Goal: Check status: Check status

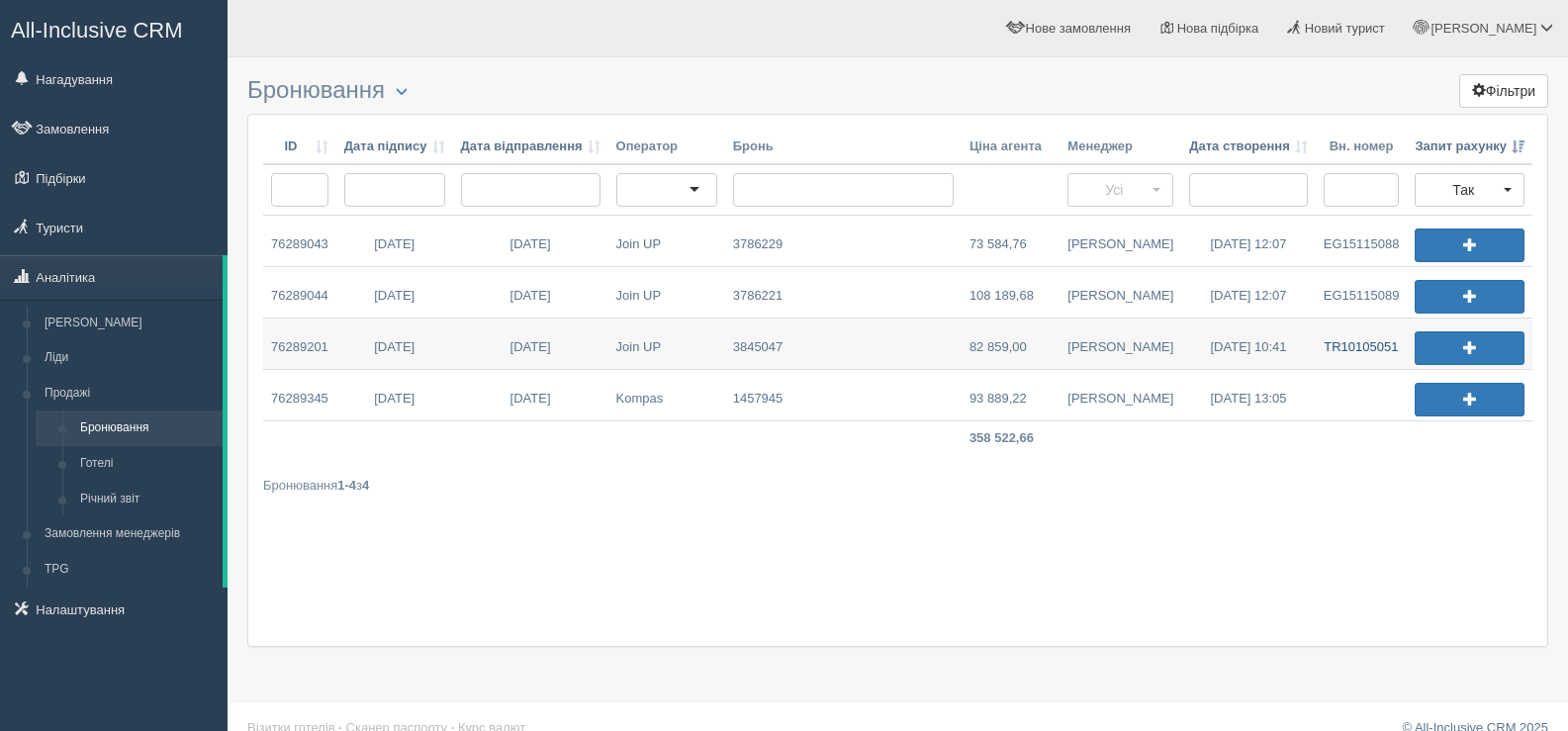
click at [1351, 341] on link "TR10105051" at bounding box center [1361, 344] width 91 height 51
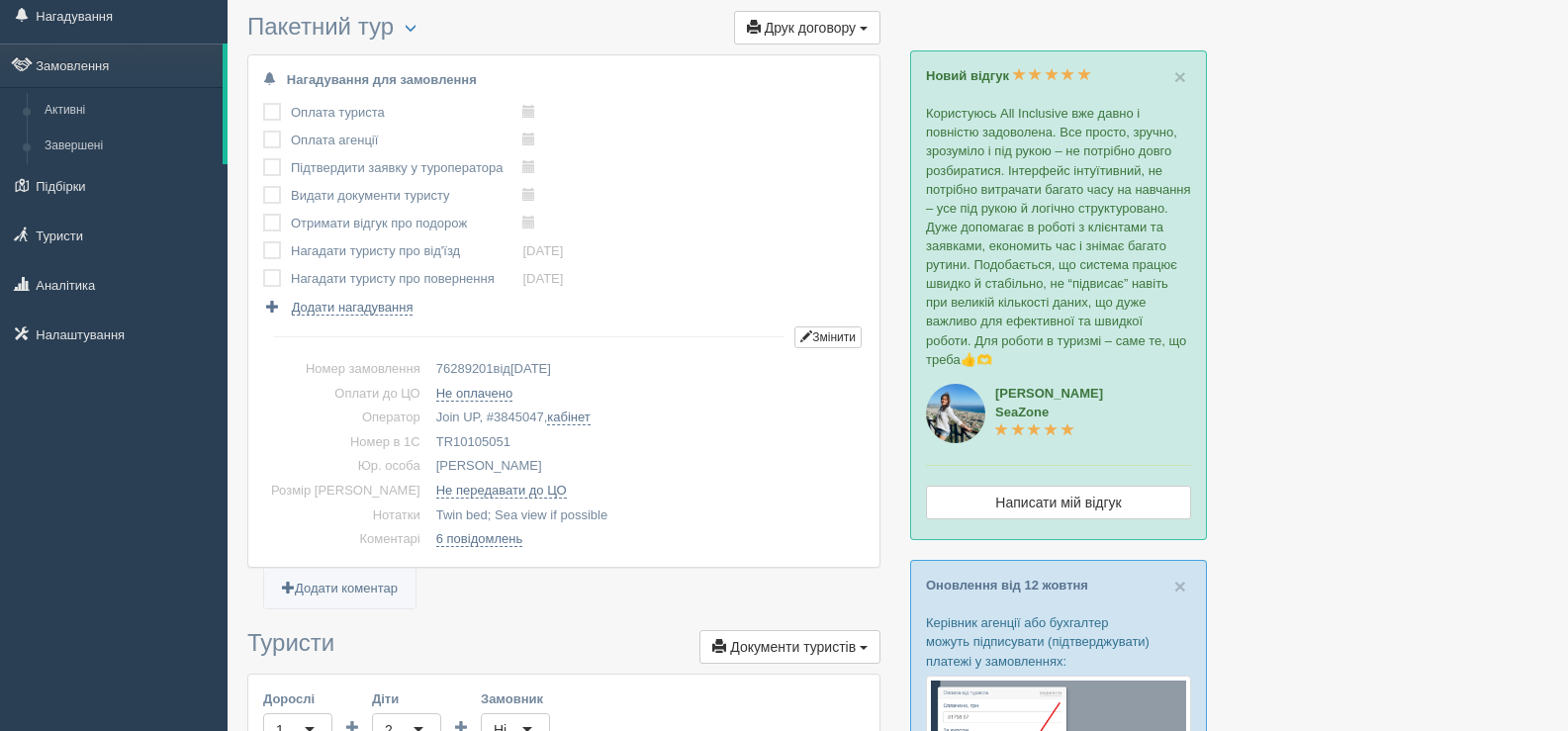
scroll to position [99, 0]
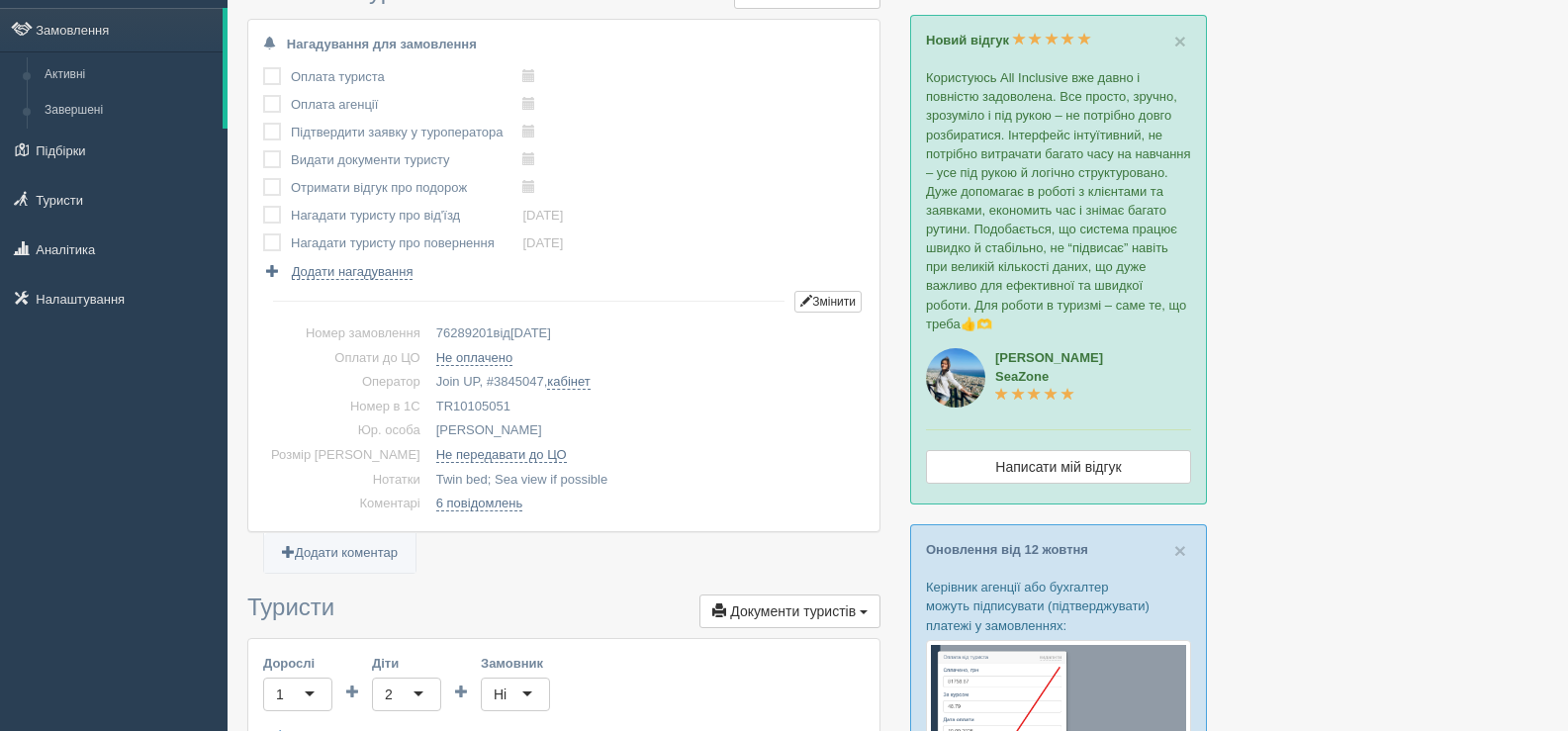
drag, startPoint x: 473, startPoint y: 398, endPoint x: 399, endPoint y: 395, distance: 74.1
click at [429, 395] on td "TR10105051" at bounding box center [647, 407] width 437 height 25
copy td "TR10105051"
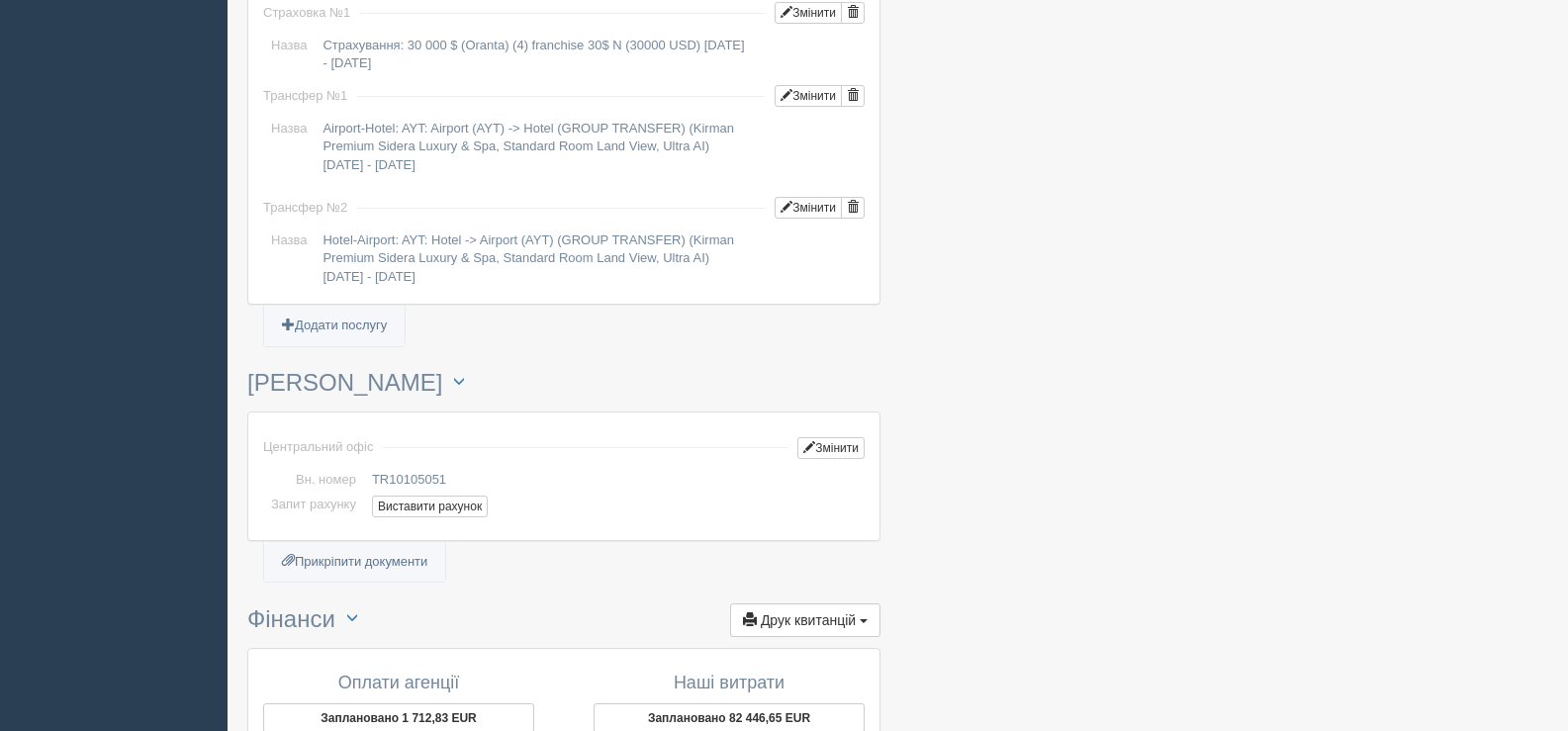
scroll to position [1980, 0]
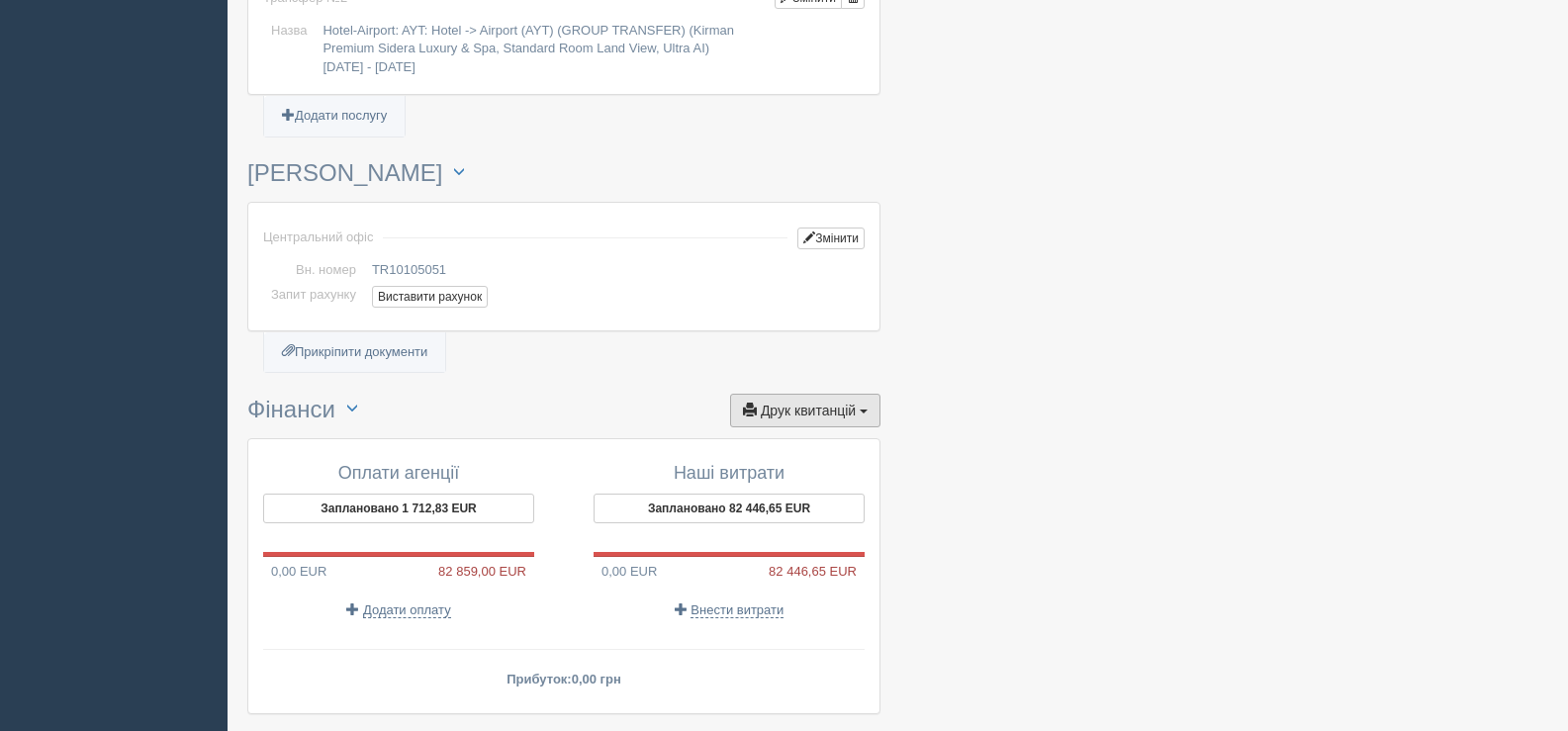
click at [862, 408] on button "Друк квитанцій Друк" at bounding box center [804, 411] width 151 height 34
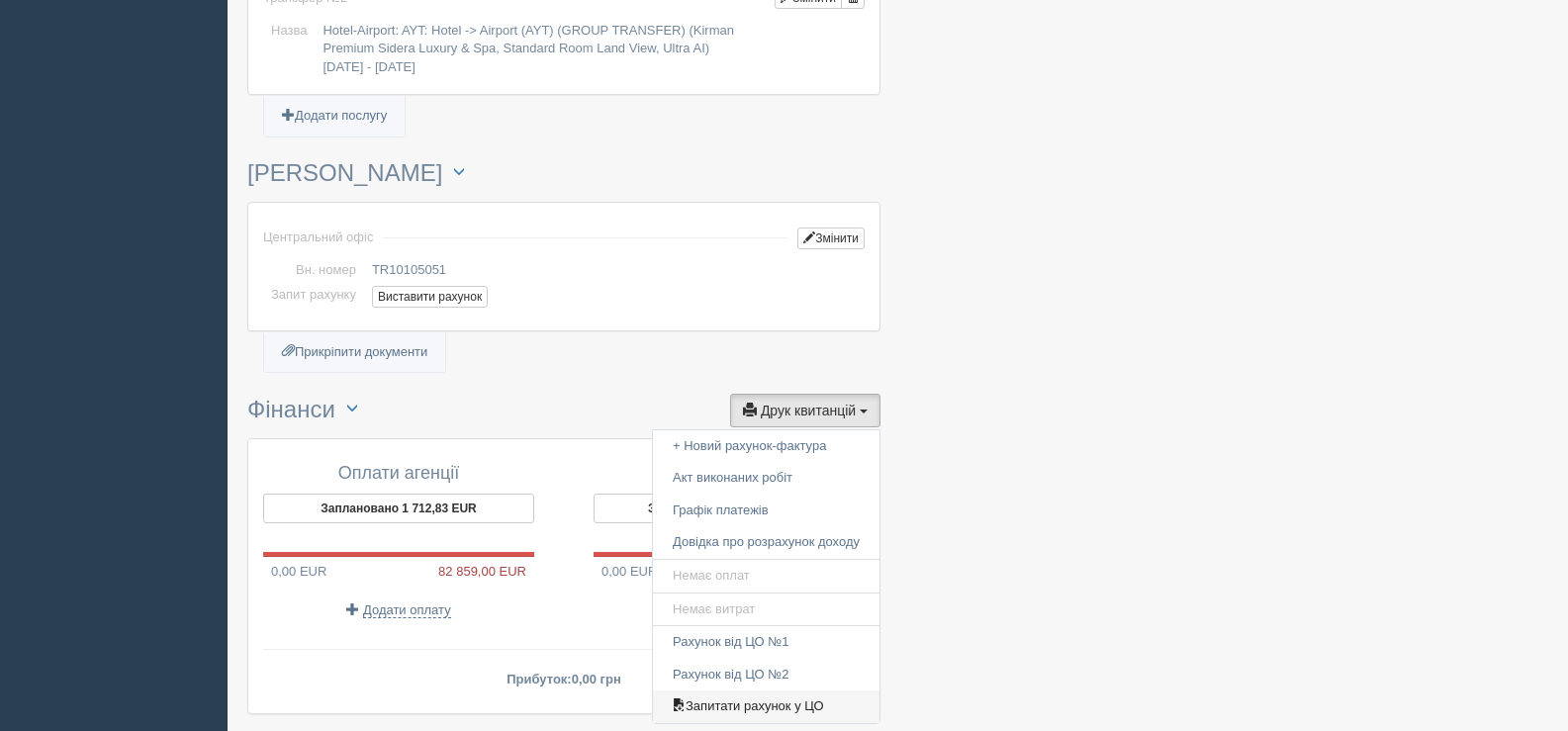
click at [815, 709] on link "Запитати рахунок у ЦО" at bounding box center [766, 707] width 226 height 33
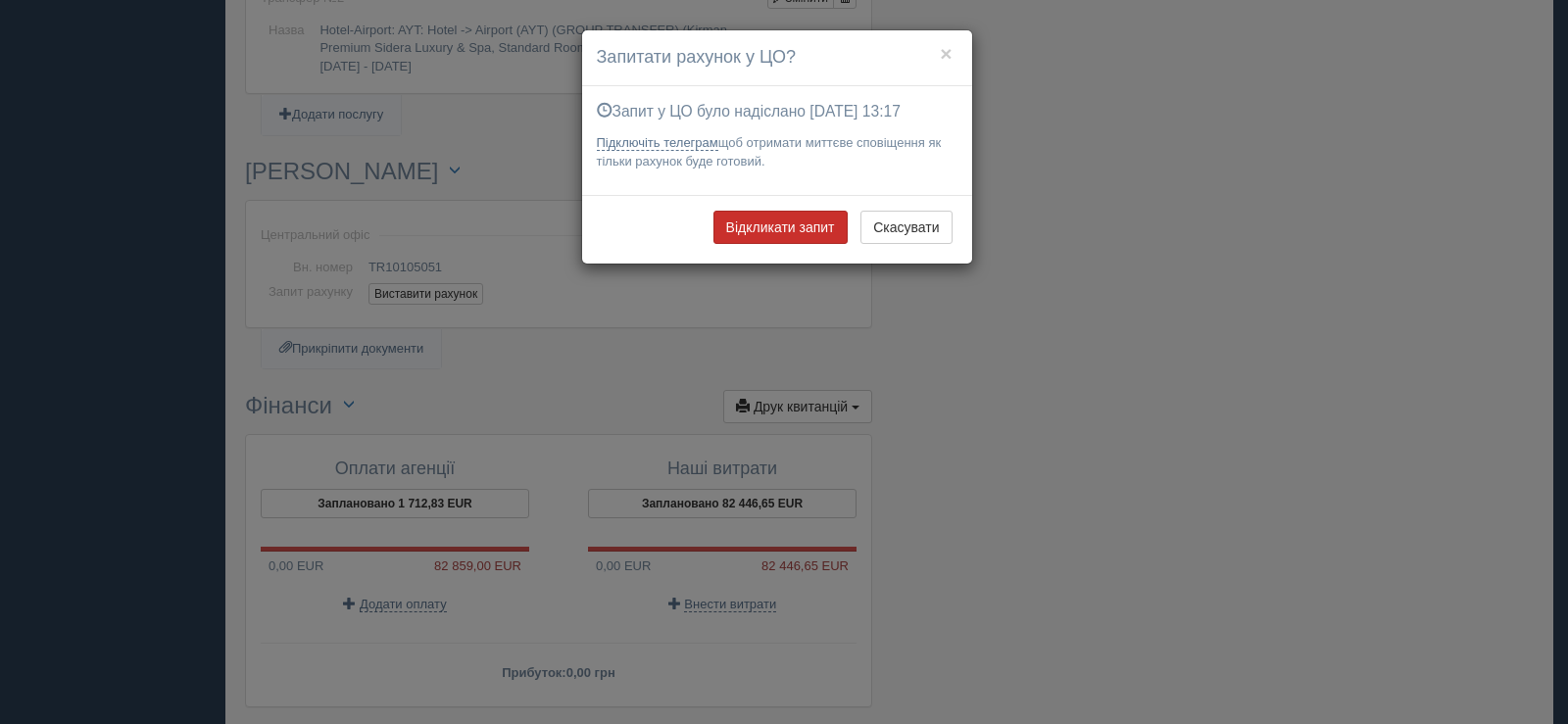
click at [766, 223] on button "Відкликати запит" at bounding box center [780, 227] width 134 height 34
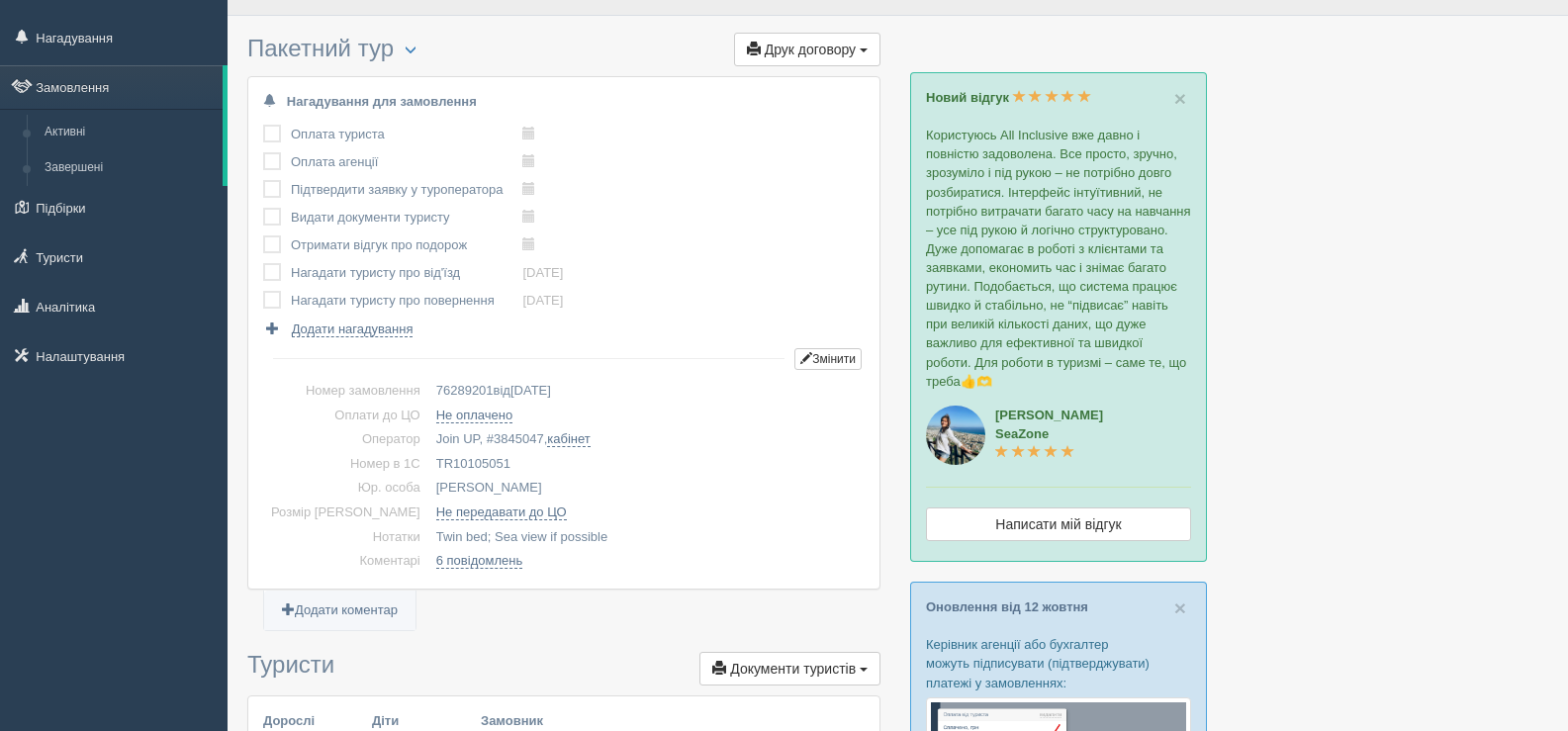
scroll to position [0, 0]
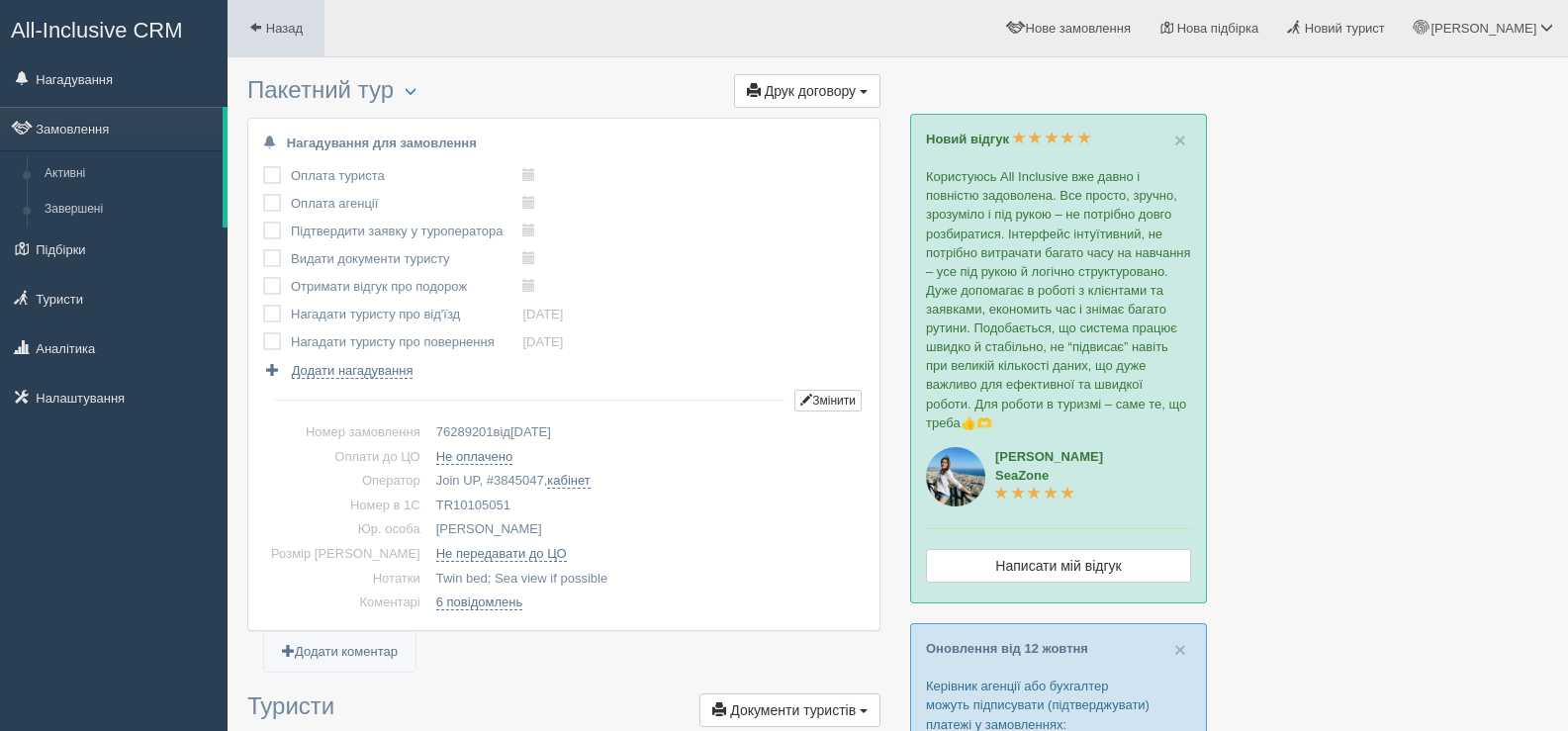
click at [250, 26] on span at bounding box center [255, 27] width 13 height 13
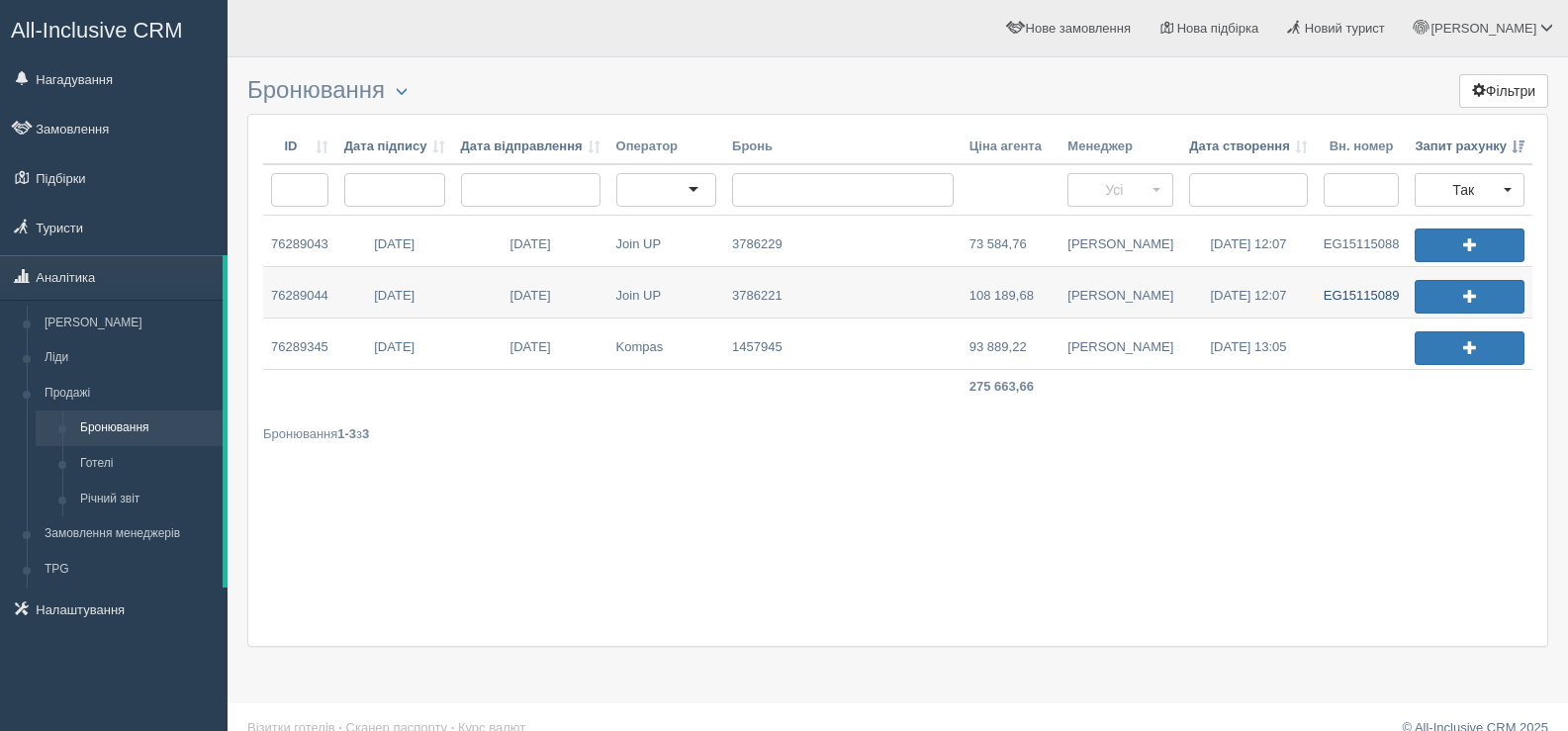
click at [1339, 291] on link "EG15115089" at bounding box center [1362, 292] width 92 height 51
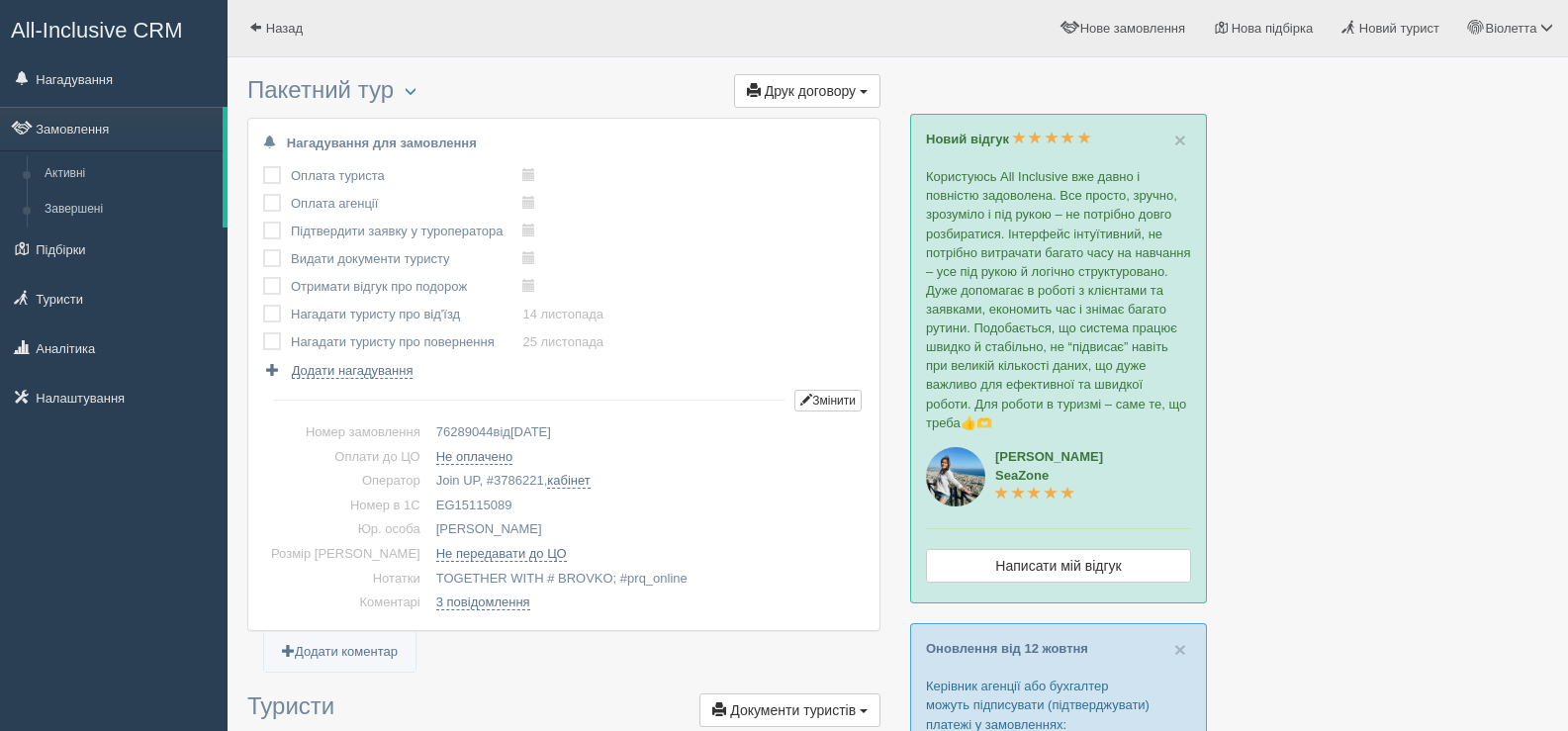
drag, startPoint x: 473, startPoint y: 507, endPoint x: 401, endPoint y: 503, distance: 72.1
click at [429, 503] on td "EG15115089" at bounding box center [647, 506] width 437 height 25
copy td "EG15115089"
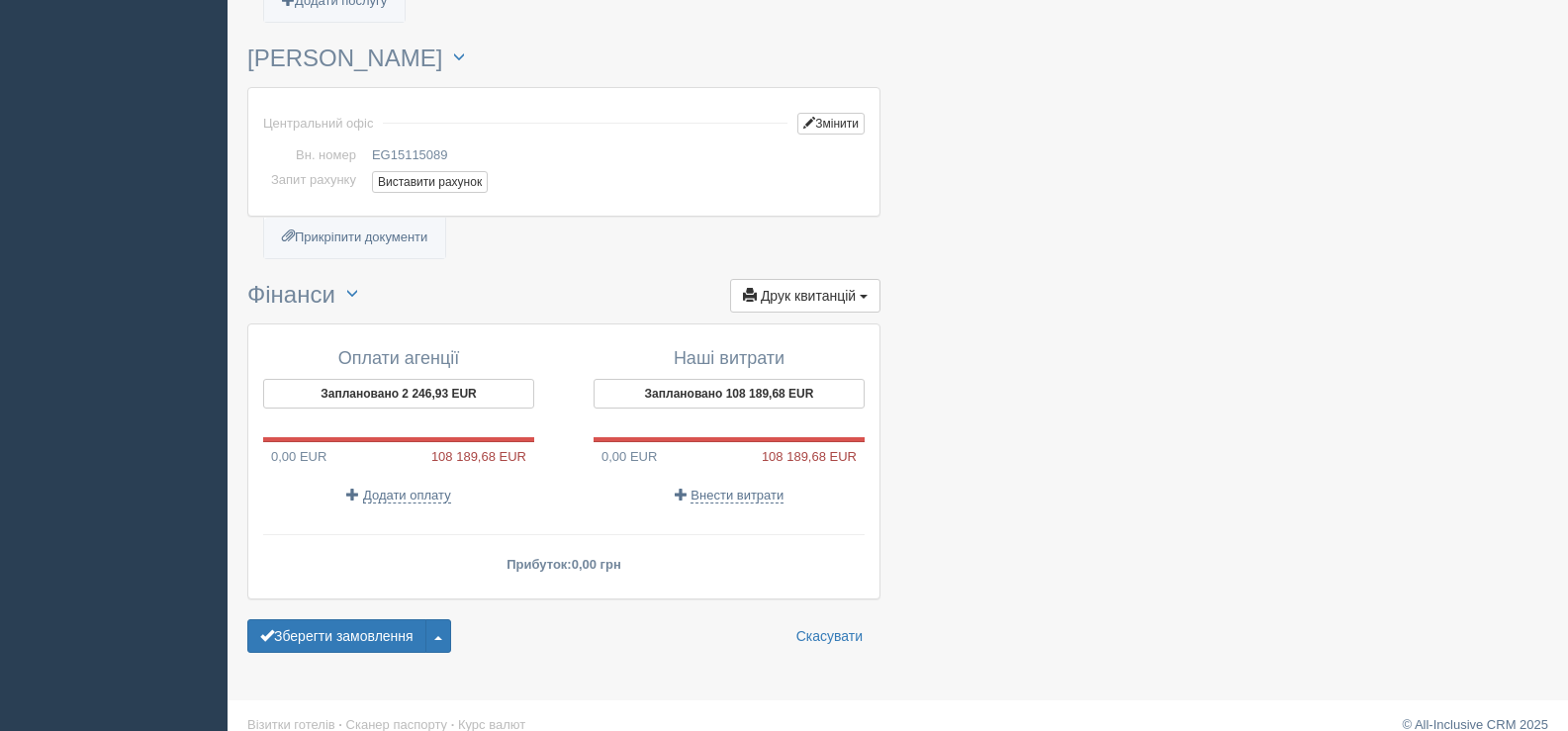
scroll to position [2254, 0]
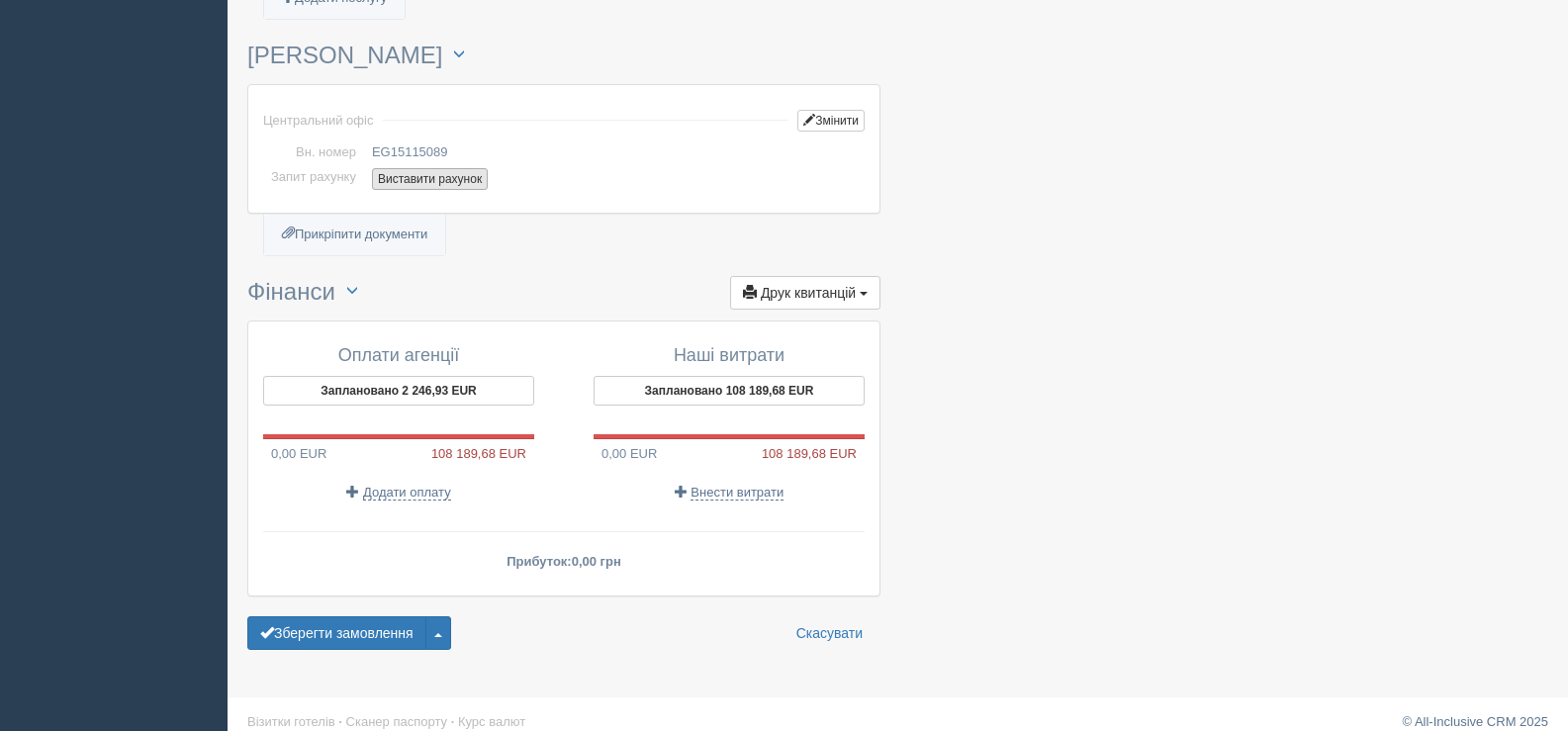
click at [418, 169] on button "Виставити рахунок" at bounding box center [430, 180] width 116 height 22
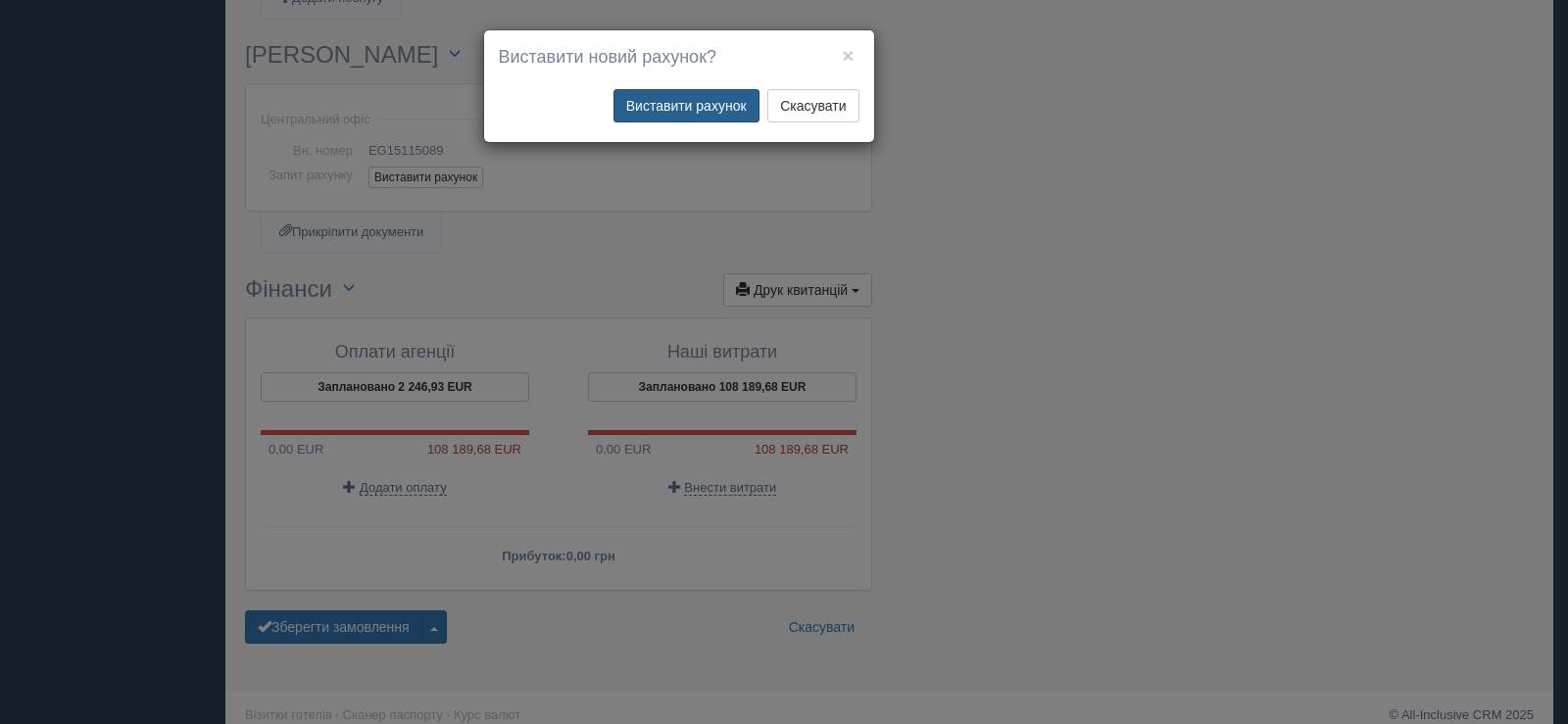
click at [696, 104] on button "Виставити рахунок" at bounding box center [686, 106] width 146 height 34
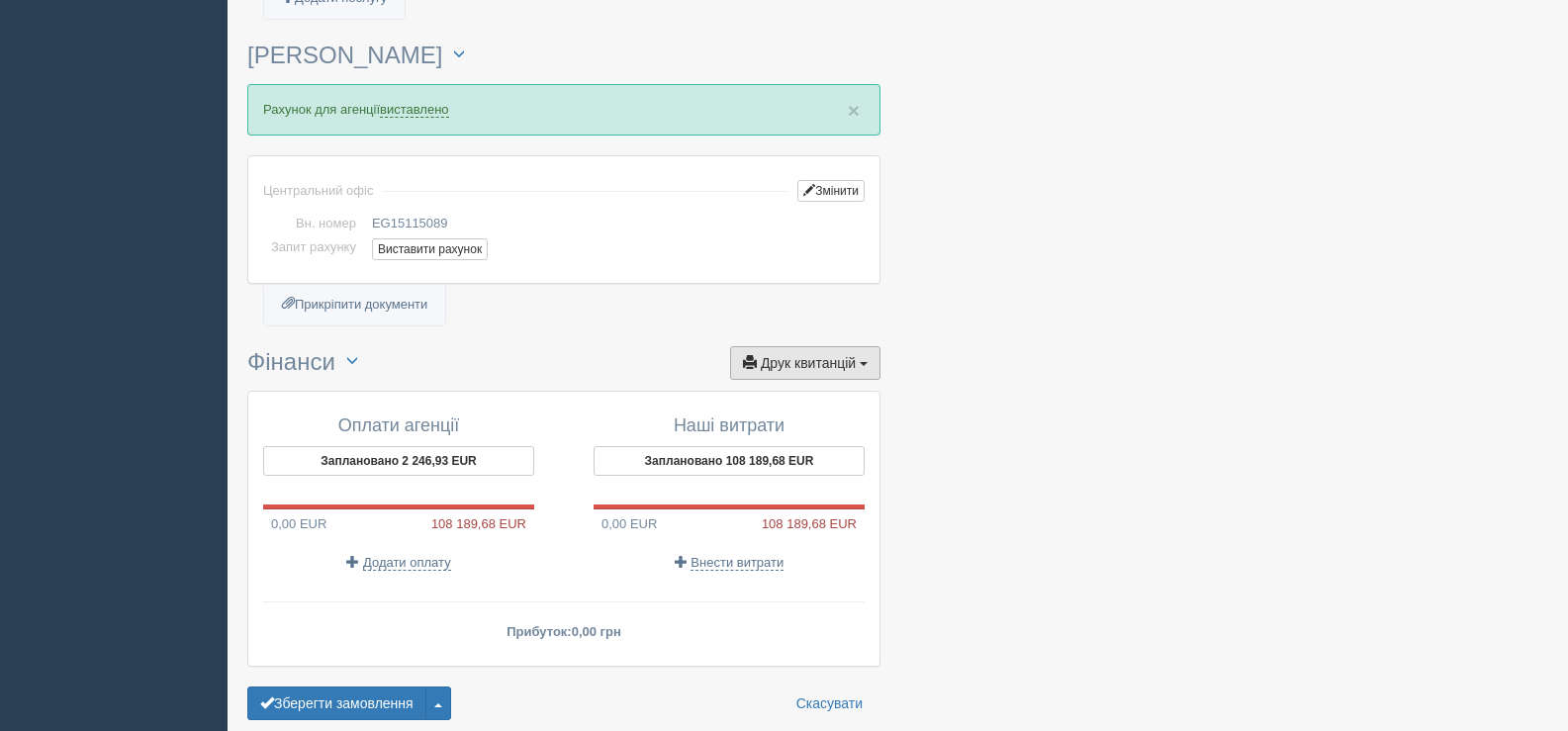
click at [856, 346] on button "Друк квитанцій Друк" at bounding box center [804, 363] width 151 height 34
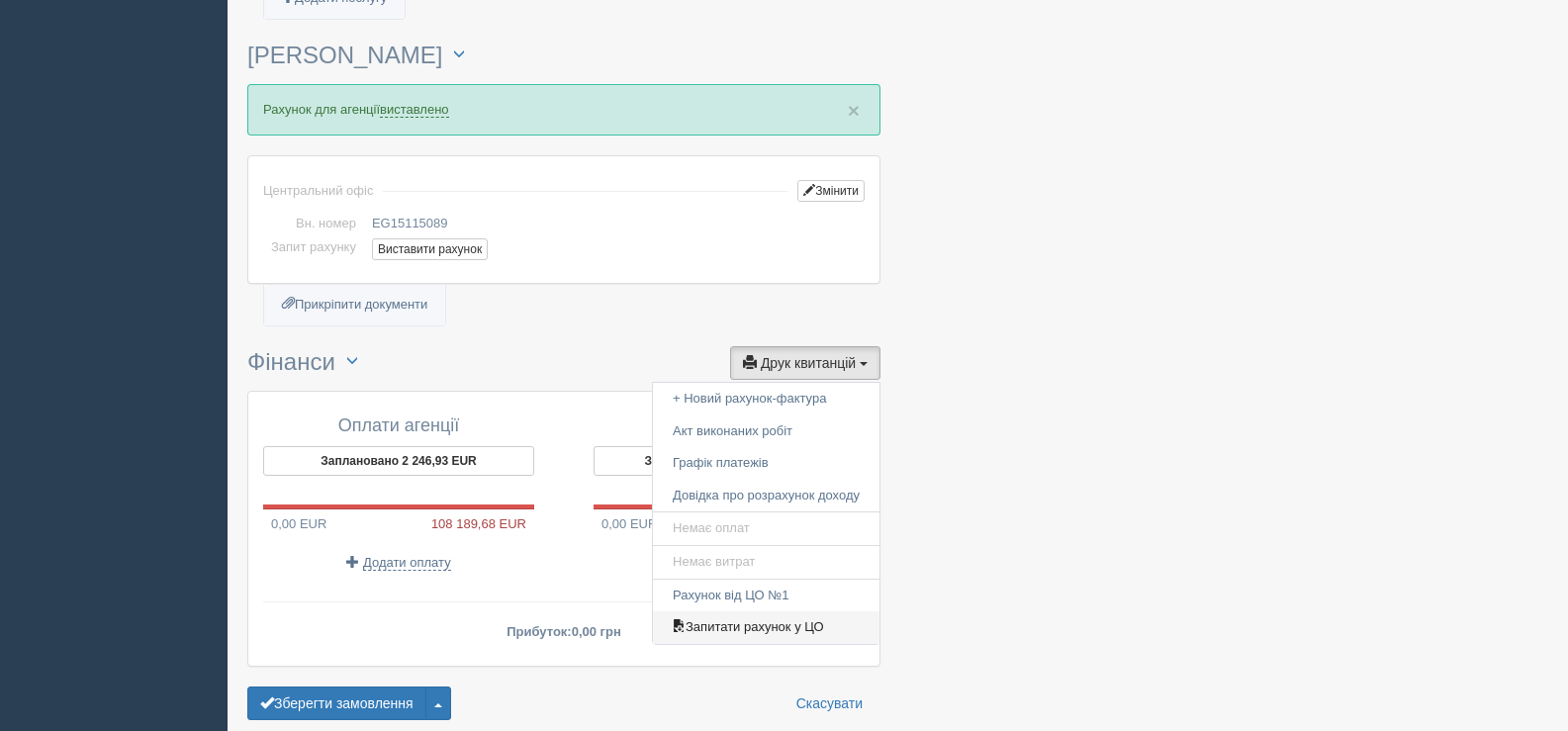
click at [769, 611] on link "Запитати рахунок у ЦО" at bounding box center [766, 627] width 226 height 33
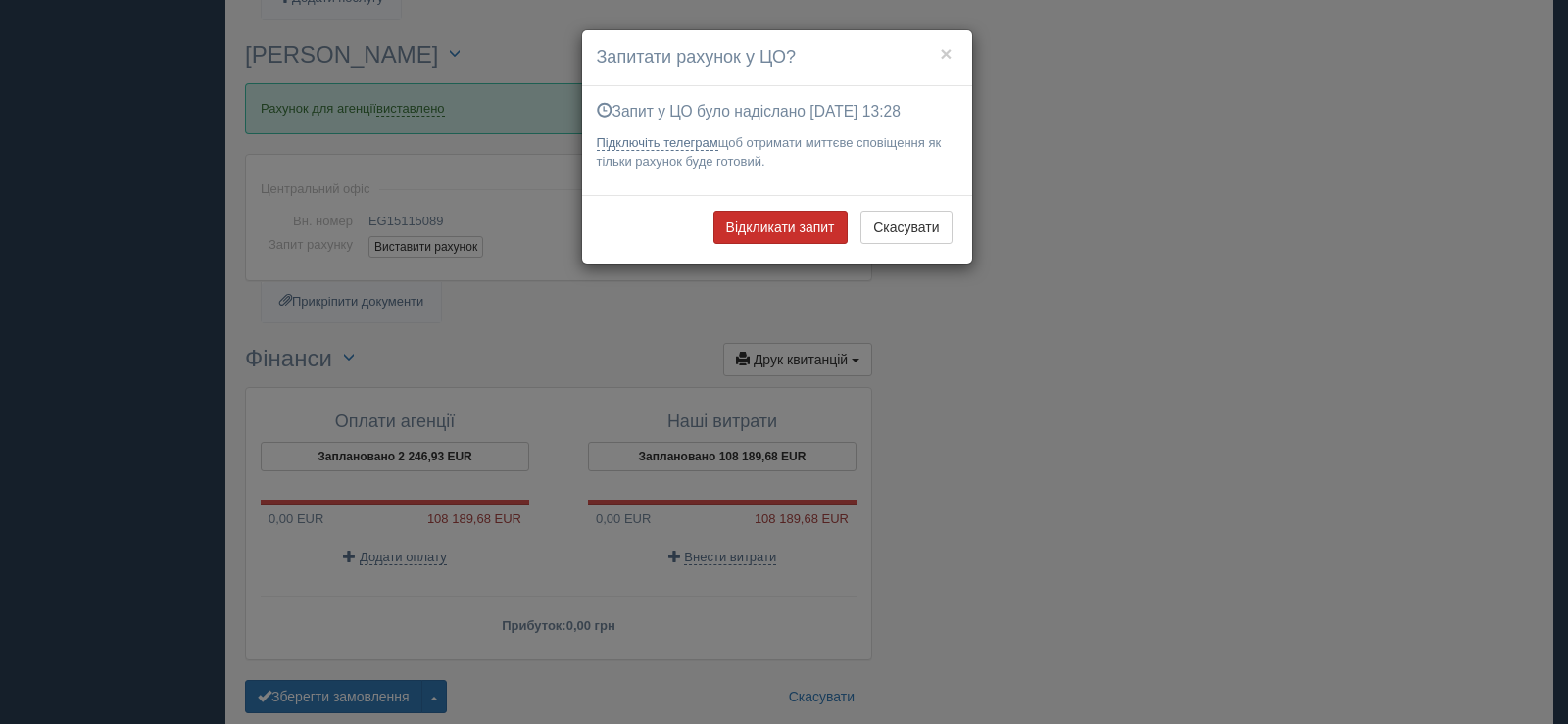
click at [783, 217] on button "Відкликати запит" at bounding box center [780, 227] width 134 height 34
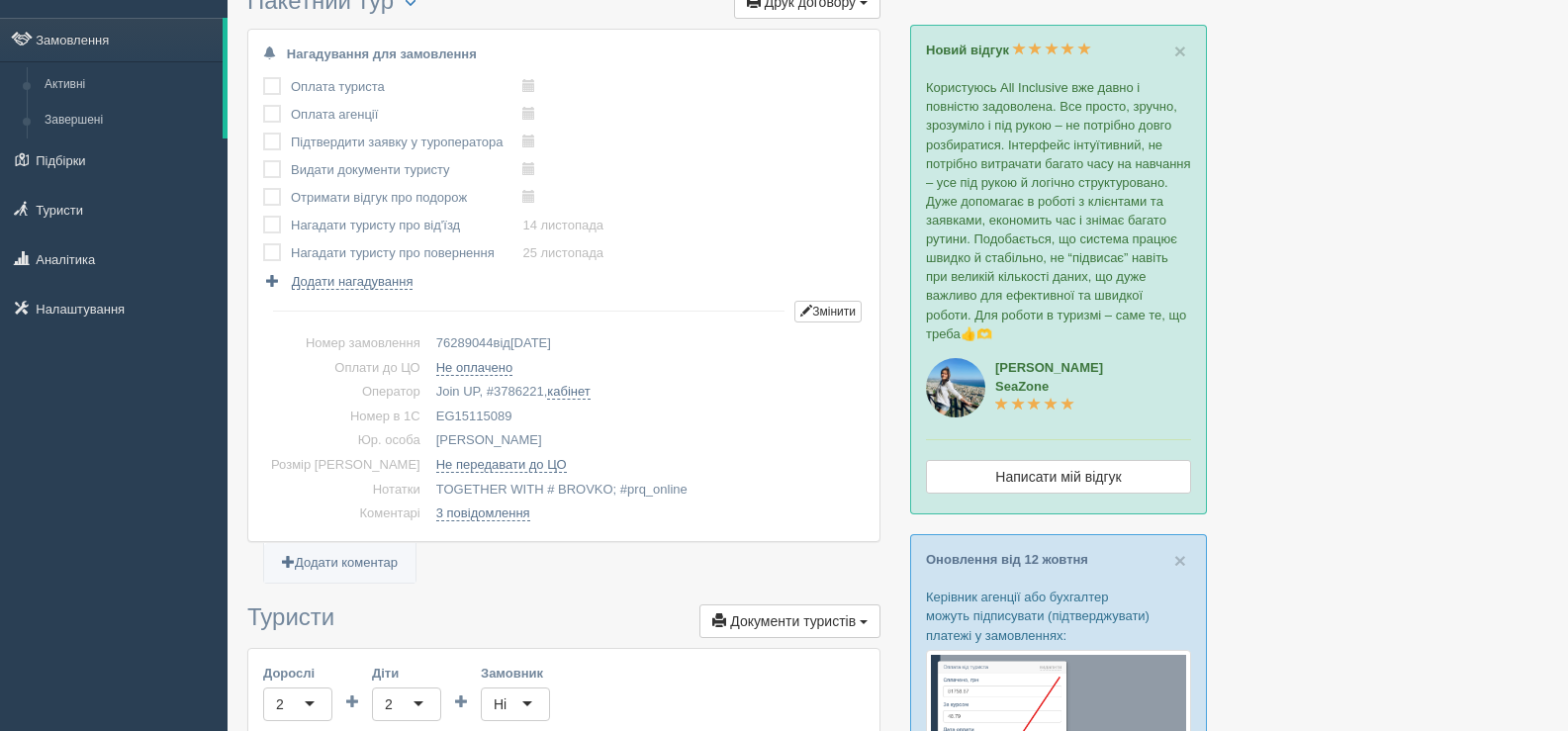
scroll to position [0, 0]
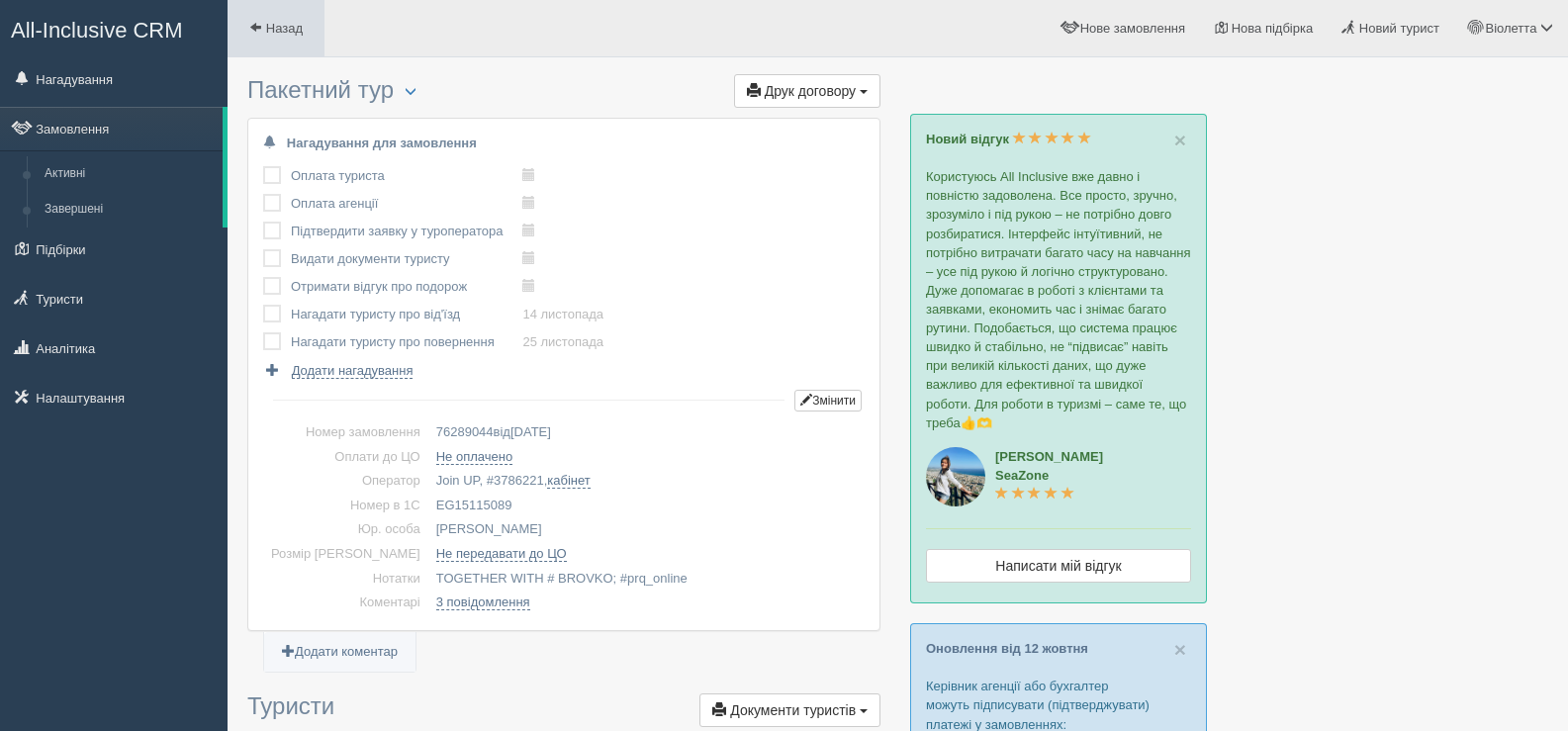
click at [257, 21] on span at bounding box center [255, 27] width 13 height 13
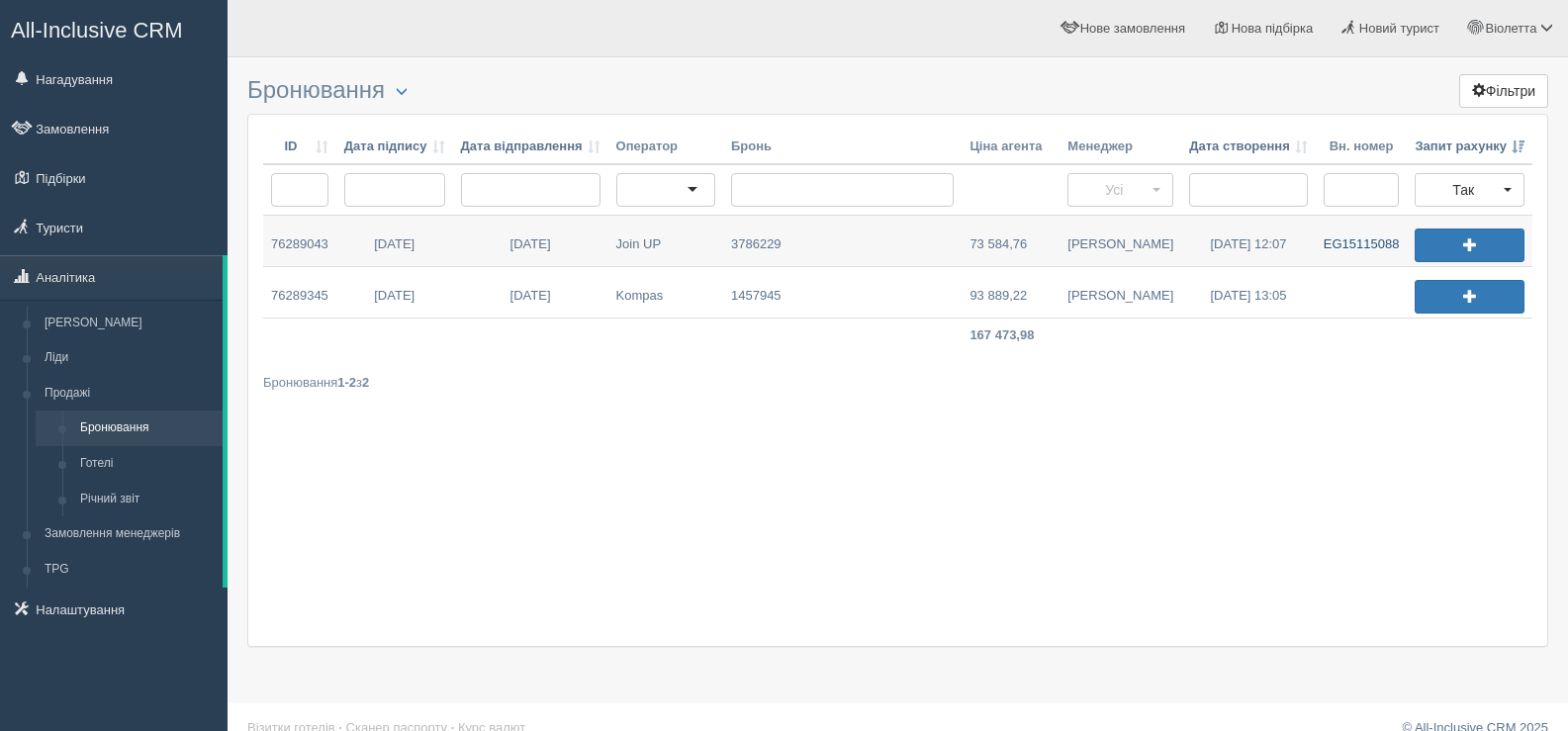
click at [1336, 244] on link "EG15115088" at bounding box center [1362, 240] width 92 height 51
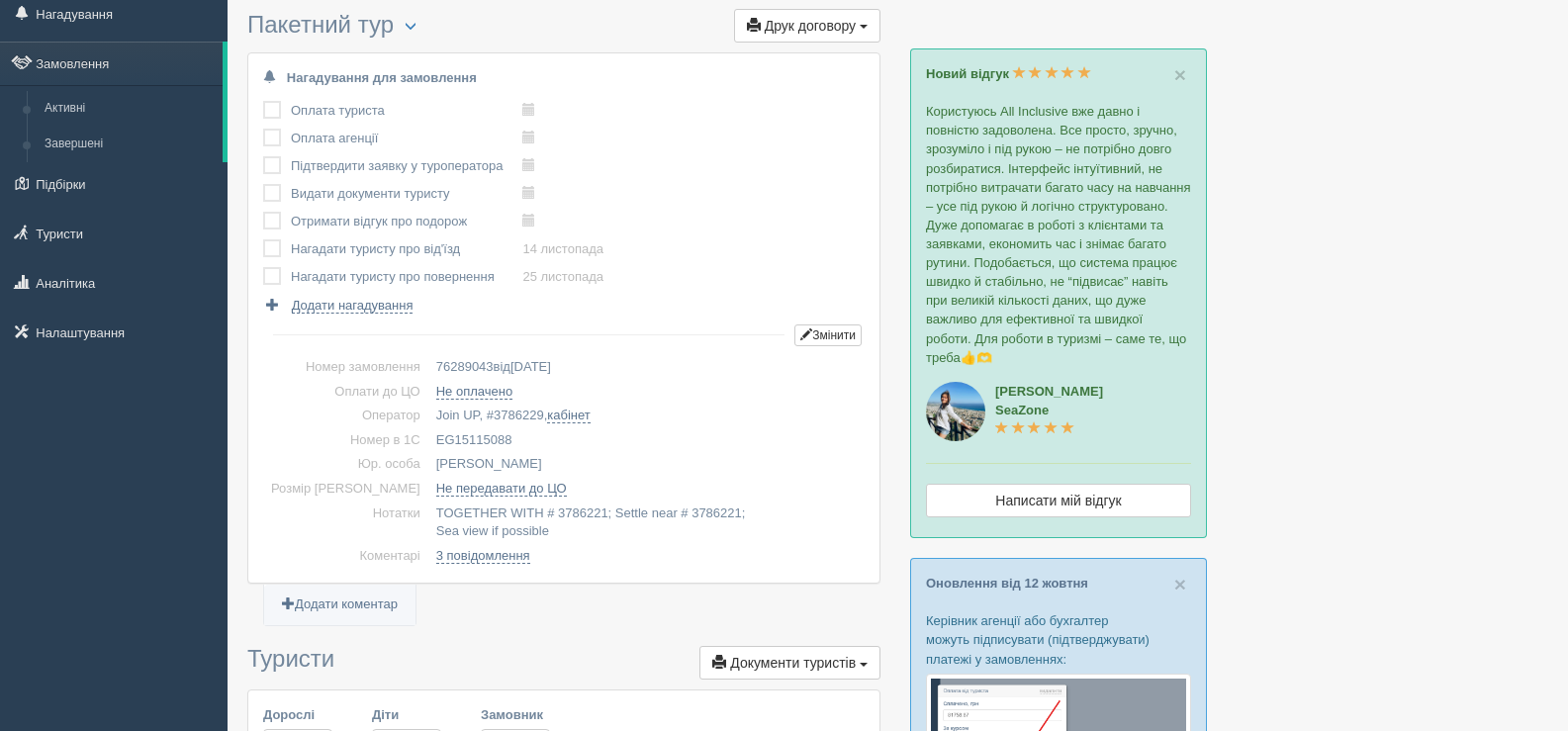
scroll to position [99, 0]
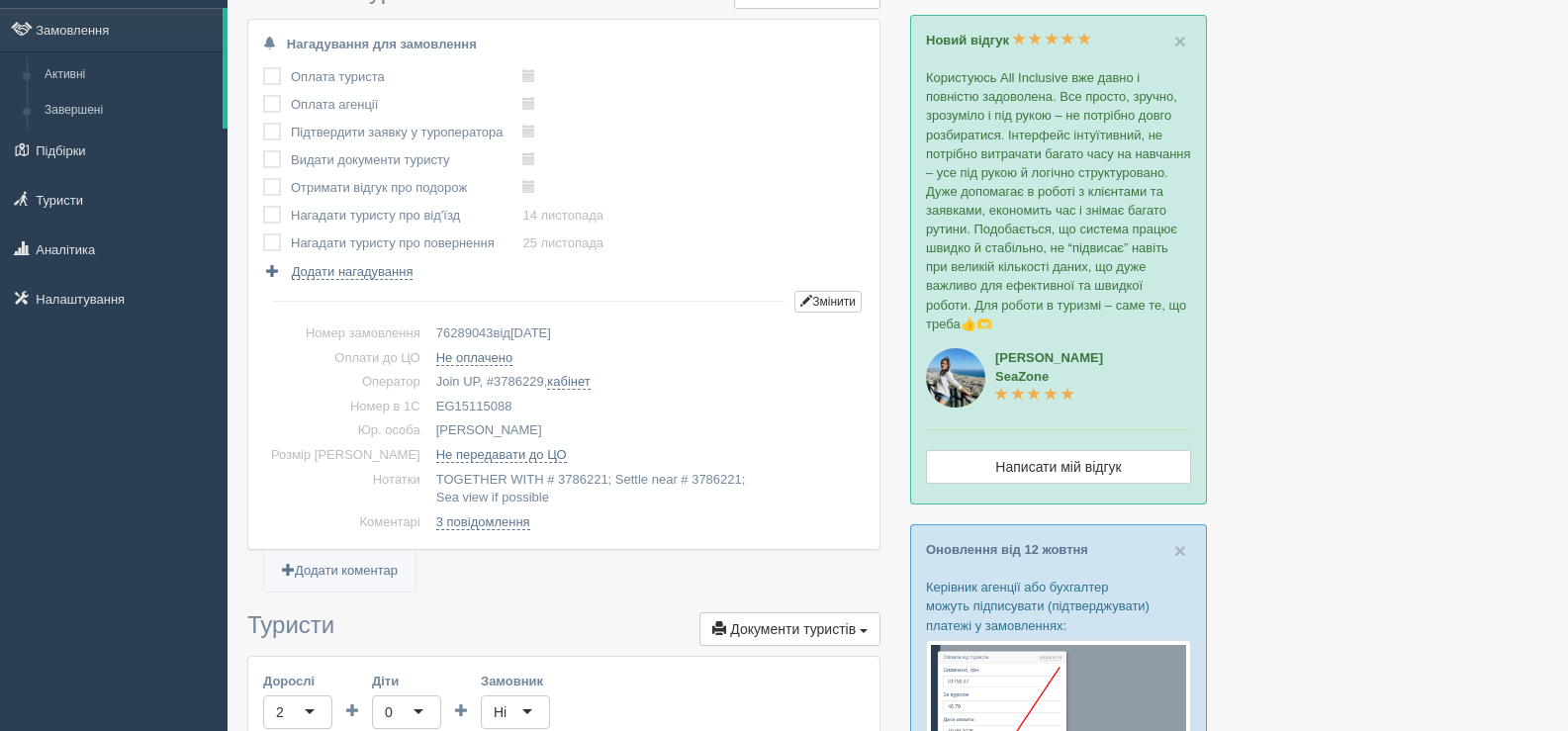
drag, startPoint x: 476, startPoint y: 402, endPoint x: 397, endPoint y: 402, distance: 79.0
click at [429, 402] on td "EG15115088" at bounding box center [647, 407] width 437 height 25
copy td "EG15115088"
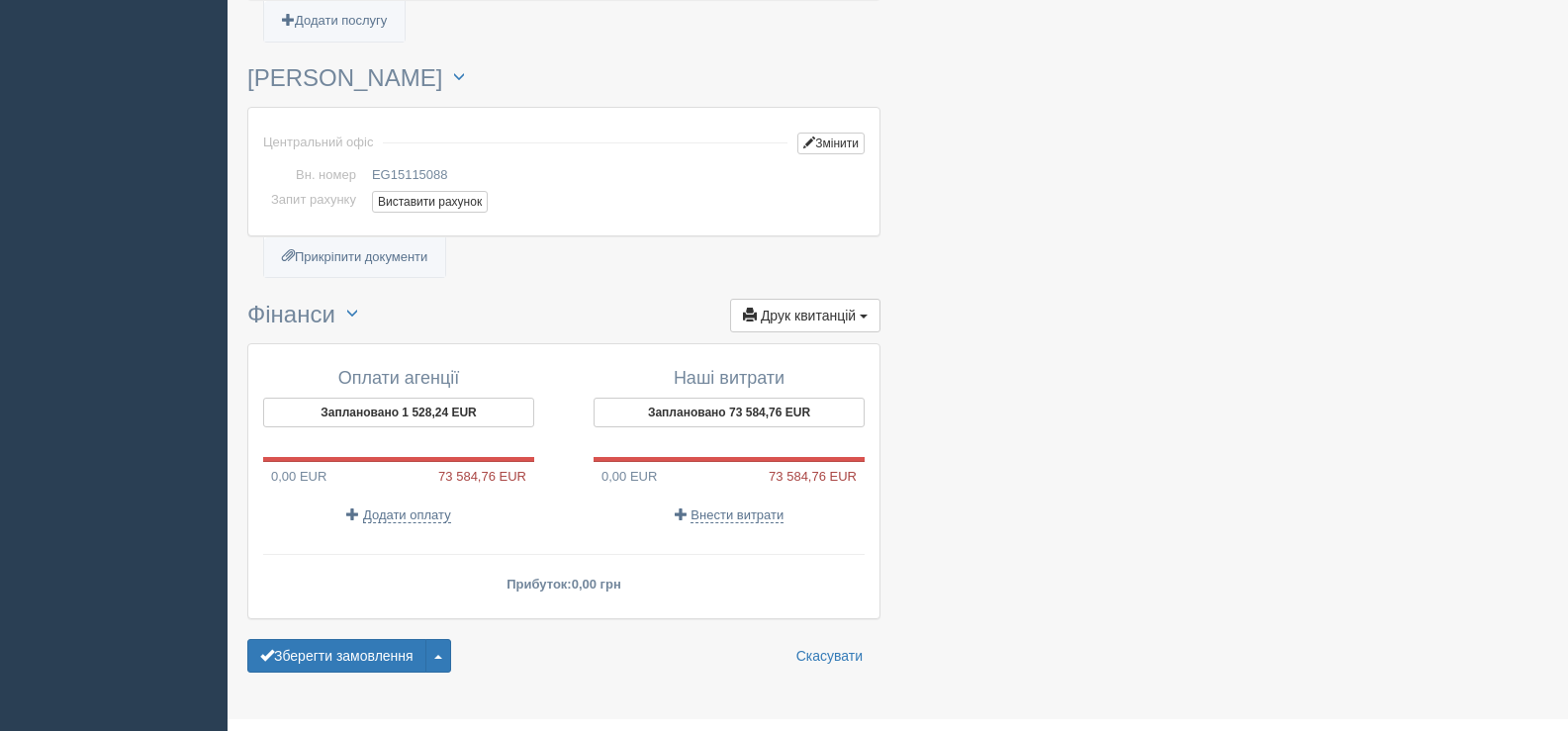
scroll to position [2177, 0]
click at [862, 314] on span "button" at bounding box center [863, 316] width 8 height 4
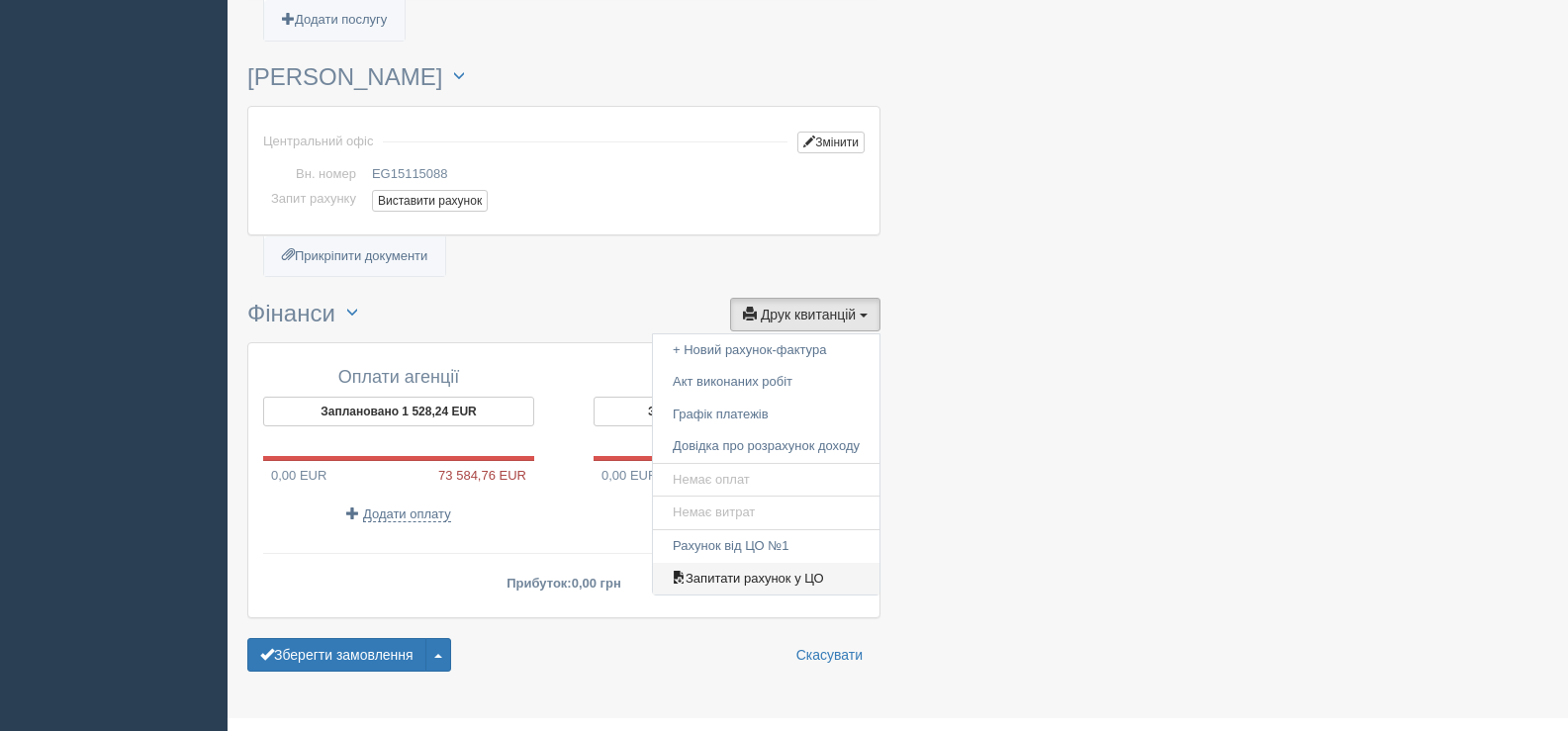
click at [776, 563] on link "Запитати рахунок у ЦО" at bounding box center [766, 579] width 226 height 33
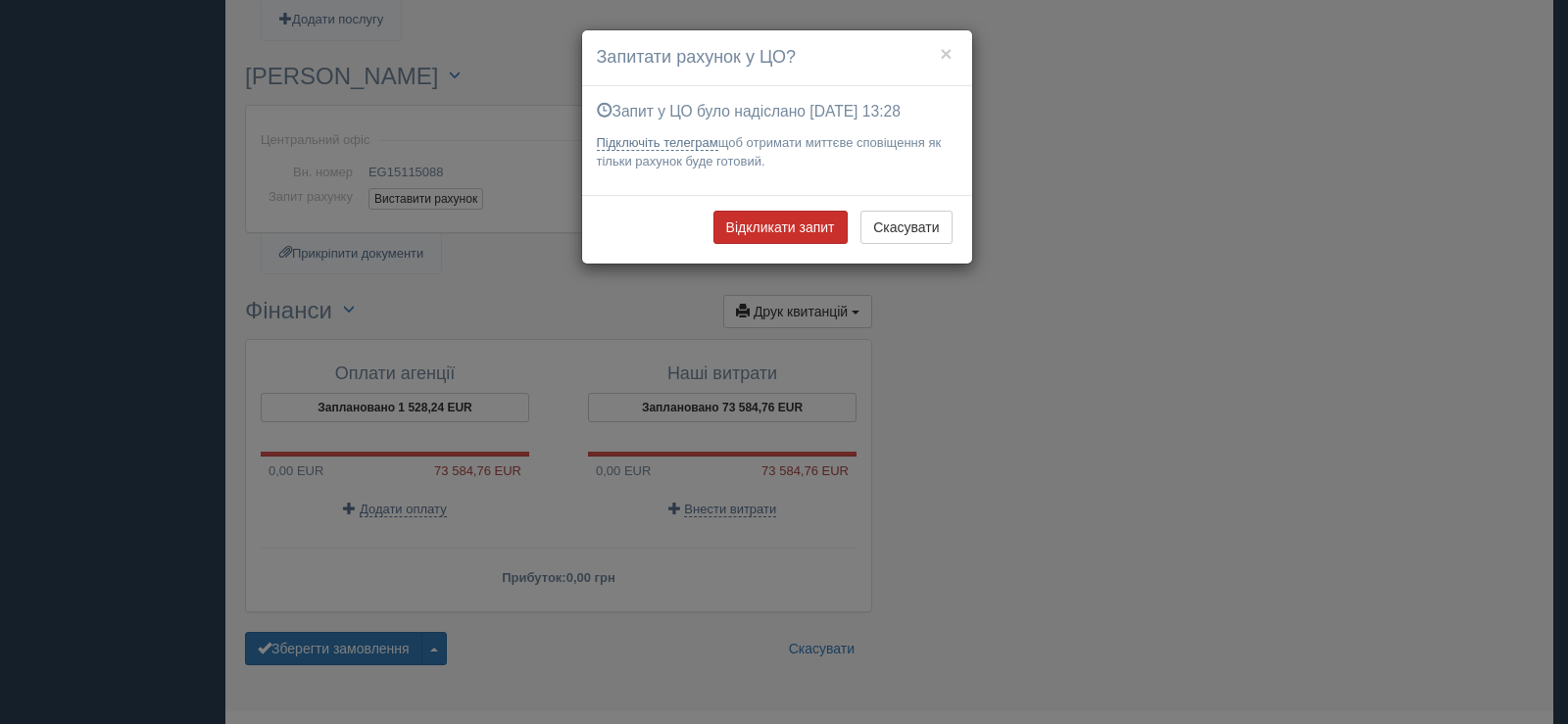
click at [781, 222] on button "Відкликати запит" at bounding box center [780, 227] width 134 height 34
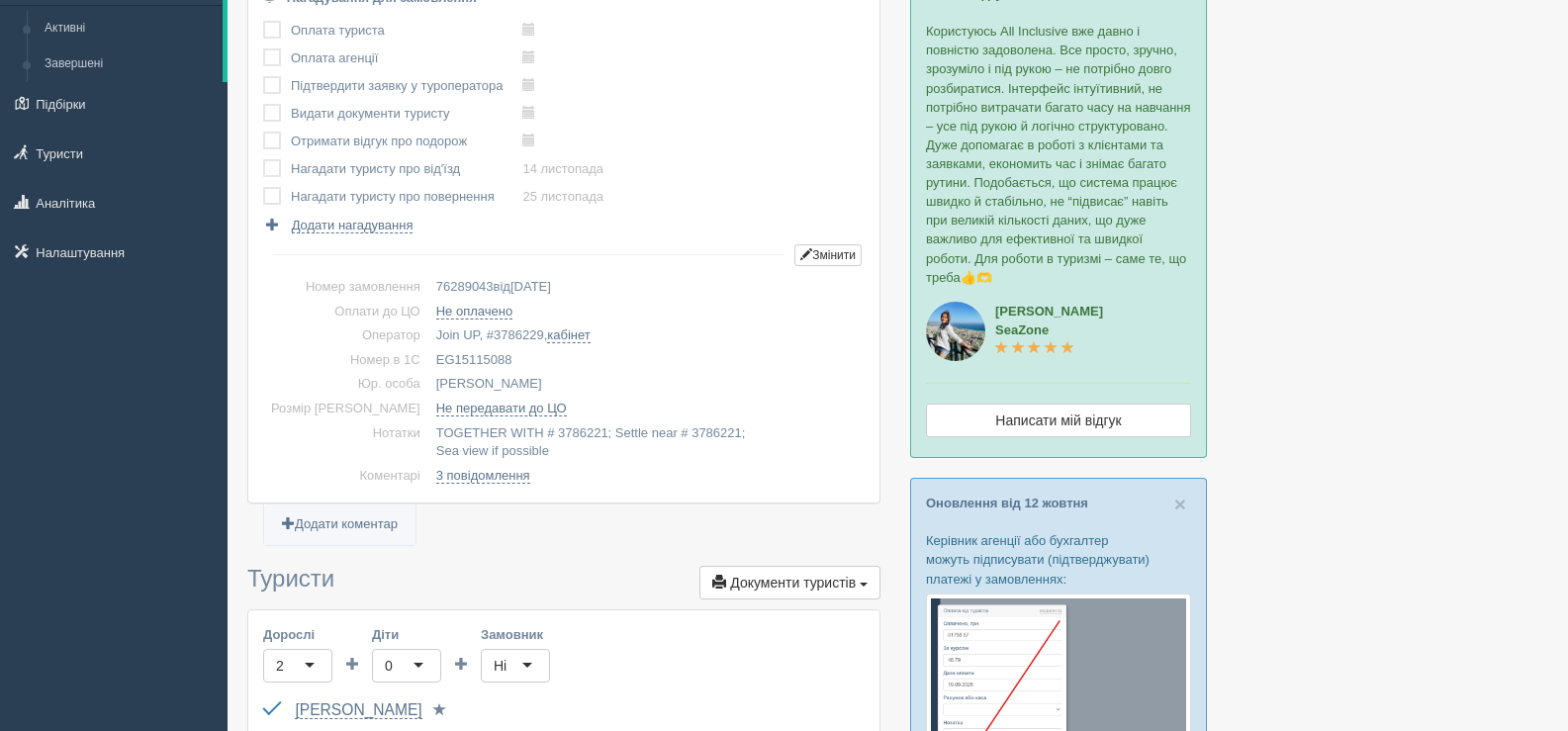
scroll to position [0, 0]
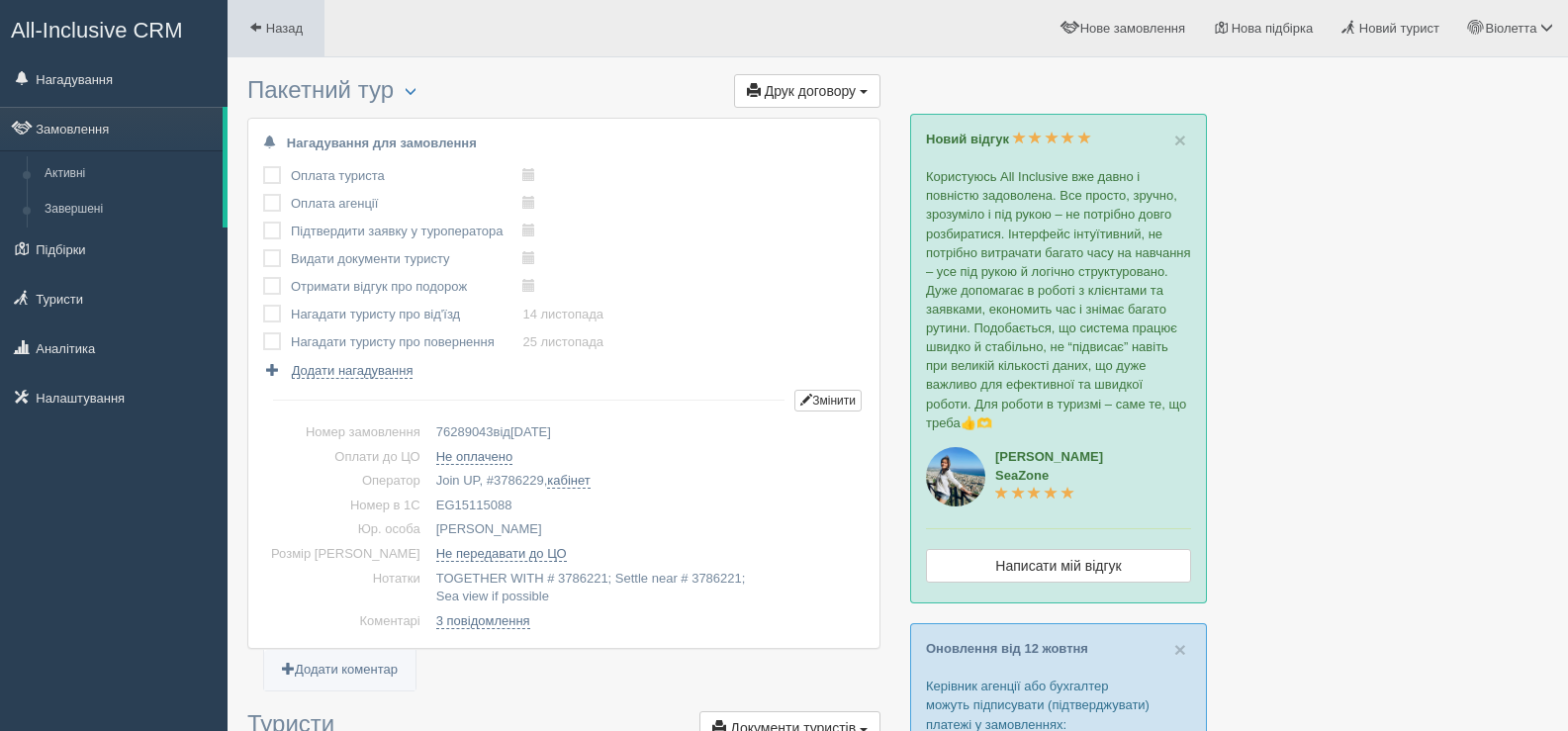
click at [257, 23] on span at bounding box center [255, 27] width 13 height 13
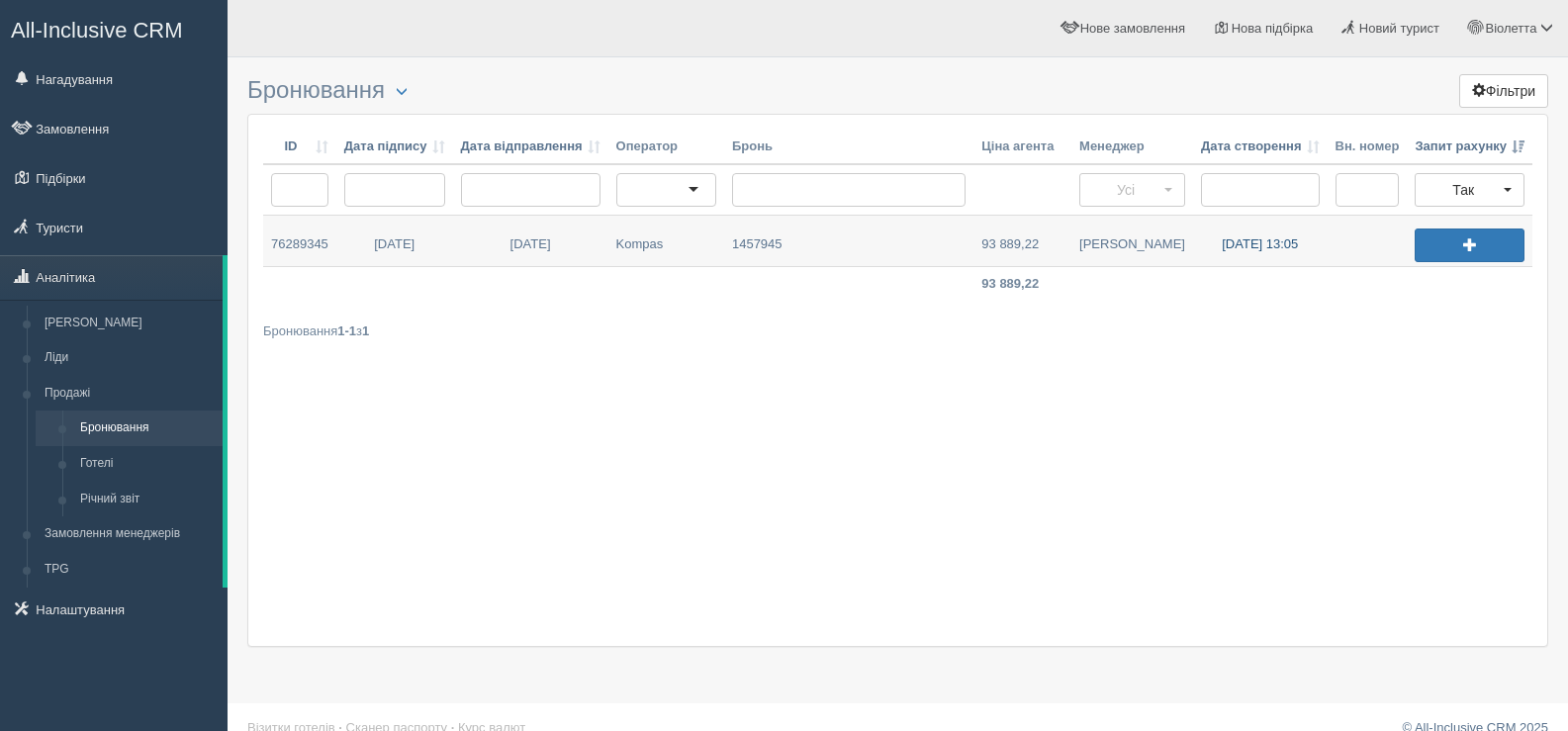
click at [1256, 244] on link "[DATE] 13:05" at bounding box center [1260, 240] width 135 height 51
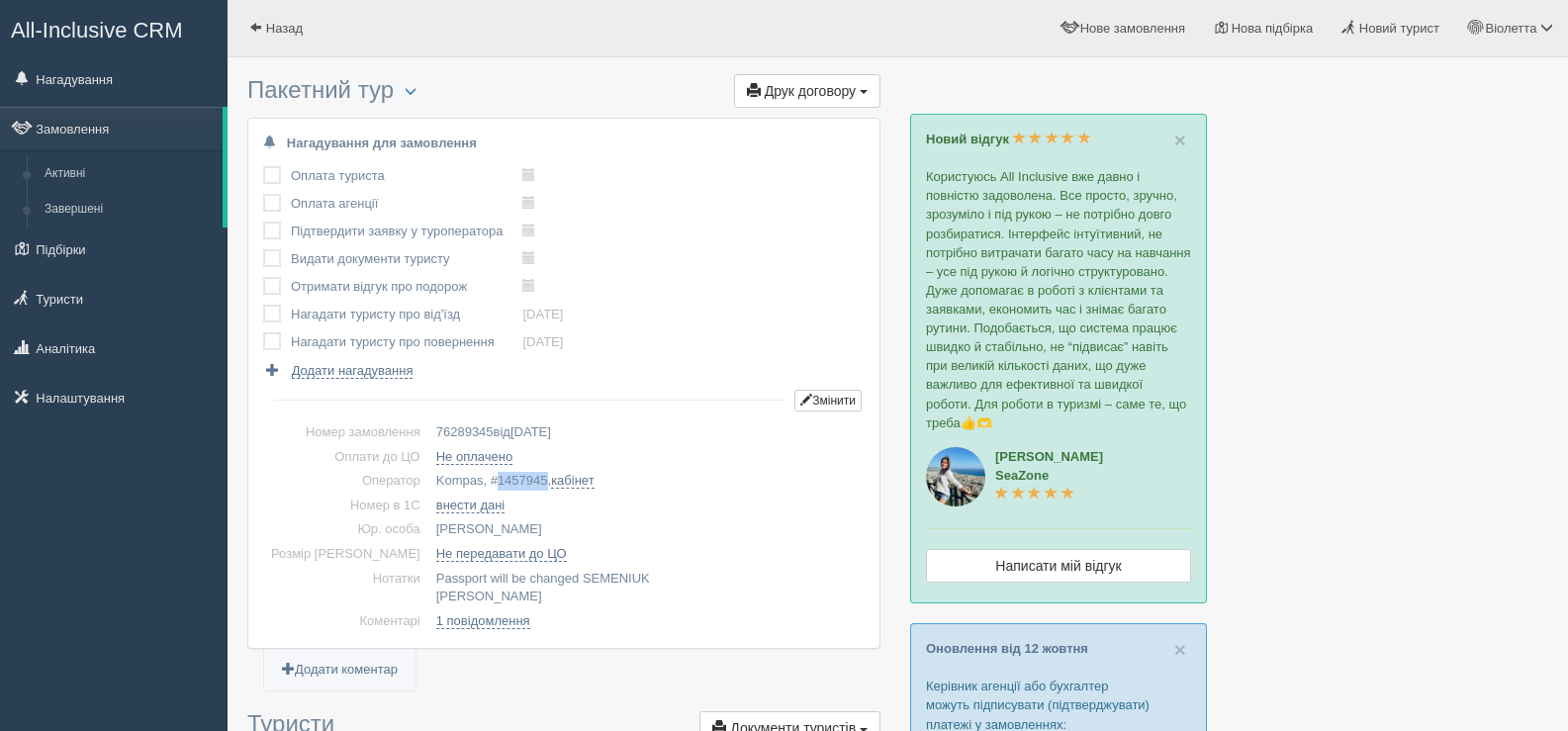
drag, startPoint x: 464, startPoint y: 470, endPoint x: 511, endPoint y: 474, distance: 47.2
click at [511, 474] on td "Kompas, # 1457945 , кабінет" at bounding box center [647, 481] width 437 height 25
copy span "1457945"
click at [416, 89] on span "button" at bounding box center [411, 91] width 12 height 12
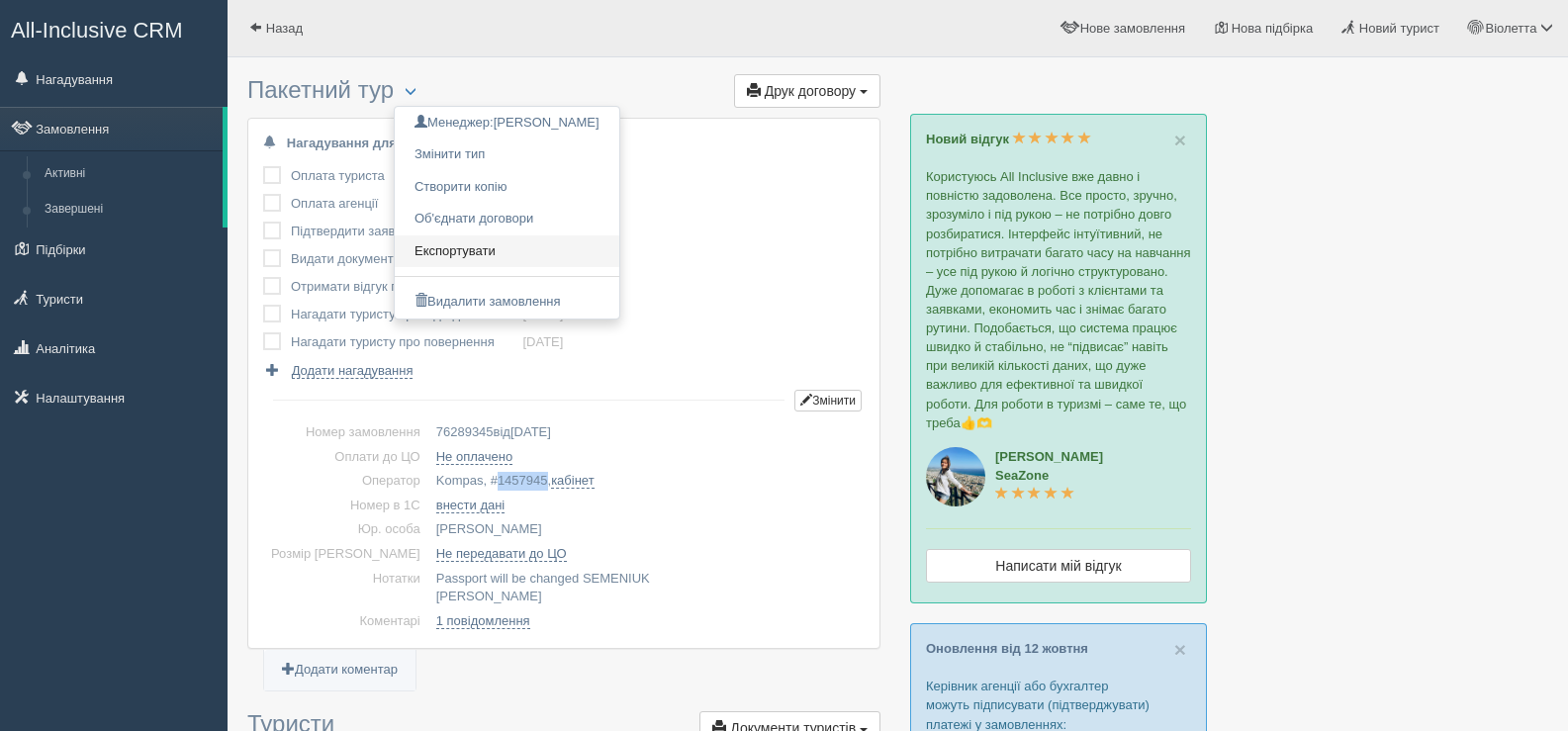
click at [479, 243] on link "Експортувати" at bounding box center [506, 251] width 224 height 33
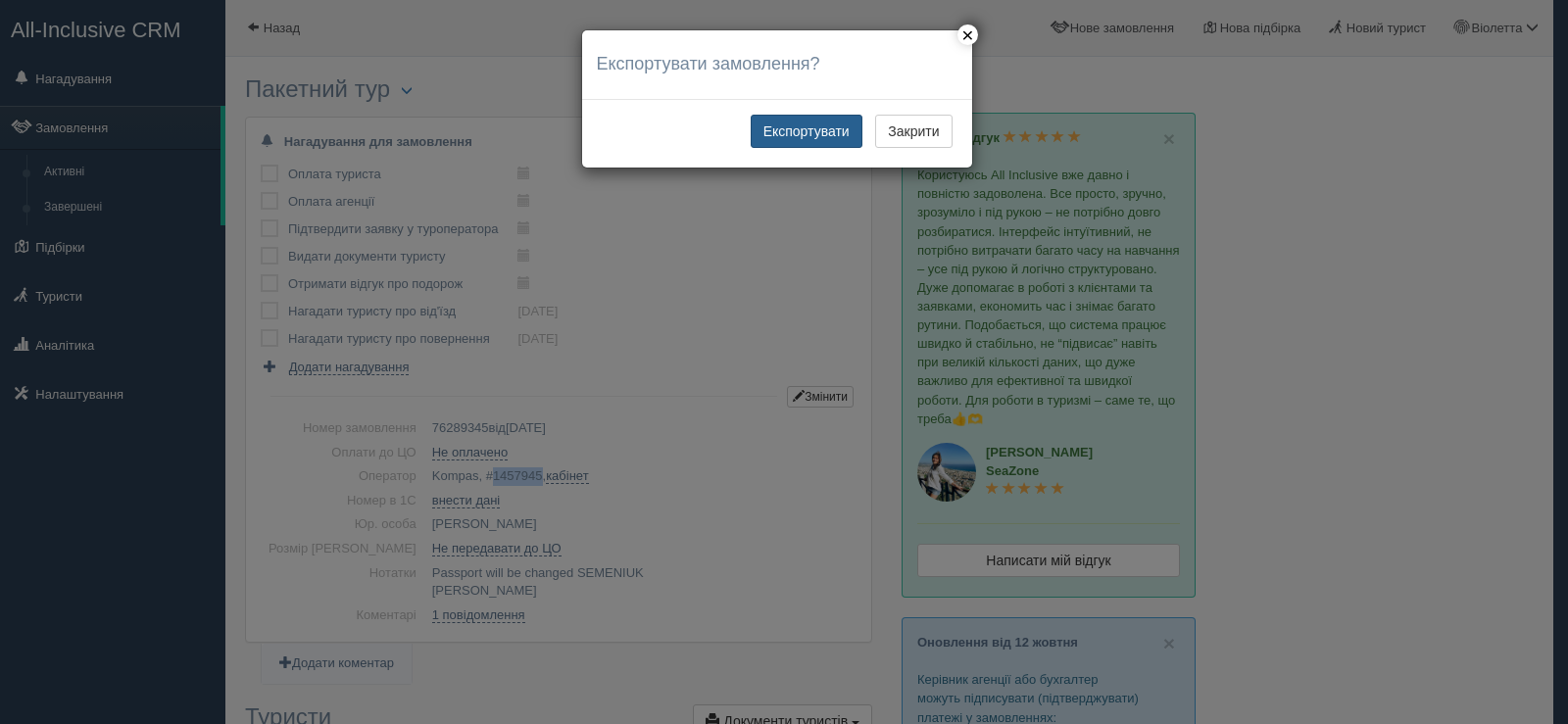
click at [814, 124] on button "Експортувати" at bounding box center [806, 131] width 112 height 34
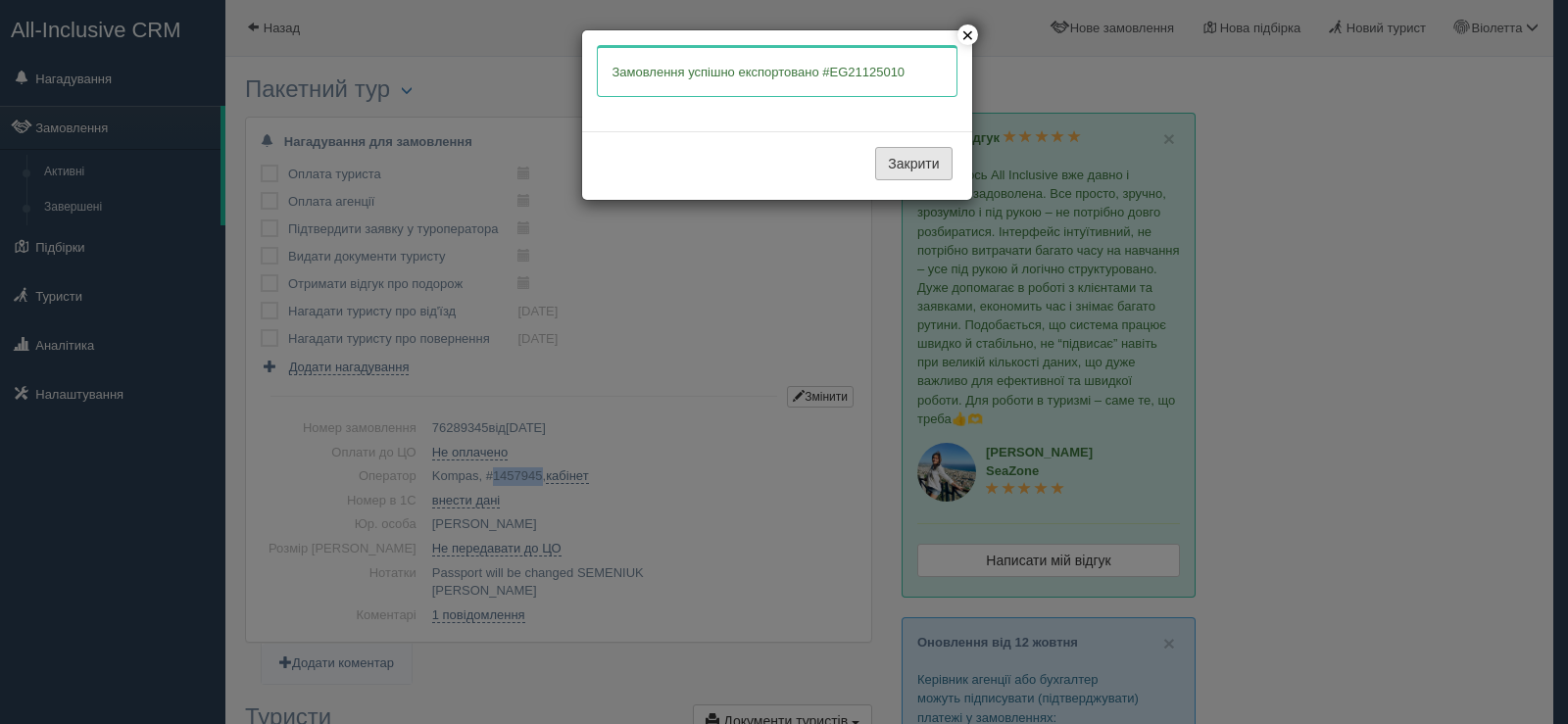
click at [903, 164] on button "Закрити" at bounding box center [912, 164] width 76 height 34
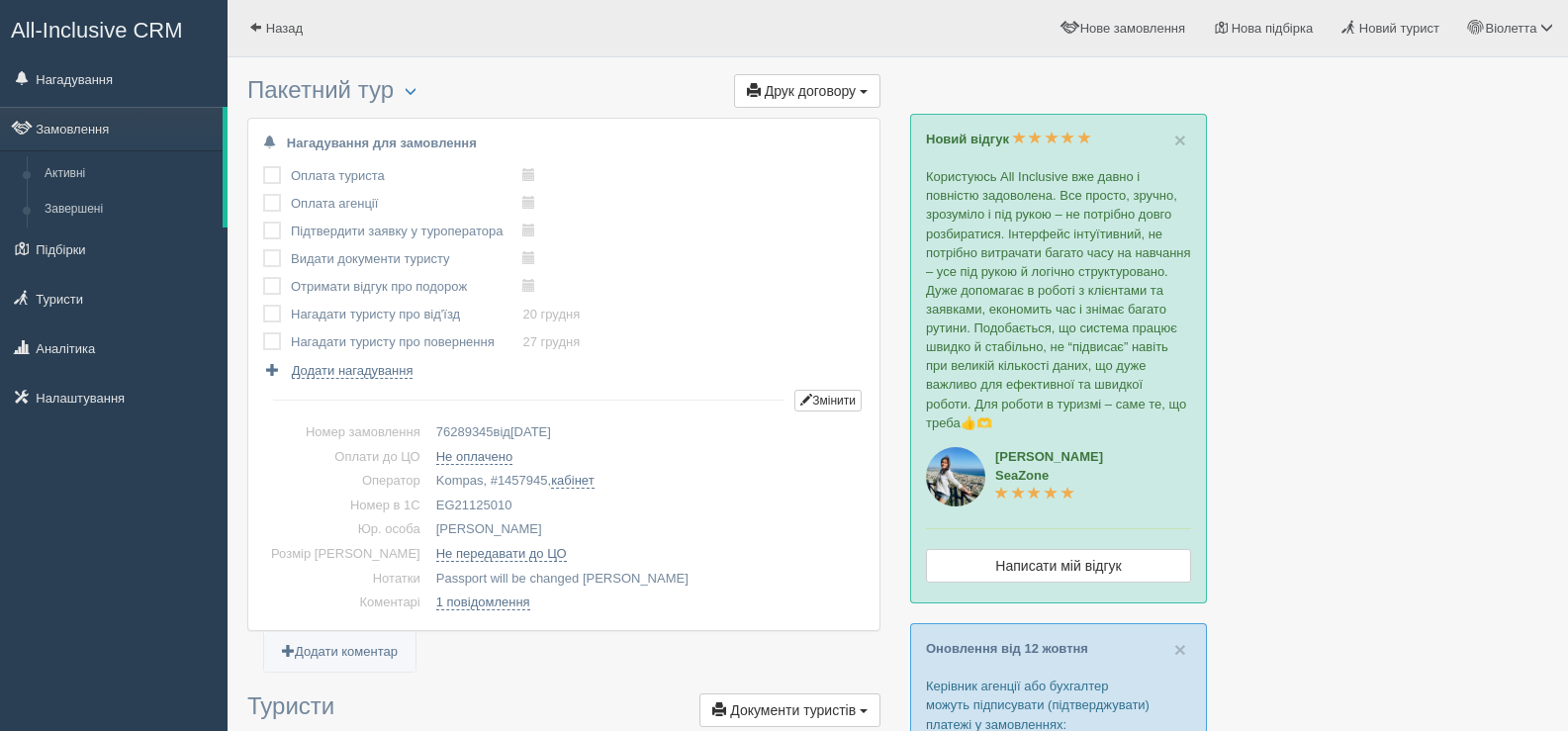
drag, startPoint x: 475, startPoint y: 499, endPoint x: 396, endPoint y: 498, distance: 79.0
click at [429, 498] on td "EG21125010" at bounding box center [647, 506] width 437 height 25
copy td "EG21125010"
click at [255, 23] on span at bounding box center [255, 27] width 13 height 13
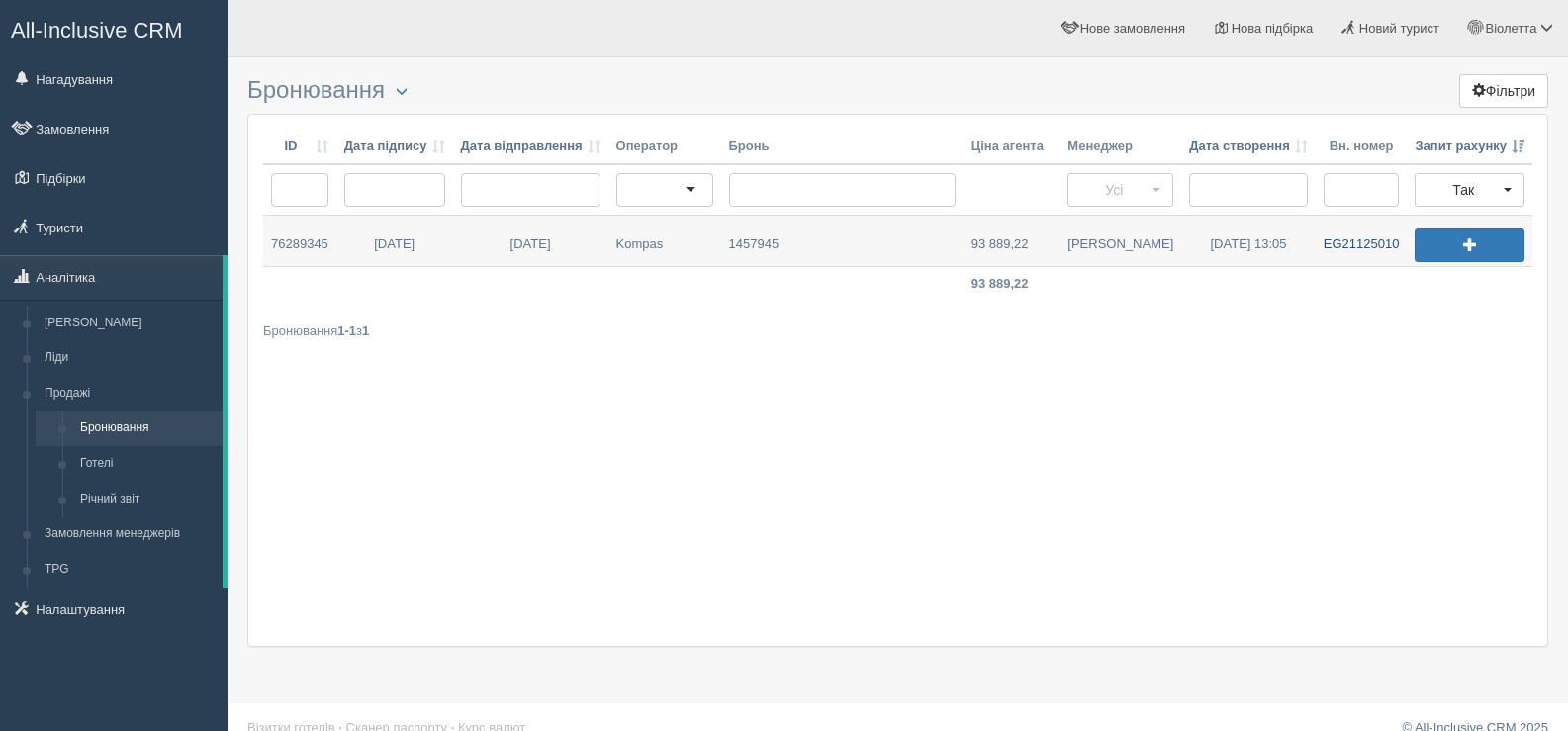
click at [1336, 240] on link "EG21125010" at bounding box center [1362, 240] width 92 height 51
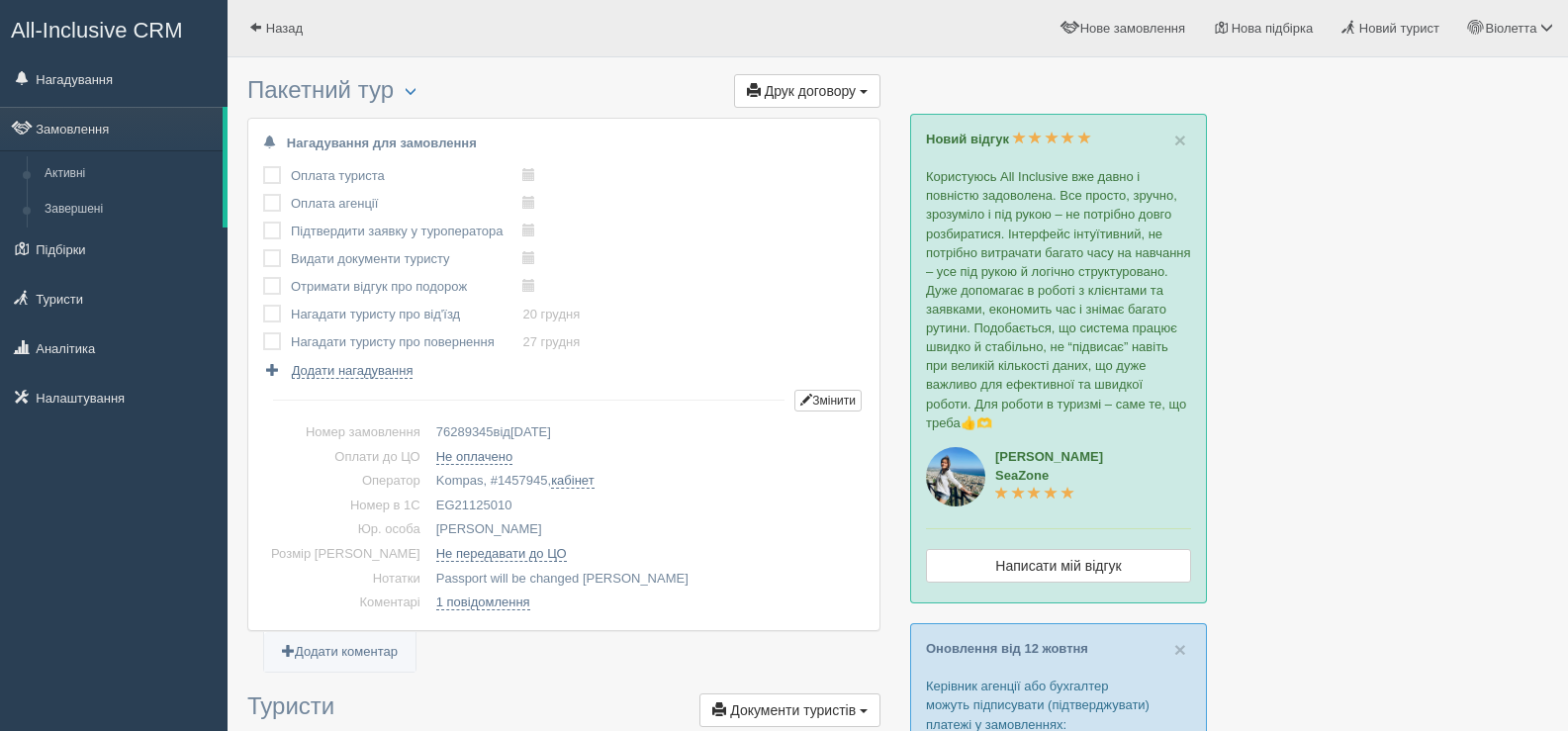
drag, startPoint x: 475, startPoint y: 503, endPoint x: 405, endPoint y: 497, distance: 70.3
click at [429, 497] on td "EG21125010" at bounding box center [647, 506] width 437 height 25
copy td "EG21125010"
click at [248, 22] on link "Назад" at bounding box center [275, 28] width 97 height 57
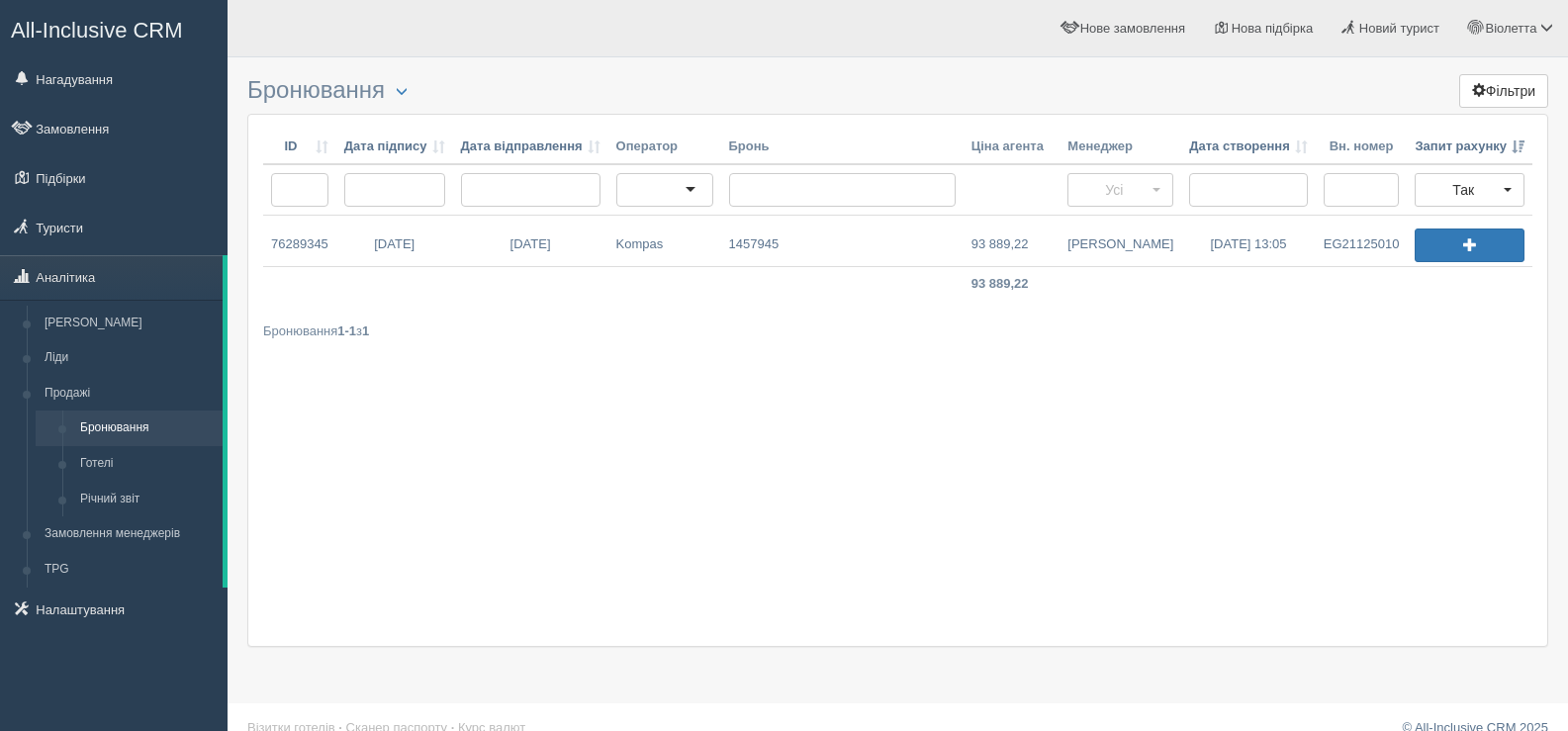
click at [476, 547] on div "ID Дата підпису Дата відправлення Оператор [PERSON_NAME] агента Менеджер Дата с…" at bounding box center [897, 380] width 1301 height 534
click at [1348, 243] on link "EG21125010" at bounding box center [1362, 240] width 92 height 51
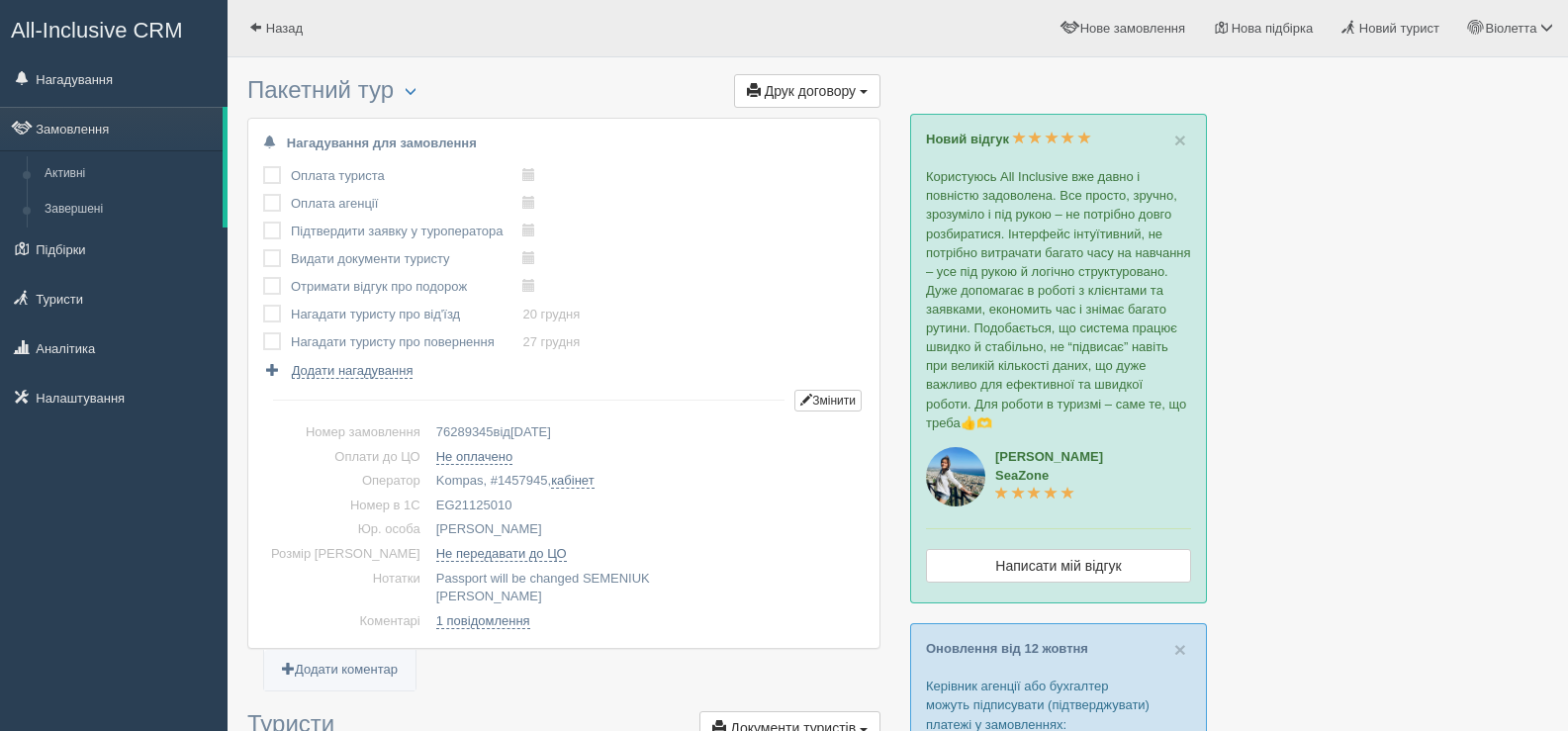
drag, startPoint x: 474, startPoint y: 500, endPoint x: 402, endPoint y: 496, distance: 72.1
click at [429, 496] on td "EG21125010" at bounding box center [647, 506] width 437 height 25
copy td "EG21125010"
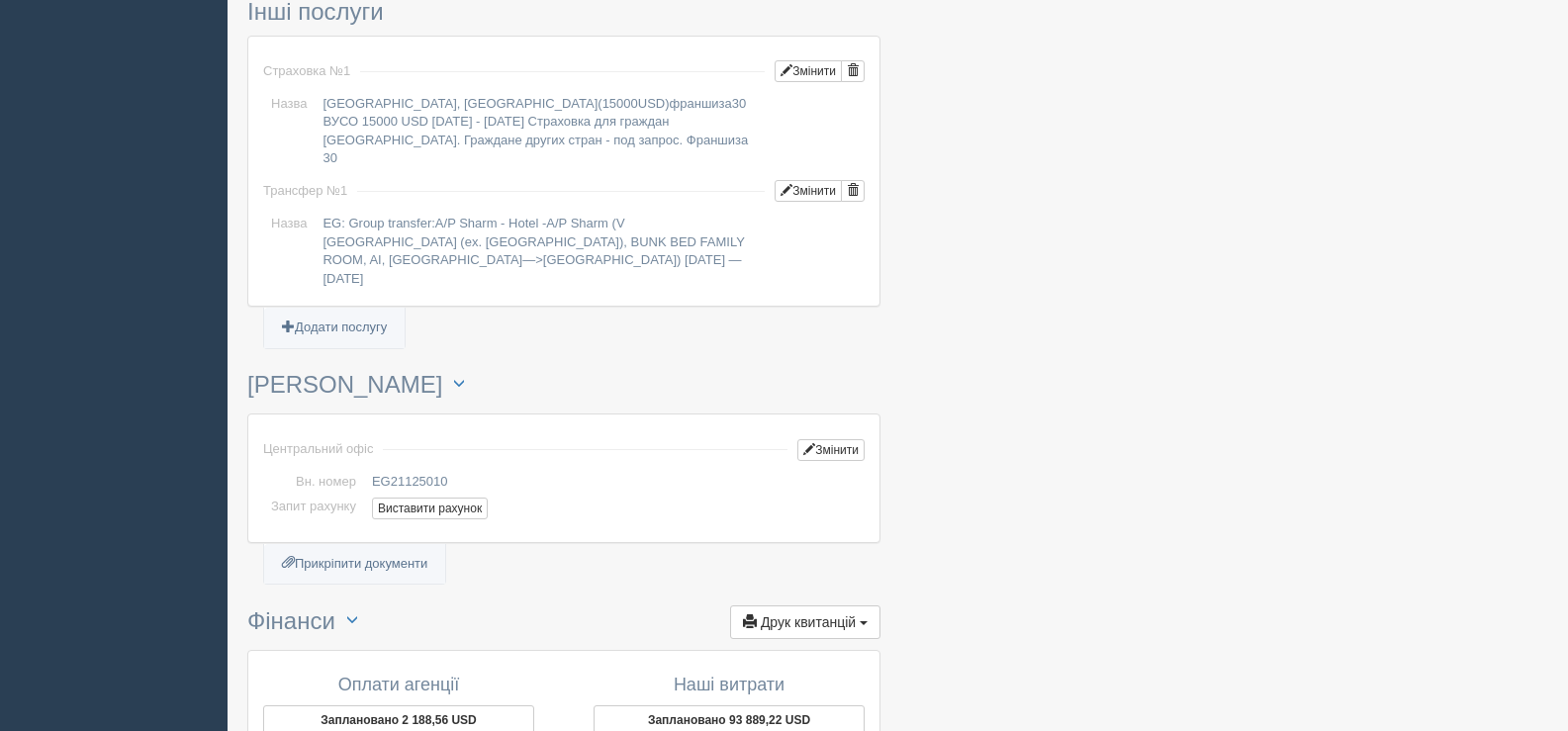
scroll to position [1781, 0]
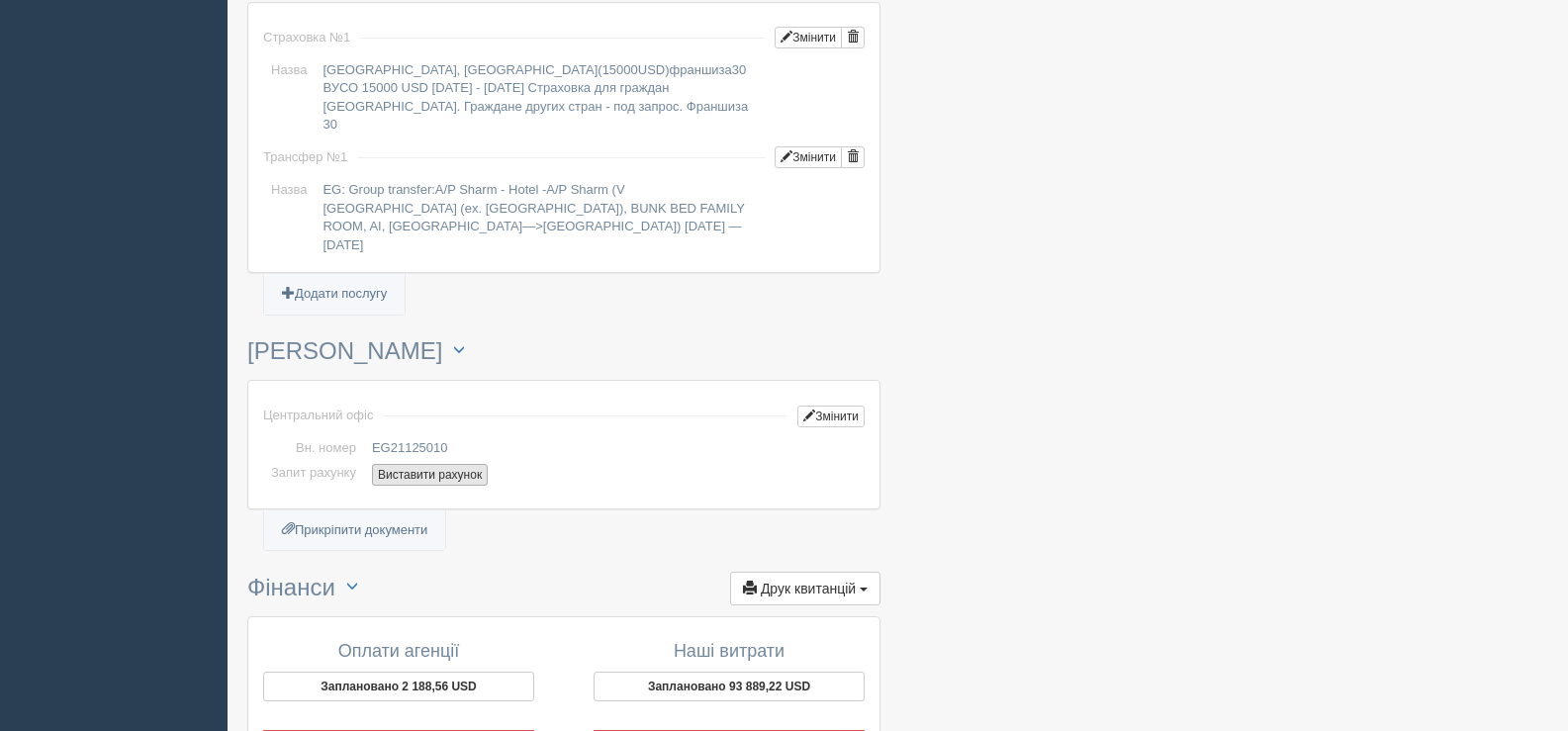
click at [445, 464] on button "Виставити рахунок" at bounding box center [430, 475] width 116 height 22
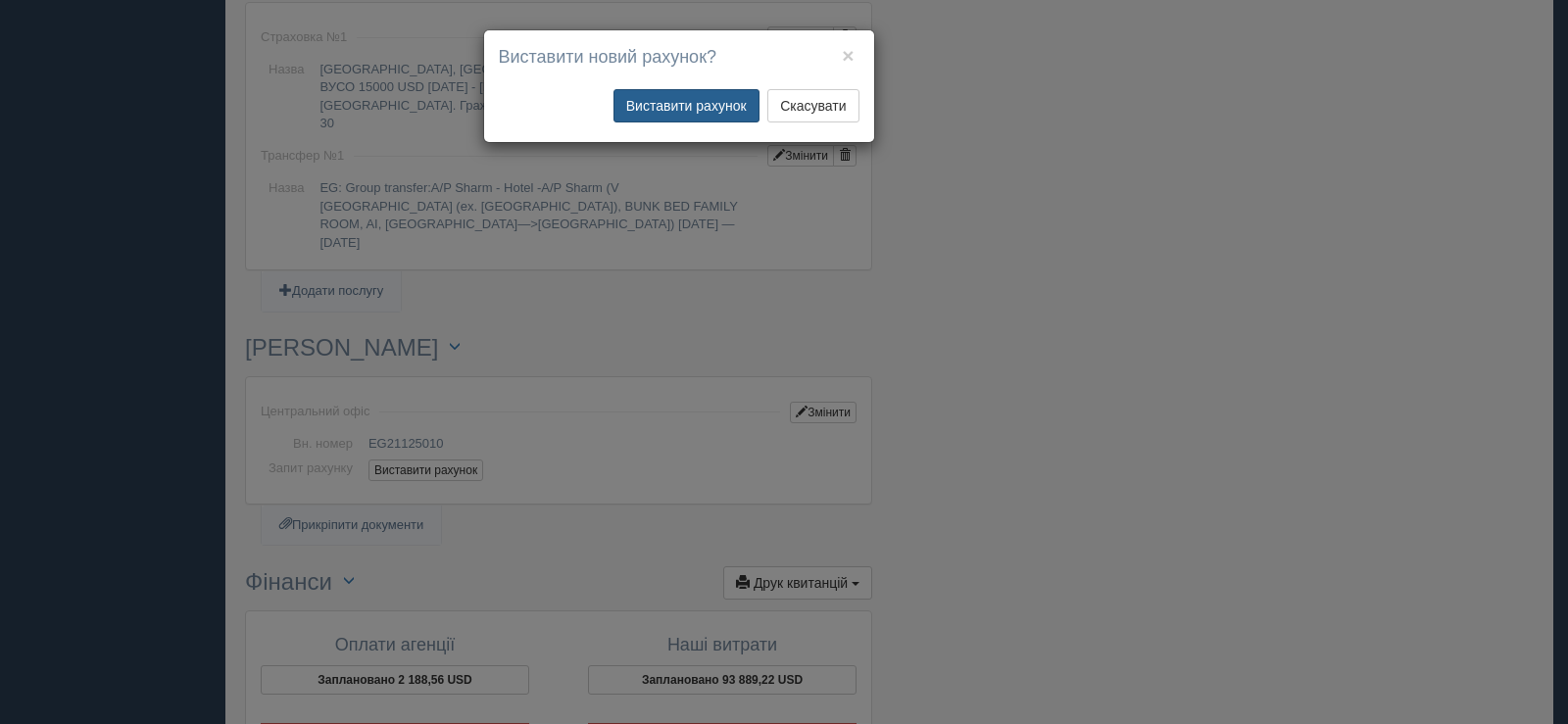
click at [709, 105] on button "Виставити рахунок" at bounding box center [686, 106] width 146 height 34
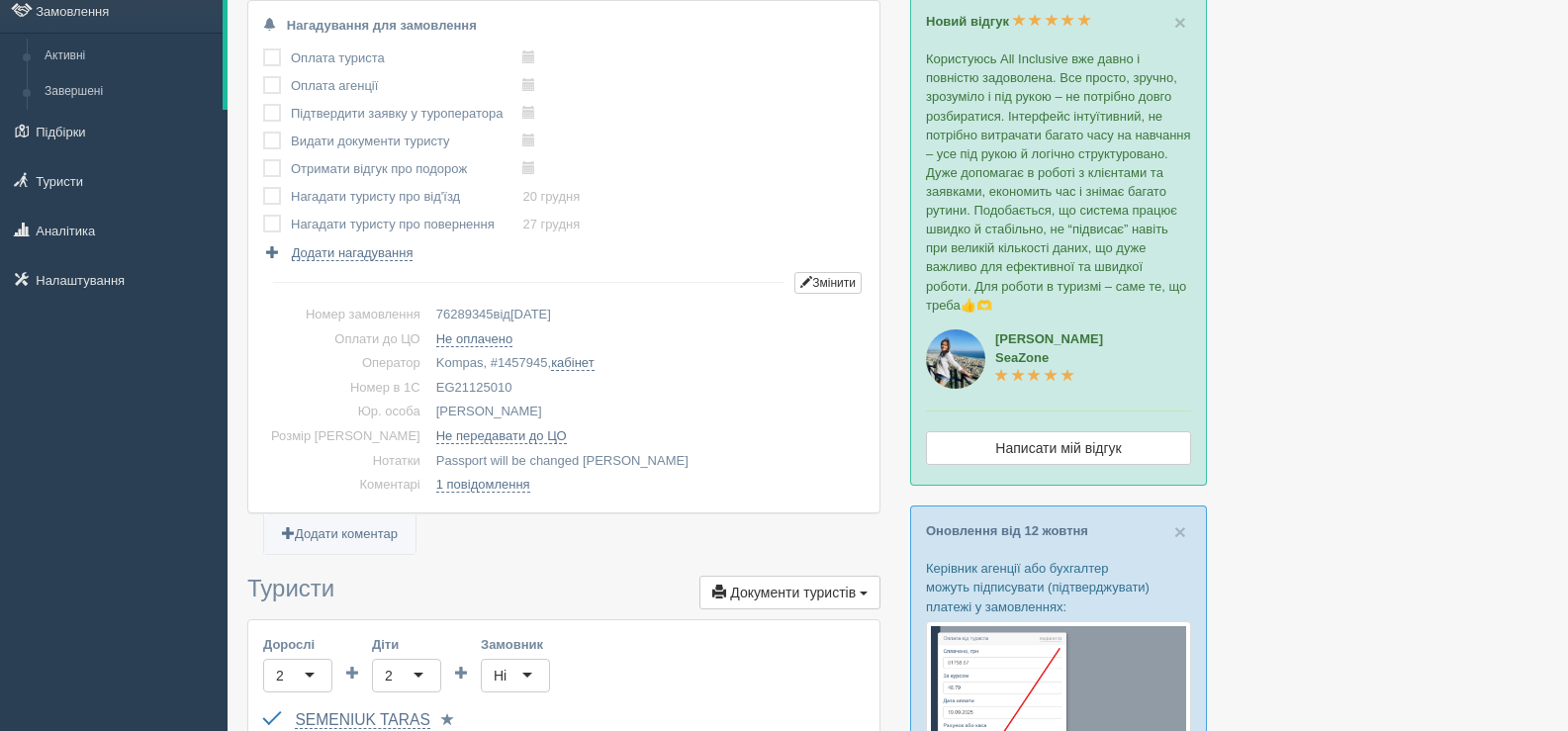
scroll to position [0, 0]
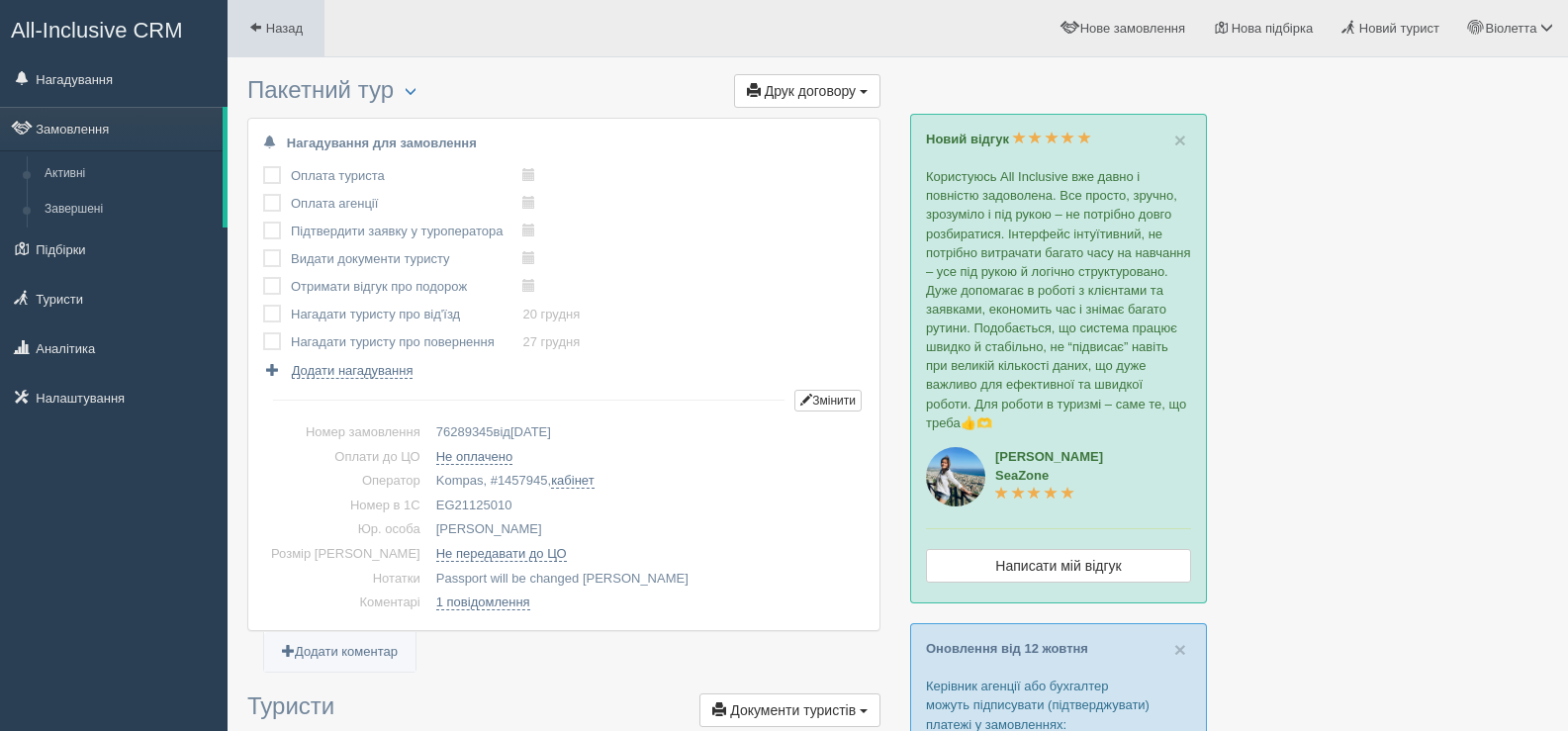
click at [250, 22] on span at bounding box center [255, 27] width 13 height 13
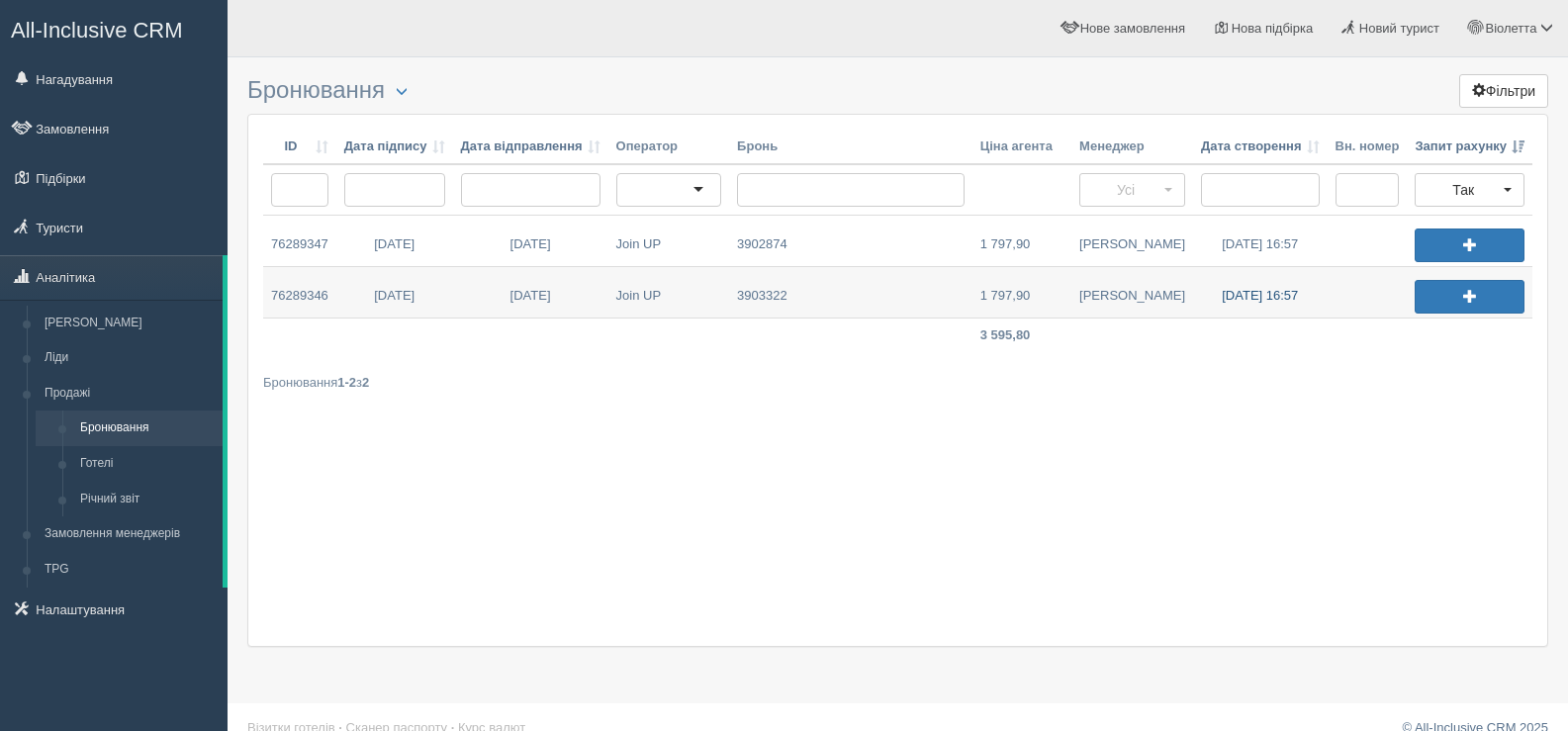
click at [1248, 293] on link "15.10.2025 16:57" at bounding box center [1260, 292] width 135 height 51
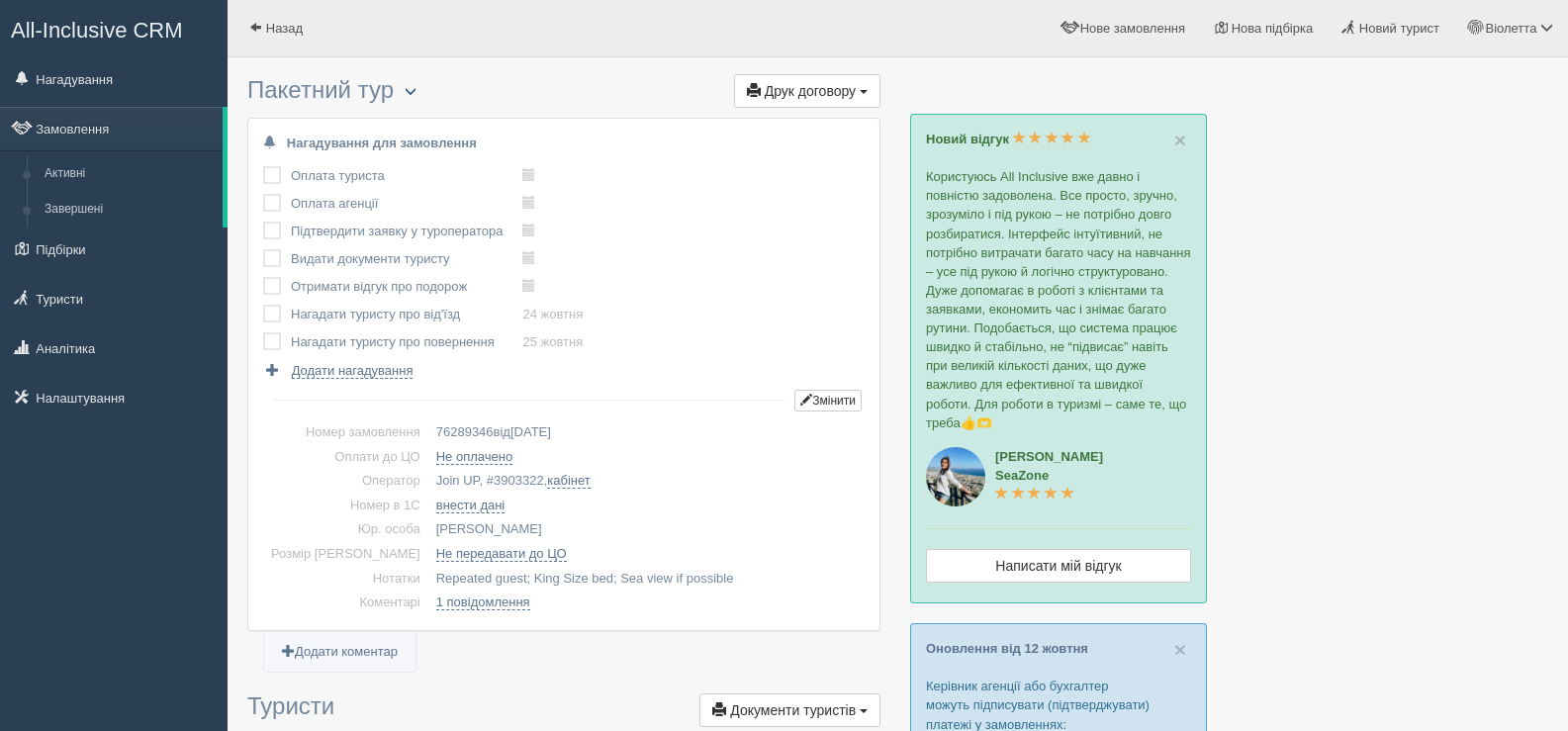
click at [414, 85] on span "button" at bounding box center [411, 91] width 12 height 12
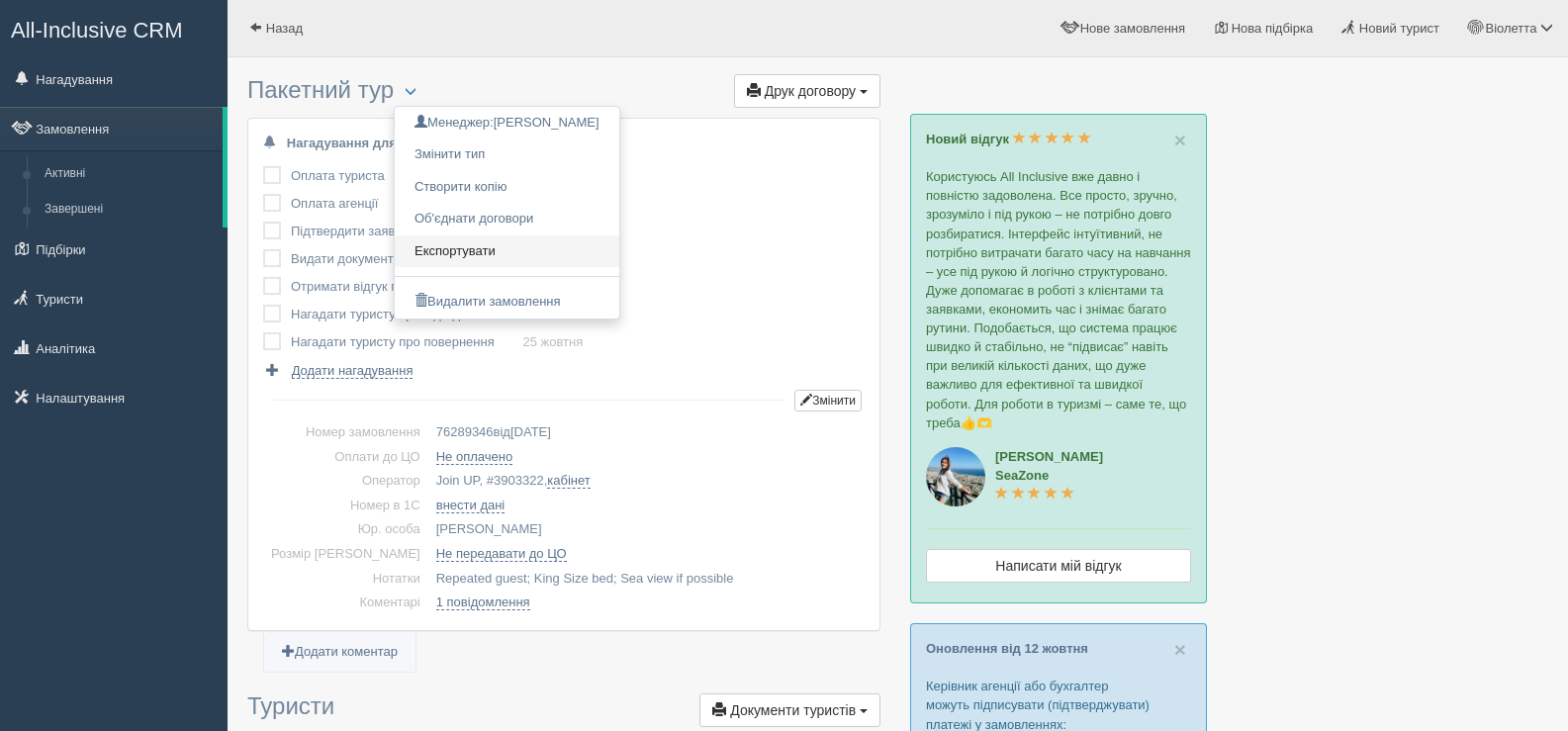
click at [502, 241] on link "Експортувати" at bounding box center [506, 251] width 224 height 33
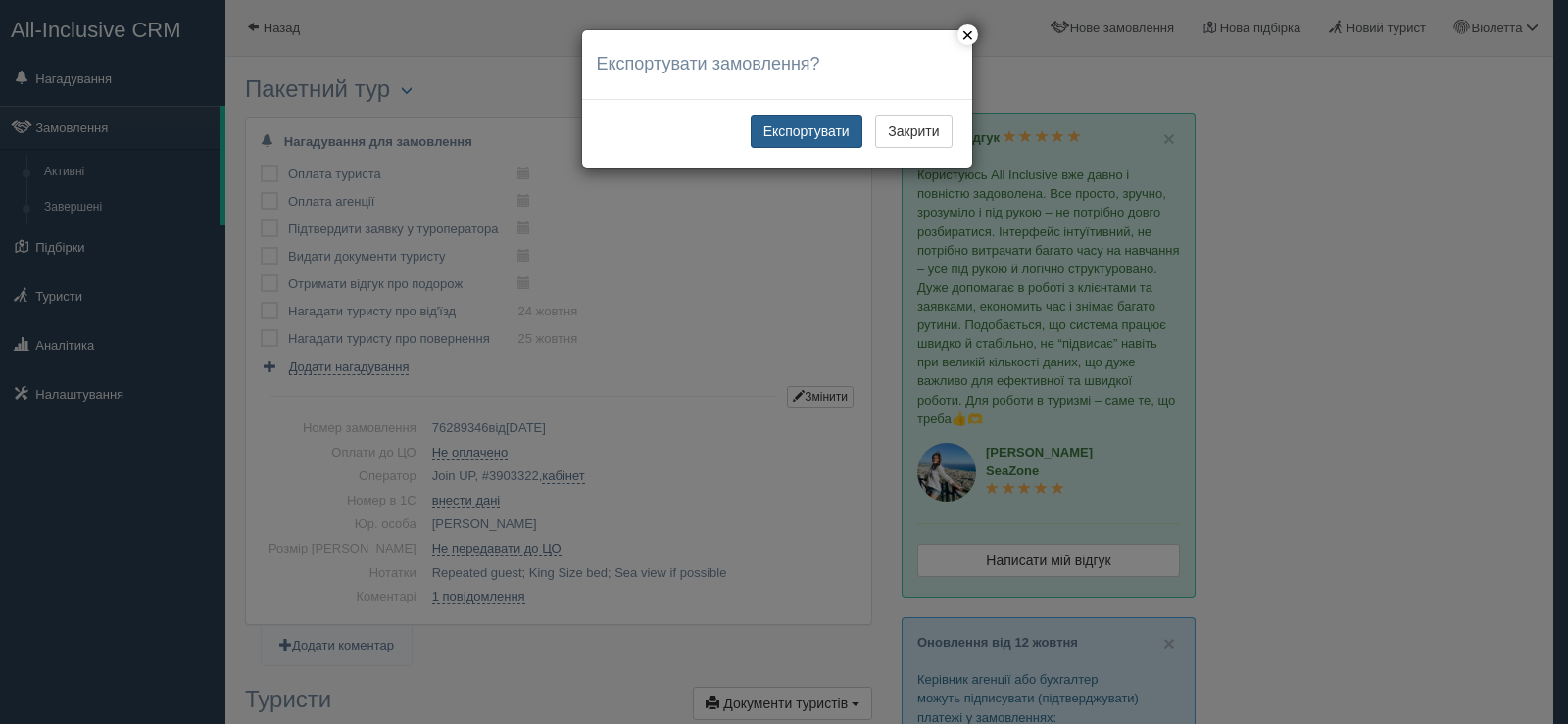
click at [800, 135] on button "Експортувати" at bounding box center [806, 131] width 112 height 34
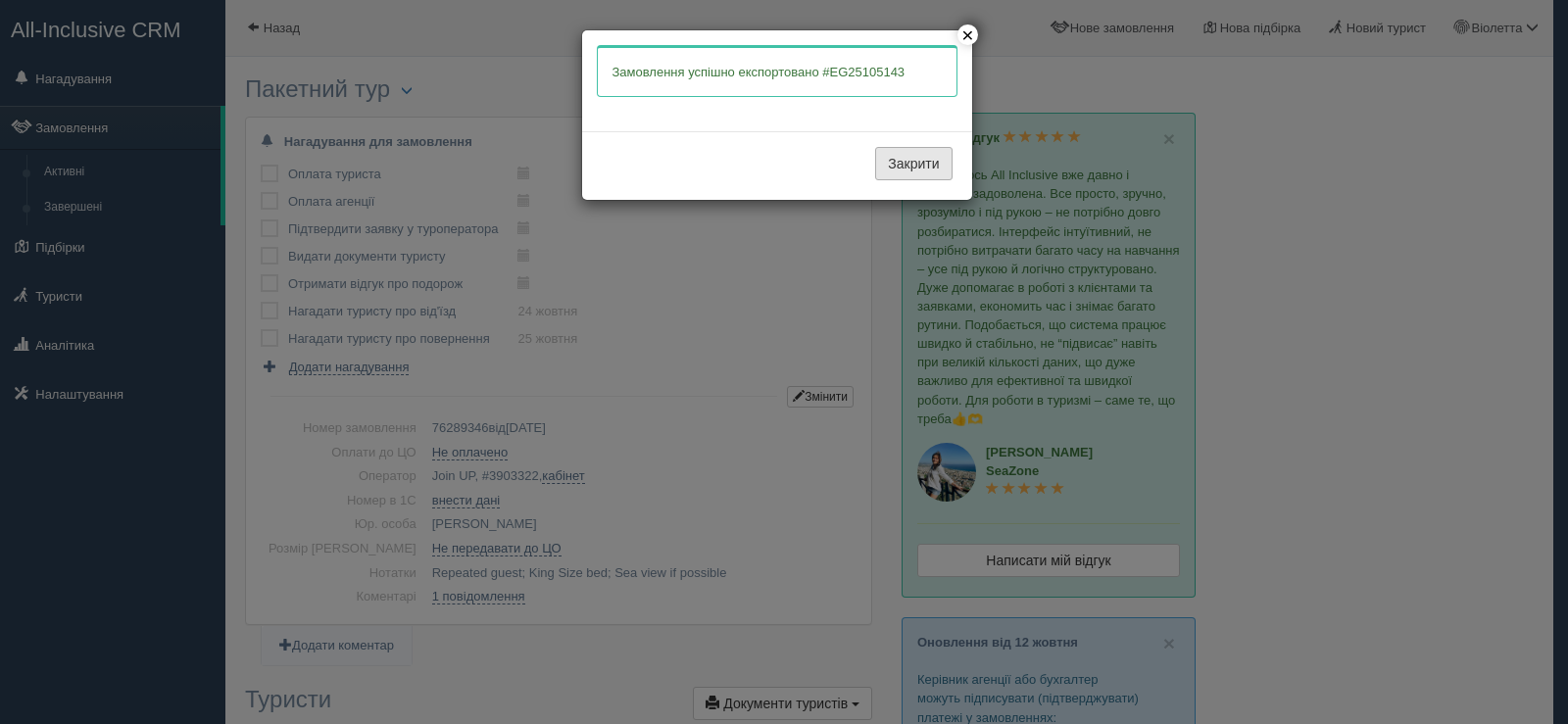
click at [899, 164] on button "Закрити" at bounding box center [912, 164] width 76 height 34
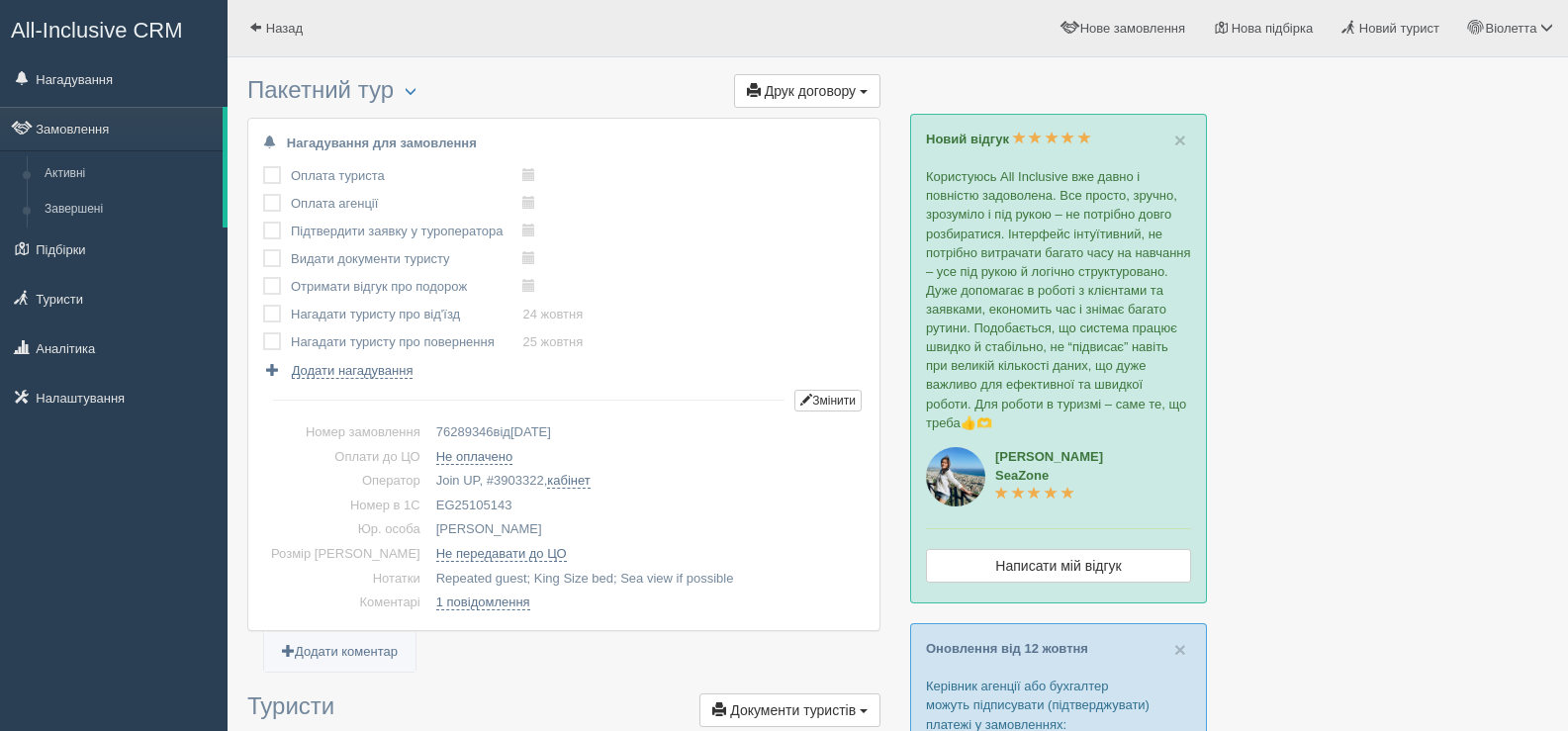
drag, startPoint x: 476, startPoint y: 504, endPoint x: 400, endPoint y: 504, distance: 76.0
click at [429, 504] on td "EG25105143" at bounding box center [647, 506] width 437 height 25
copy td "EG25105143"
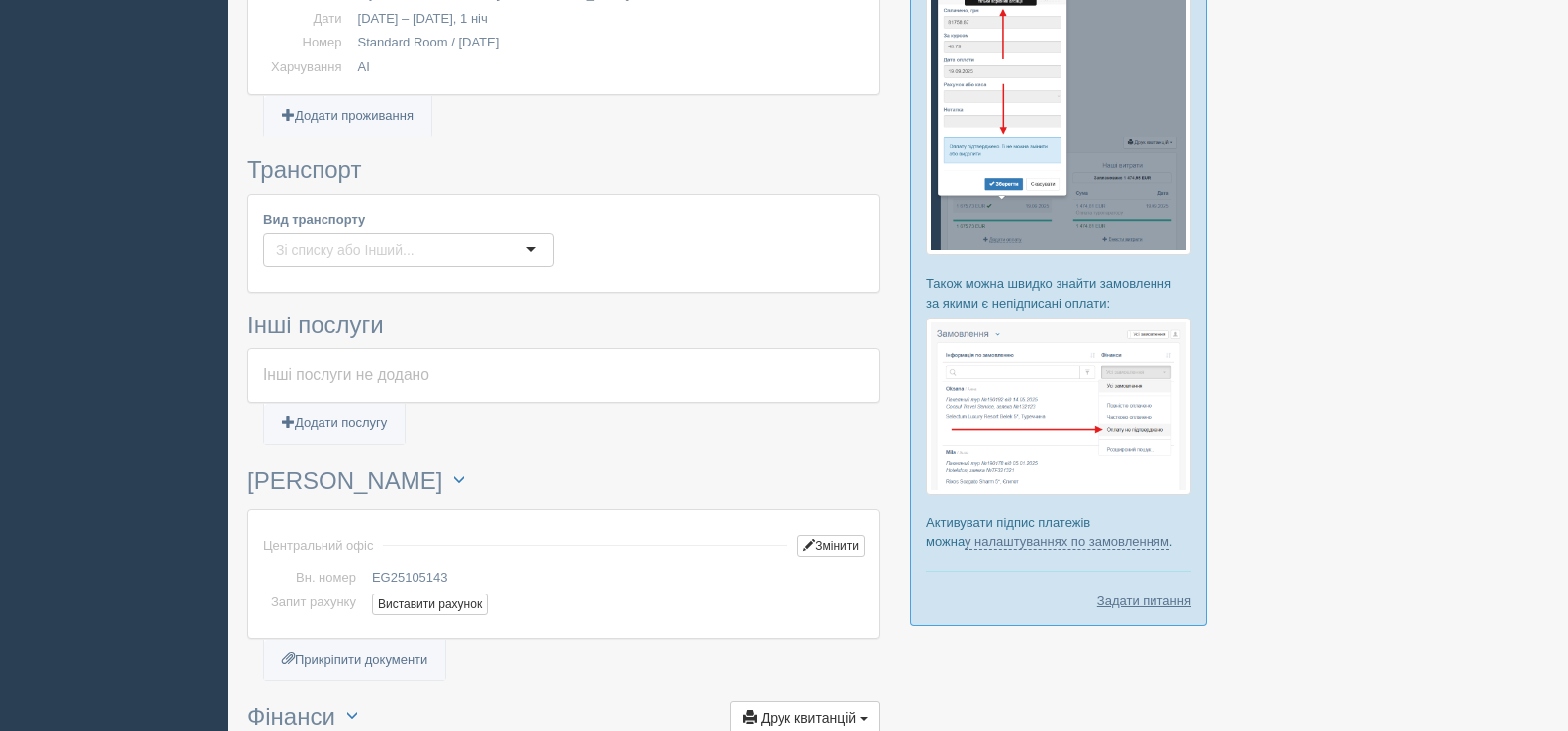
scroll to position [1188, 0]
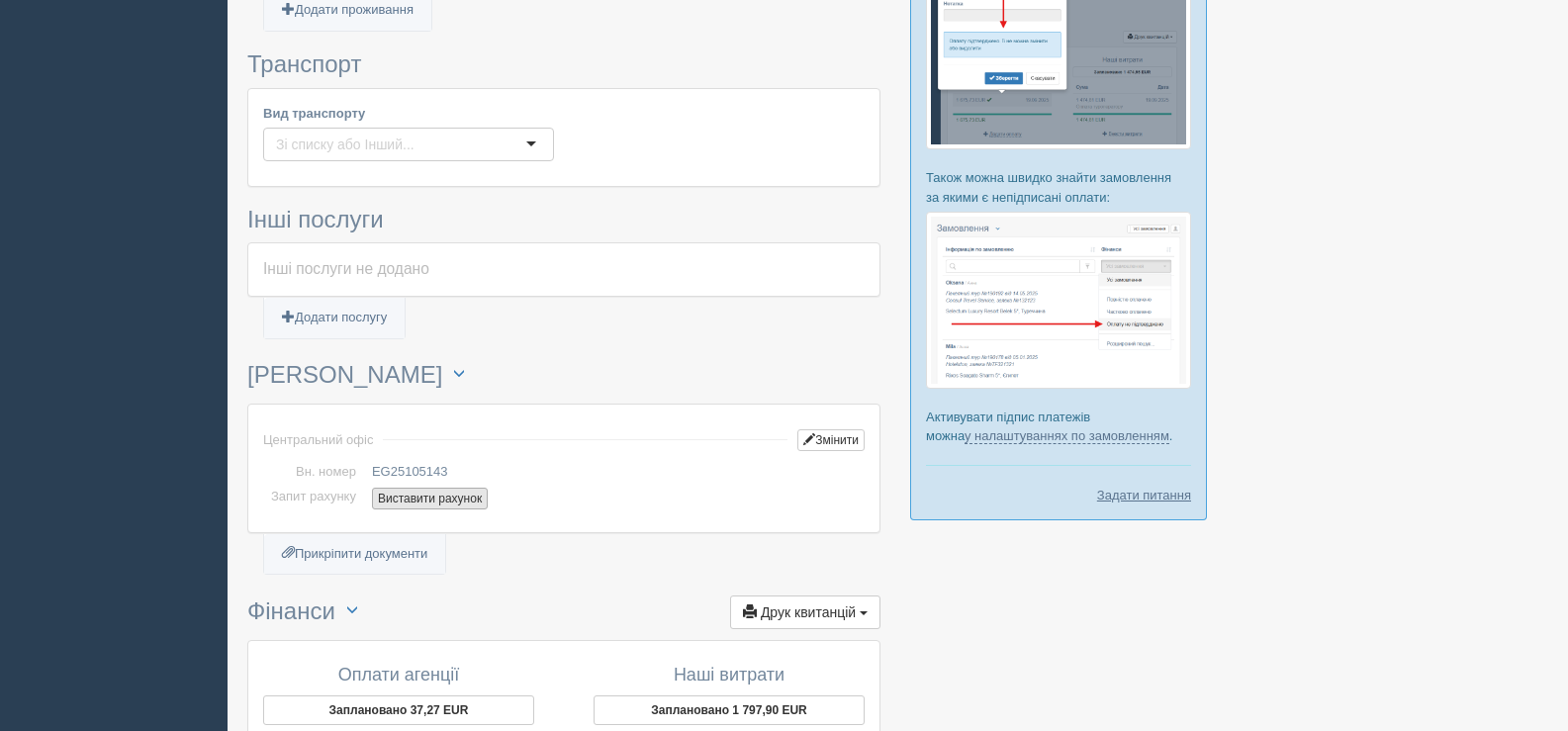
click at [401, 500] on button "Виставити рахунок" at bounding box center [430, 499] width 116 height 22
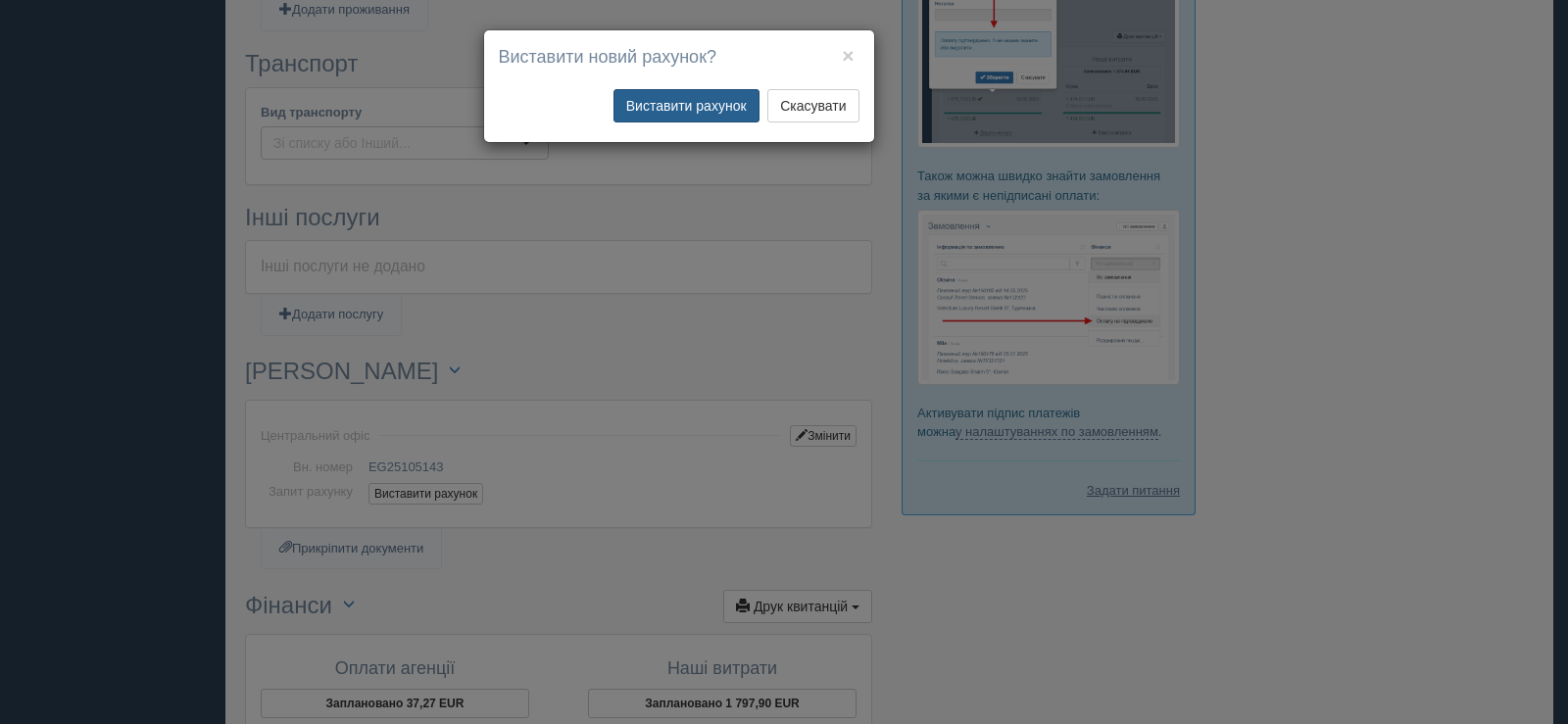
click at [688, 109] on button "Виставити рахунок" at bounding box center [686, 106] width 146 height 34
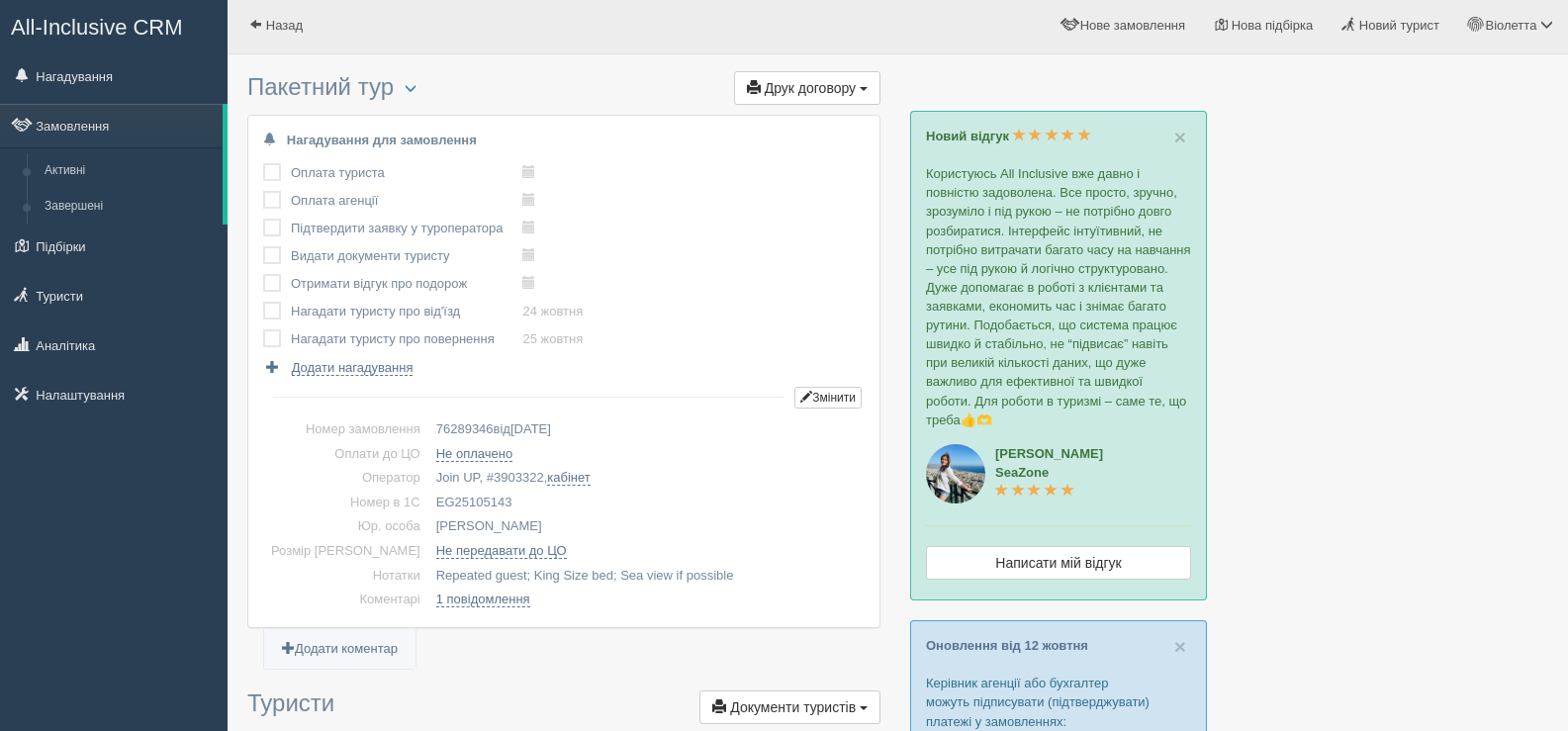
scroll to position [0, 0]
click at [261, 21] on span at bounding box center [255, 27] width 13 height 13
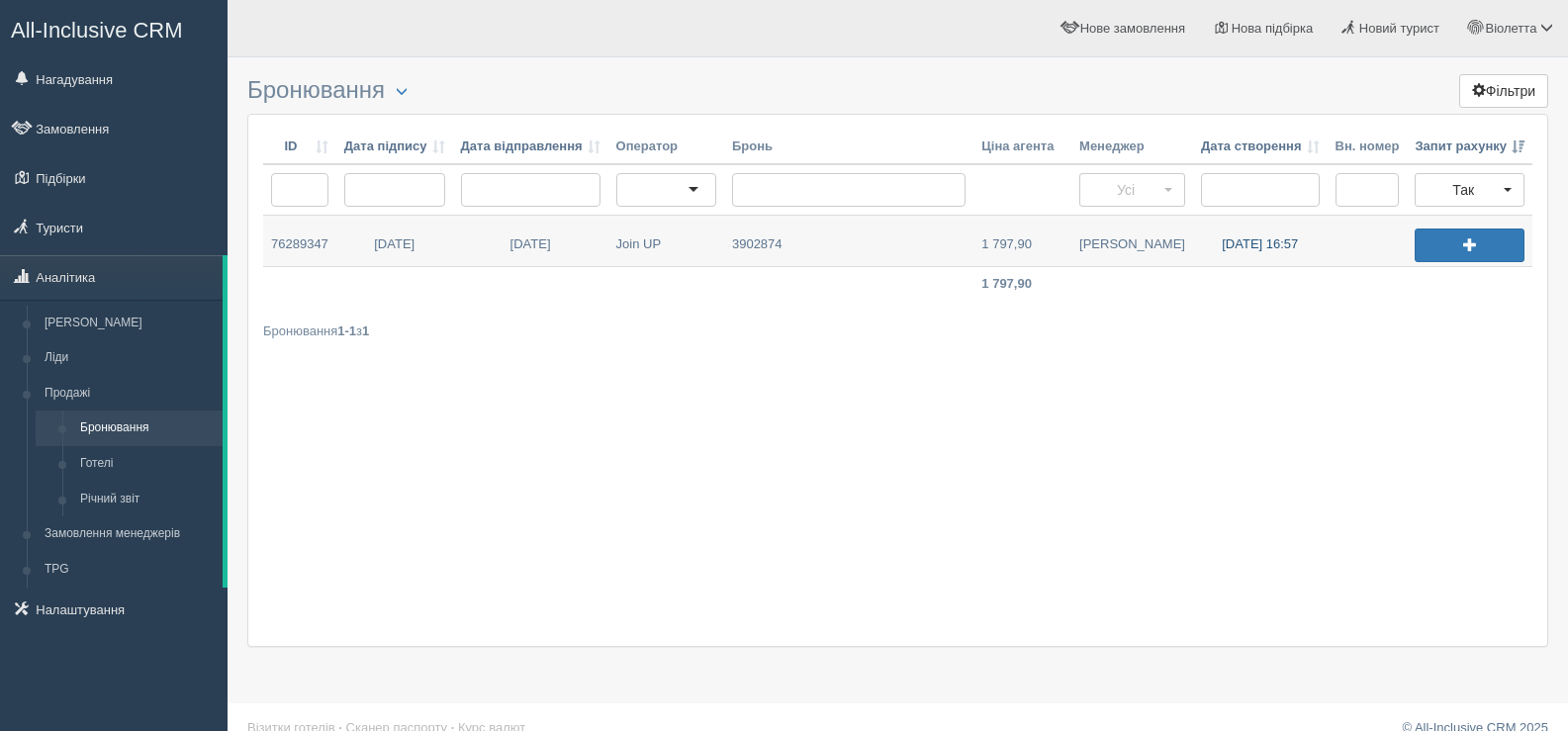
click at [1247, 237] on link "15.10.2025 16:57" at bounding box center [1260, 240] width 135 height 51
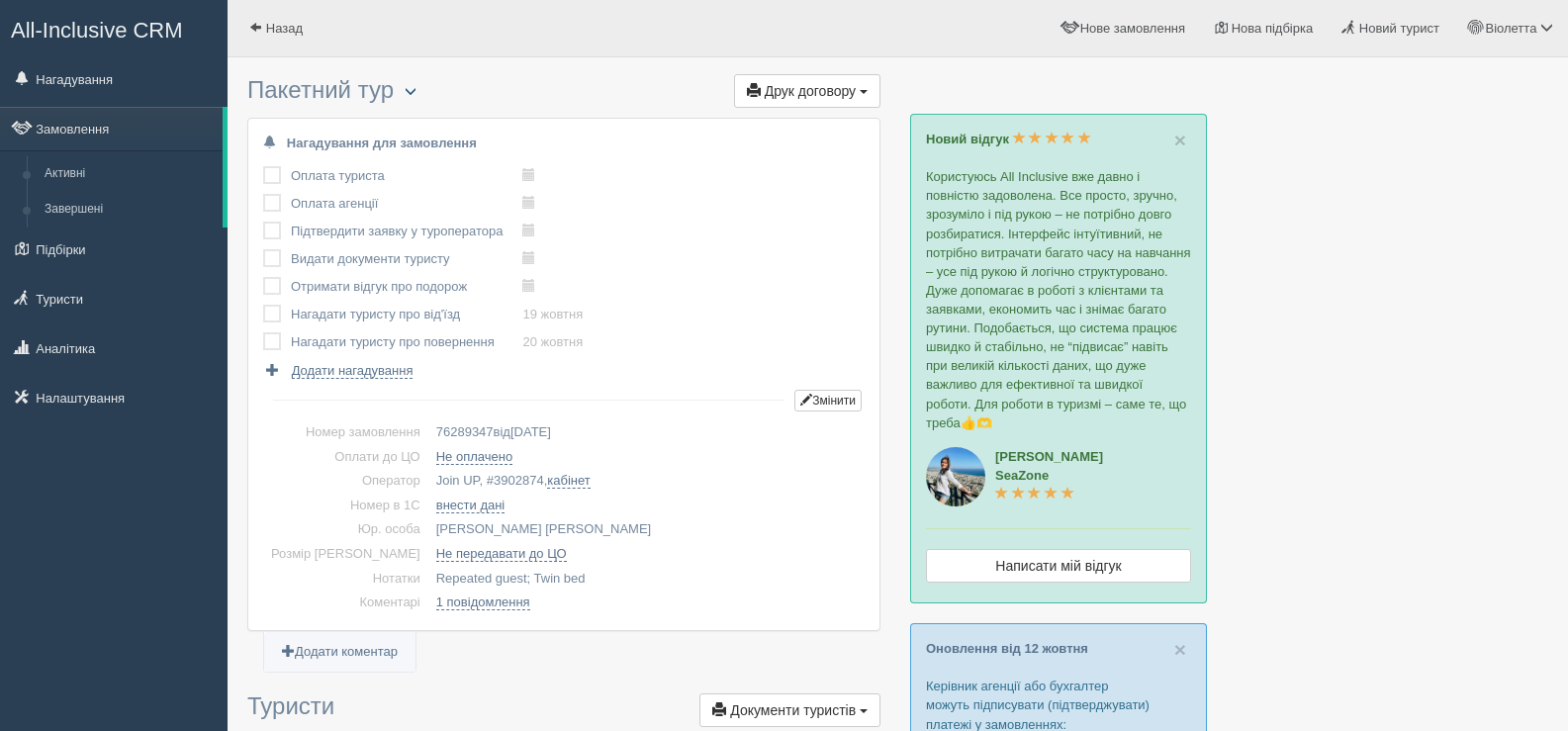
click at [417, 89] on span "button" at bounding box center [411, 91] width 12 height 12
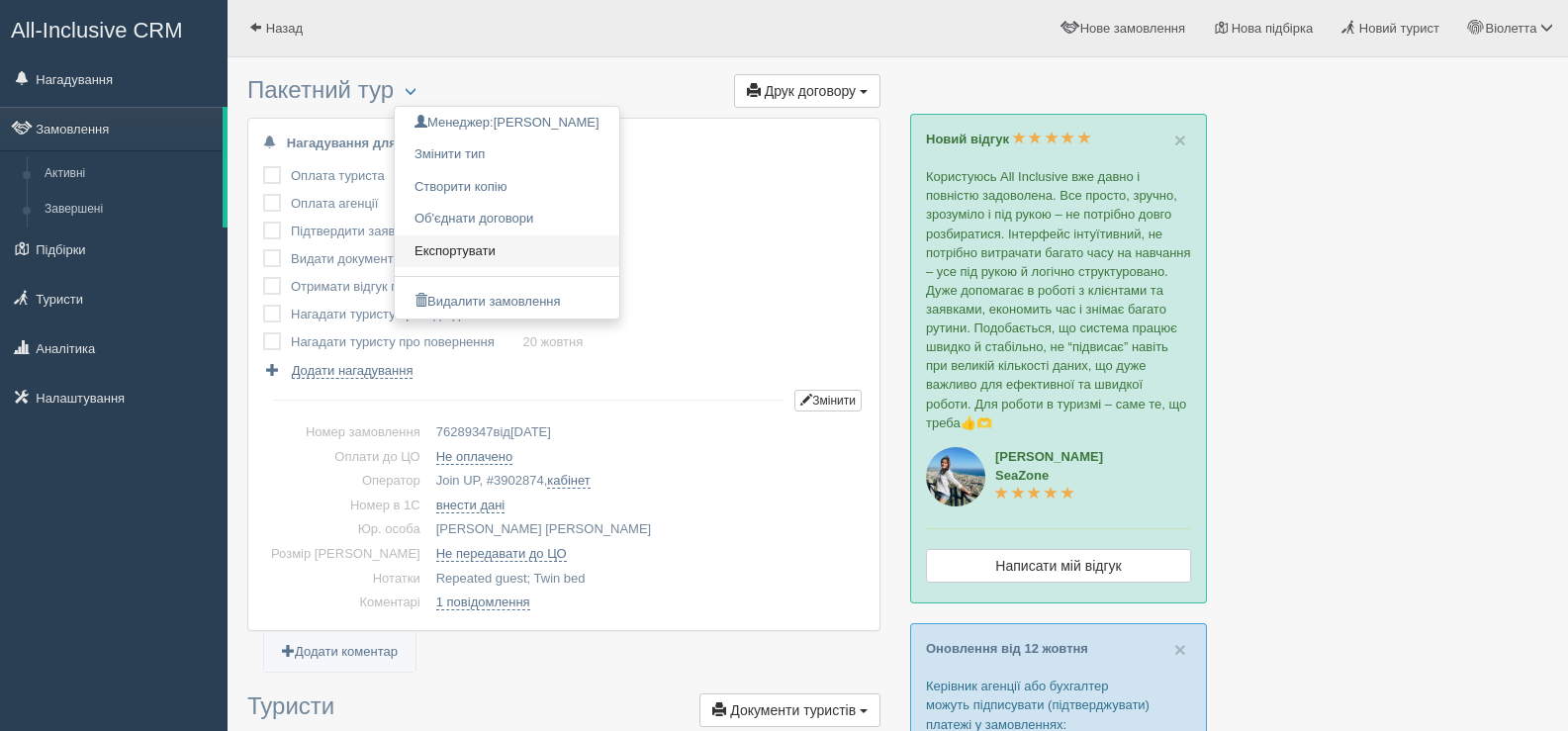
click at [483, 247] on link "Експортувати" at bounding box center [506, 251] width 224 height 33
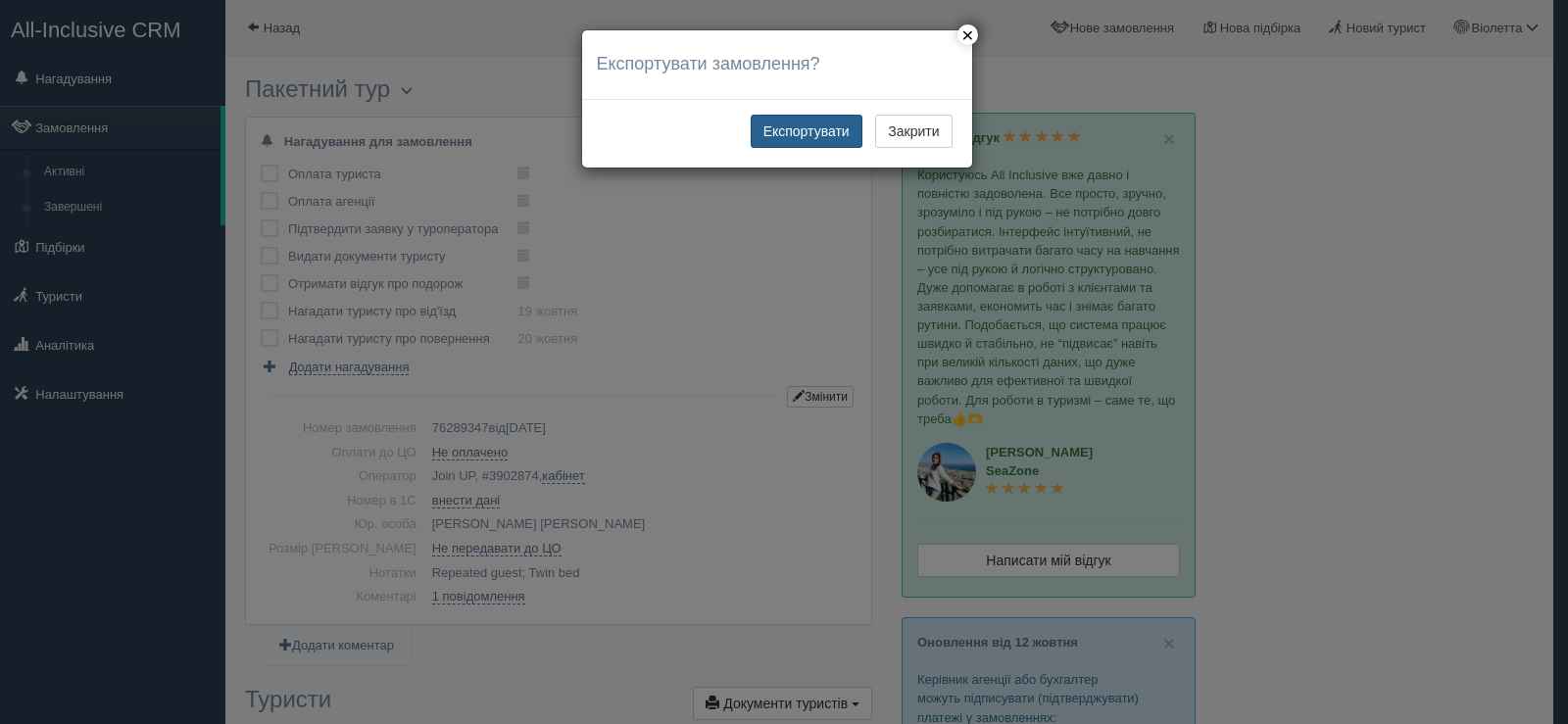
click at [801, 134] on button "Експортувати" at bounding box center [806, 131] width 112 height 34
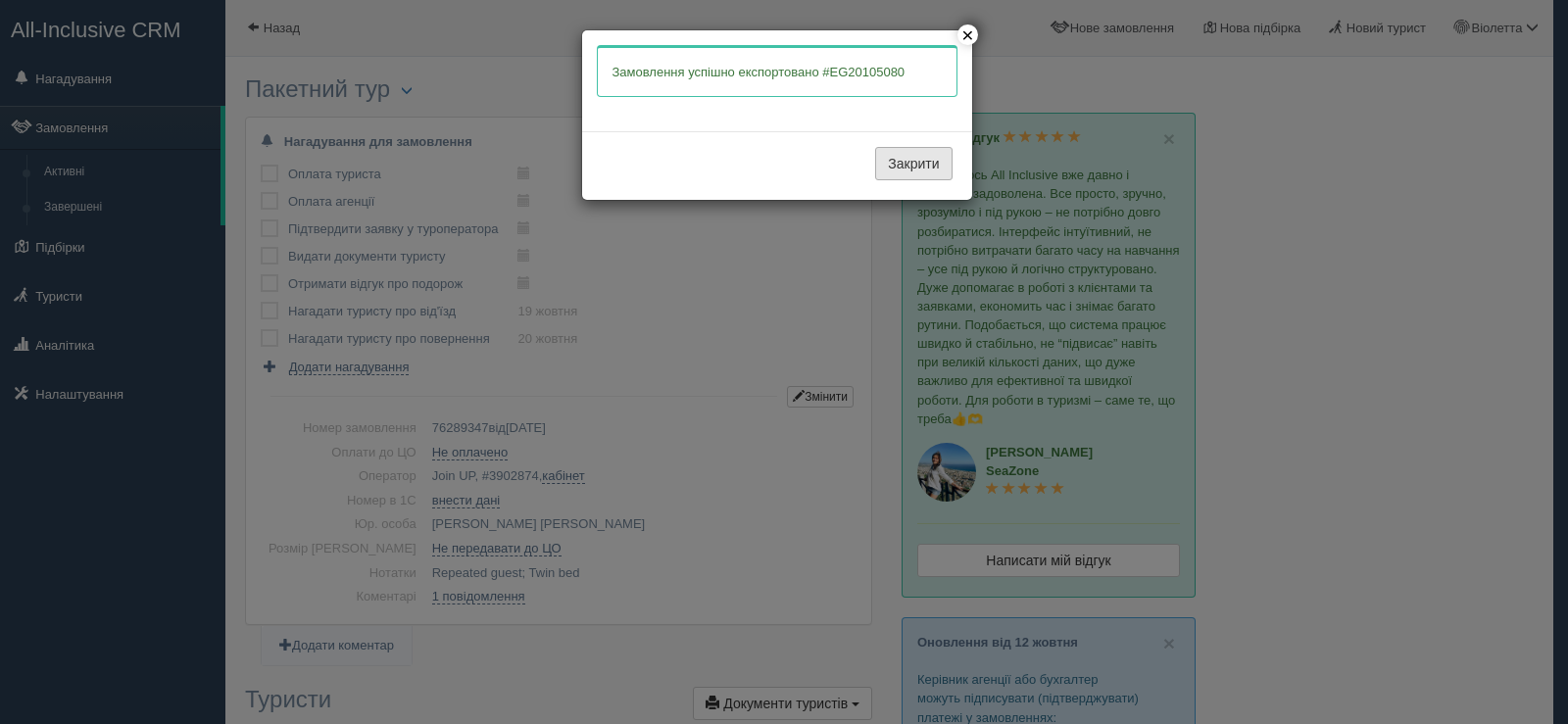
click at [919, 156] on button "Закрити" at bounding box center [912, 164] width 76 height 34
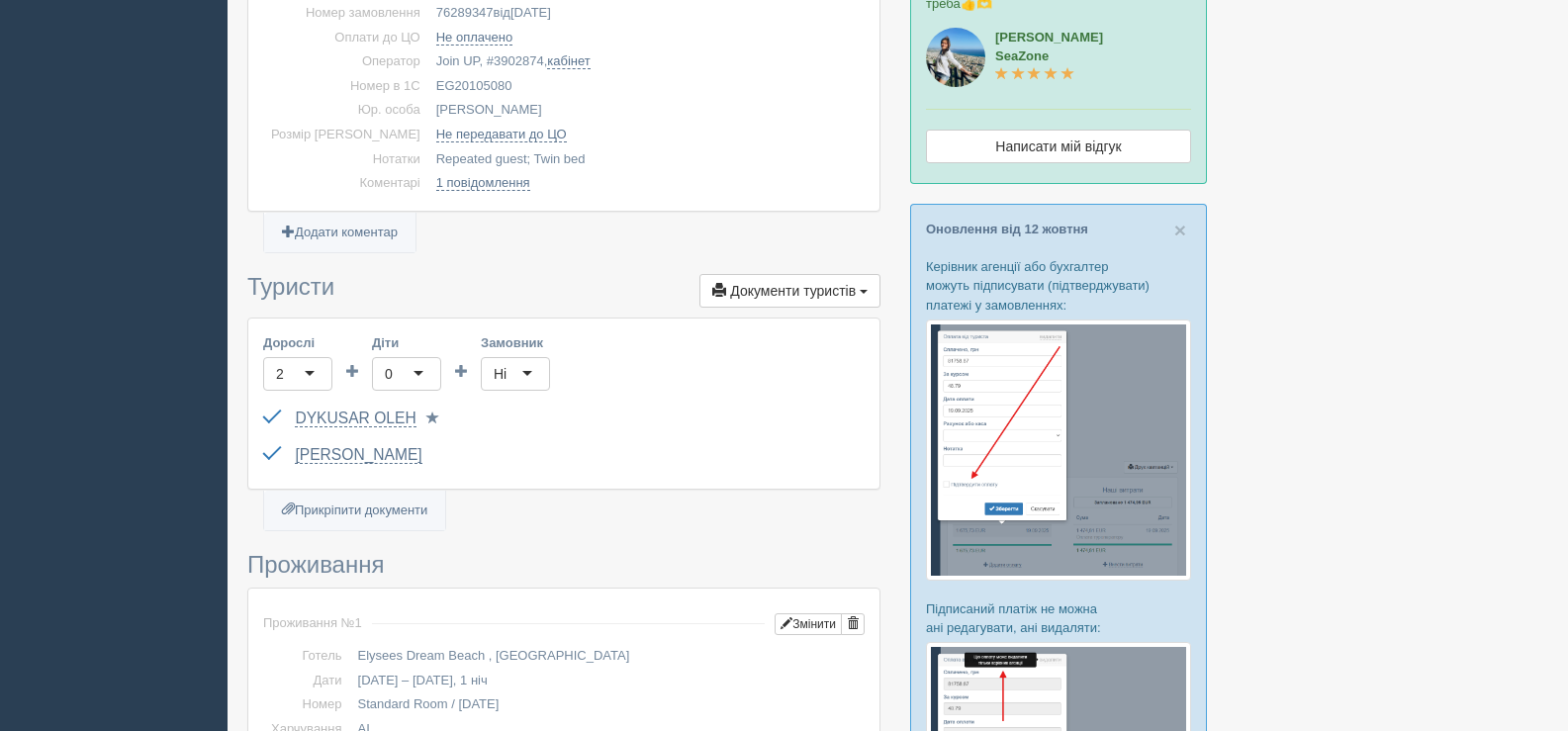
scroll to position [396, 0]
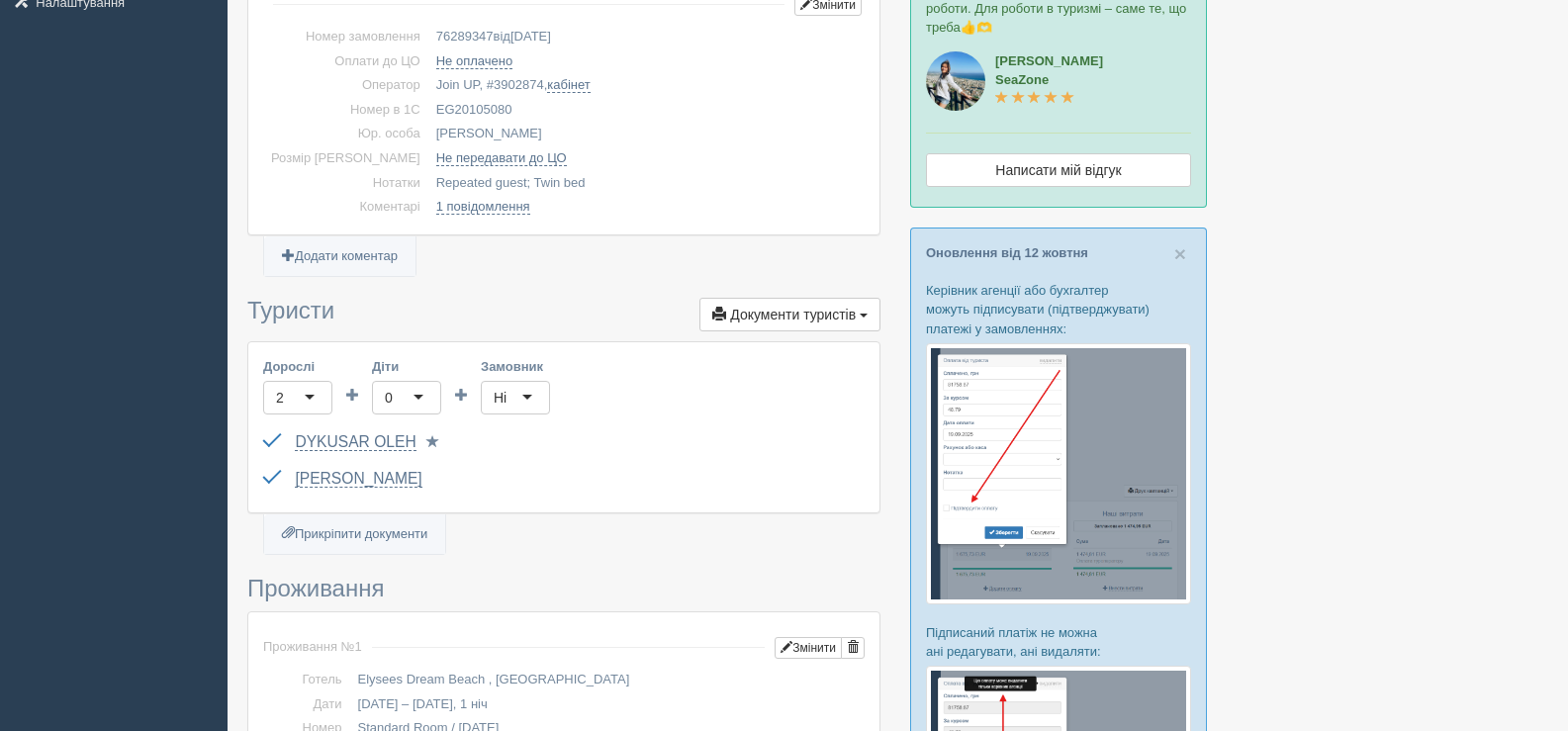
drag, startPoint x: 486, startPoint y: 105, endPoint x: 399, endPoint y: 108, distance: 87.1
click at [429, 108] on td "EG20105080" at bounding box center [647, 110] width 437 height 25
copy td "EG20105080"
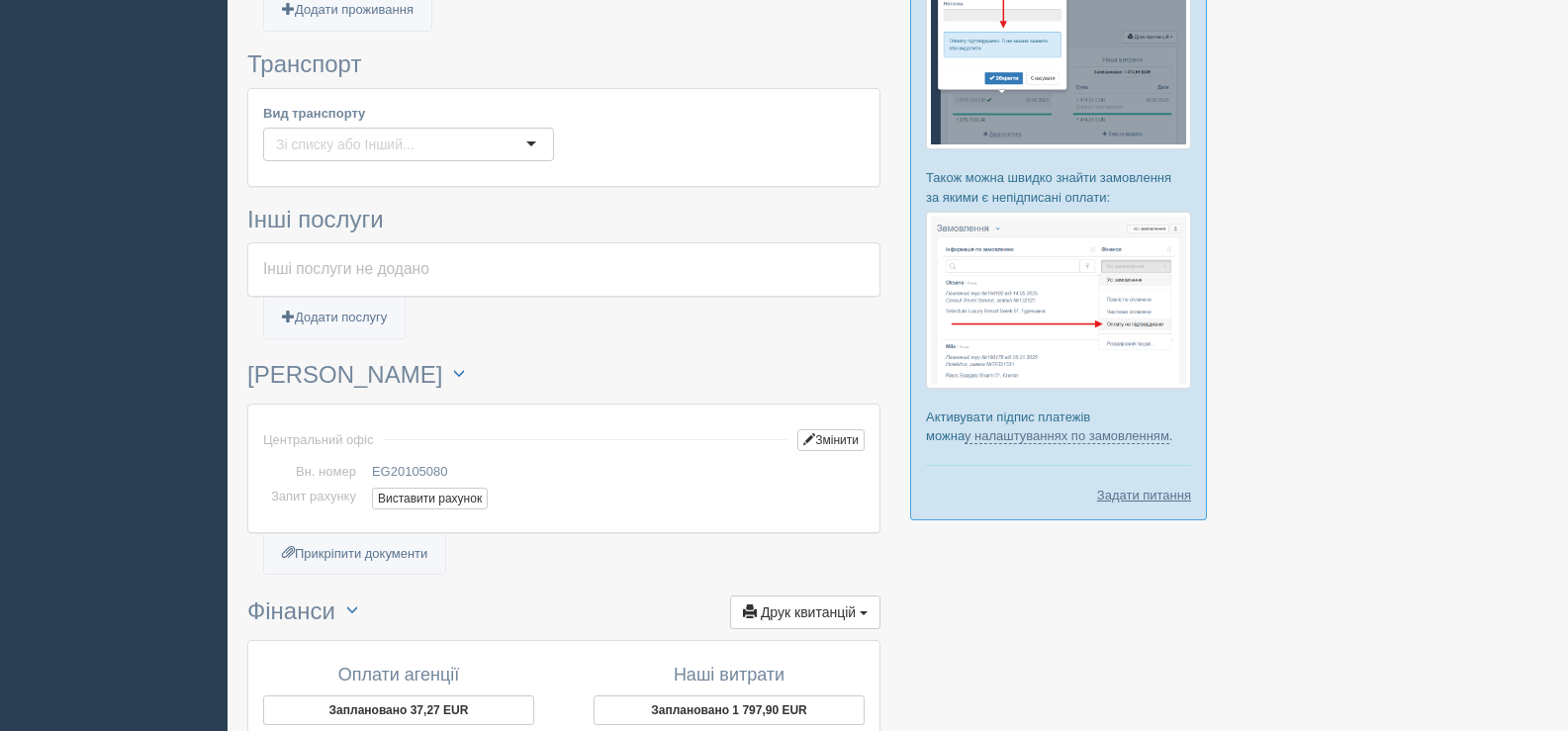
scroll to position [1526, 0]
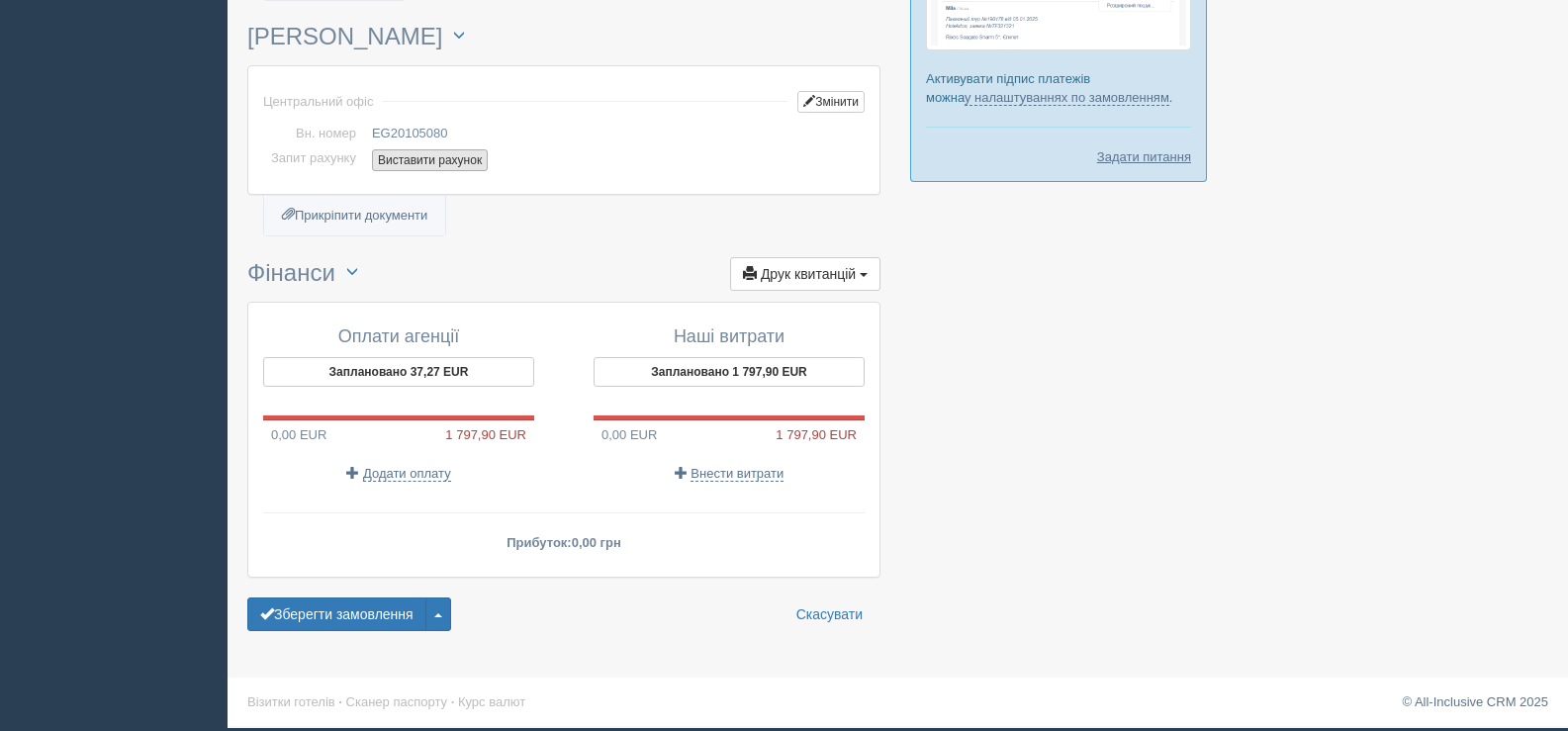
click at [421, 164] on button "Виставити рахунок" at bounding box center [430, 161] width 116 height 22
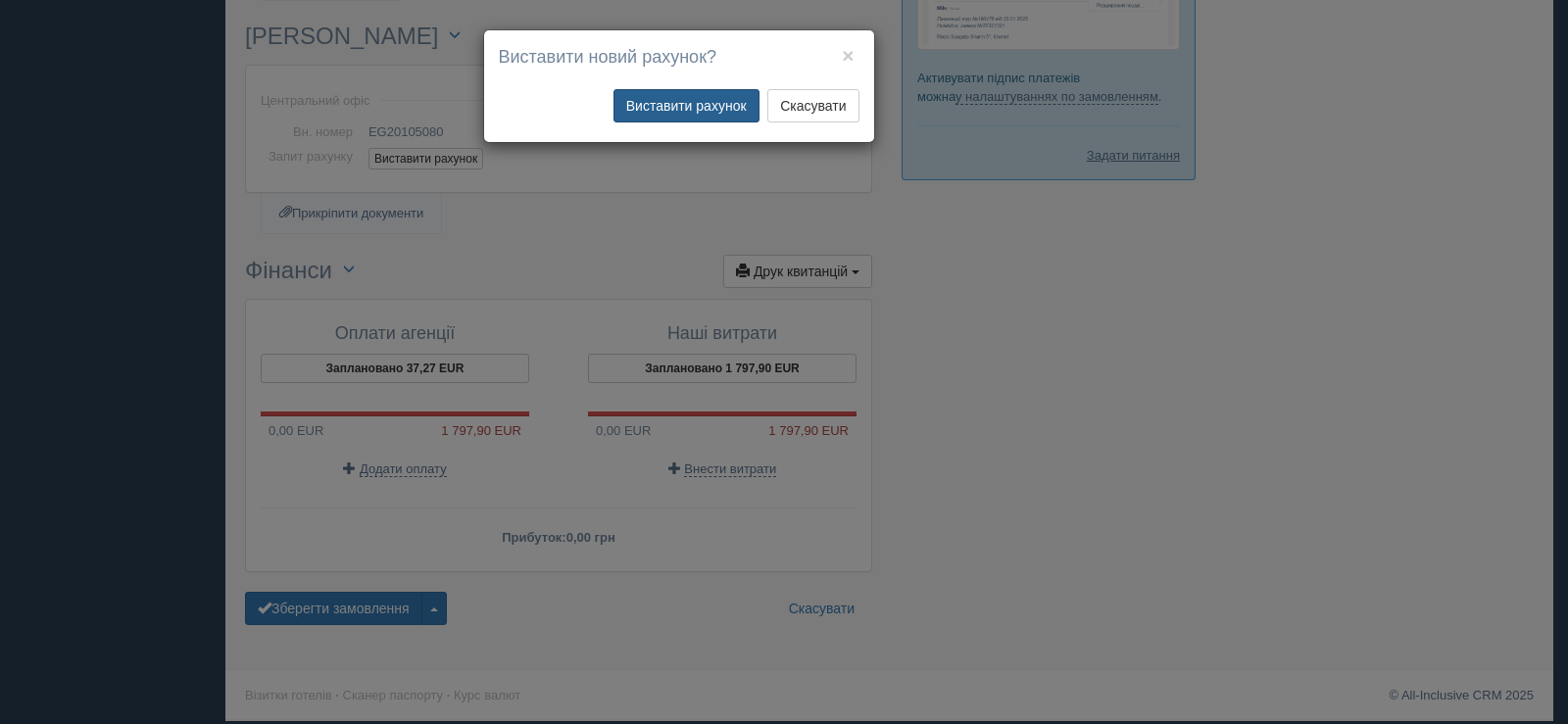
click at [717, 100] on button "Виставити рахунок" at bounding box center [686, 106] width 146 height 34
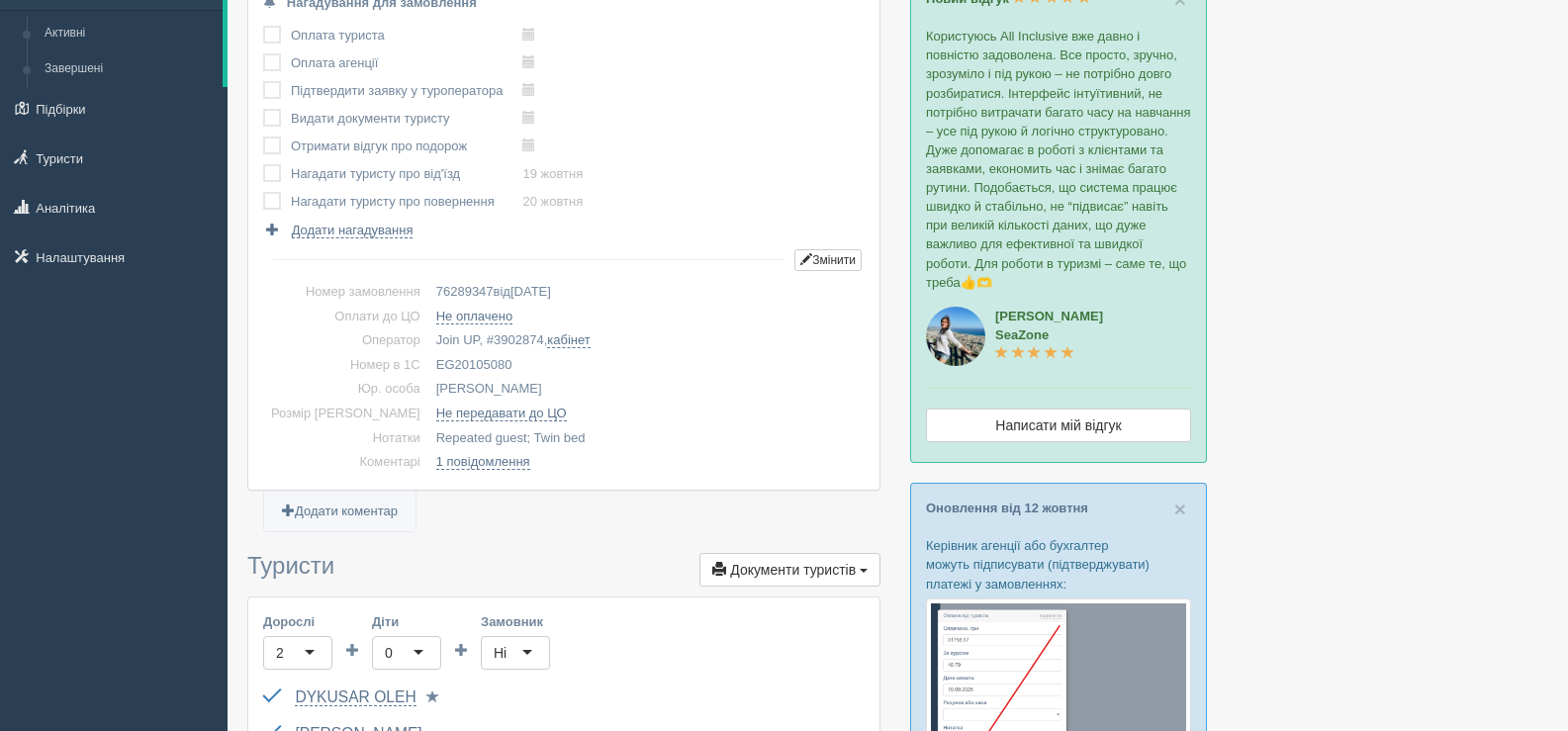
scroll to position [0, 0]
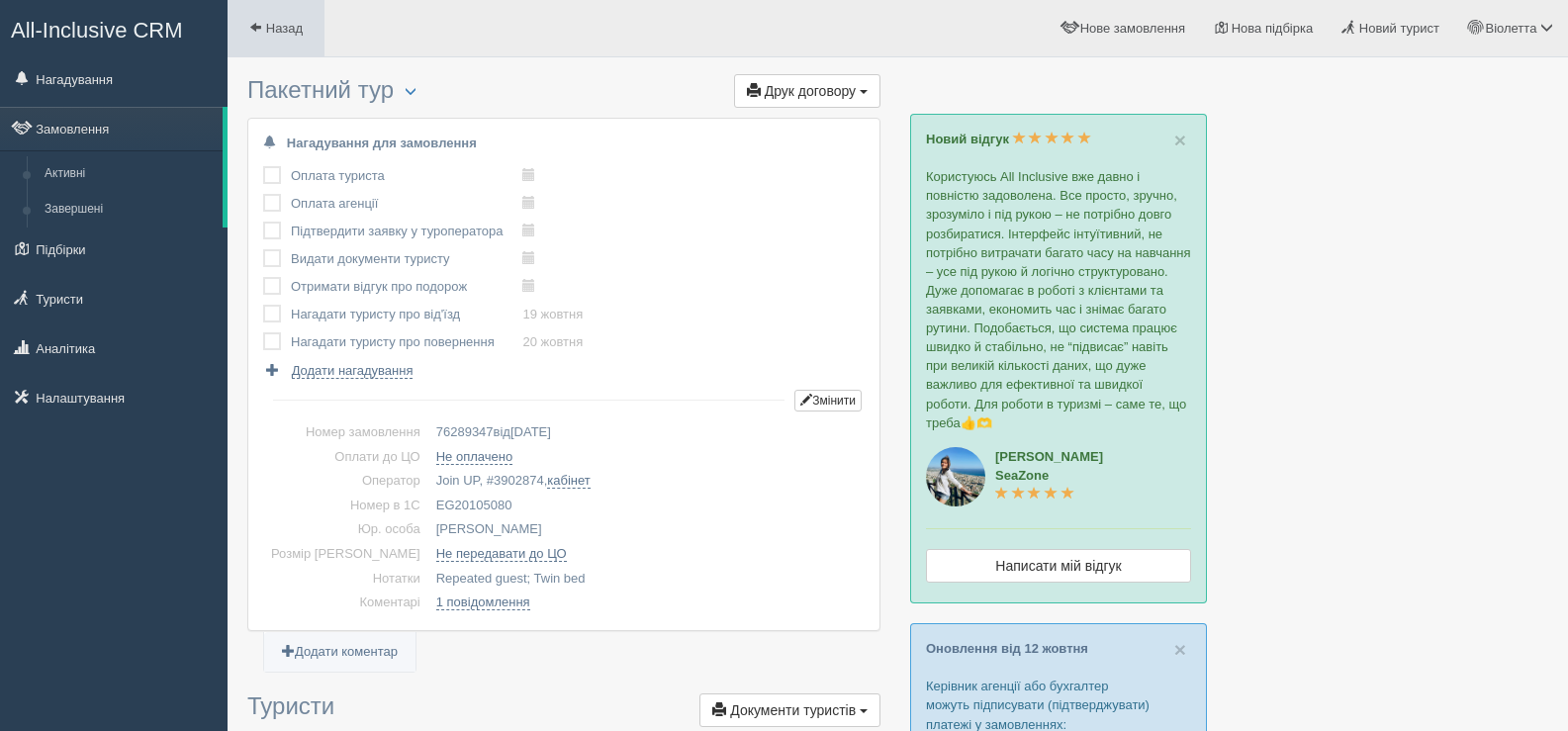
click at [247, 28] on link "Назад" at bounding box center [275, 28] width 97 height 57
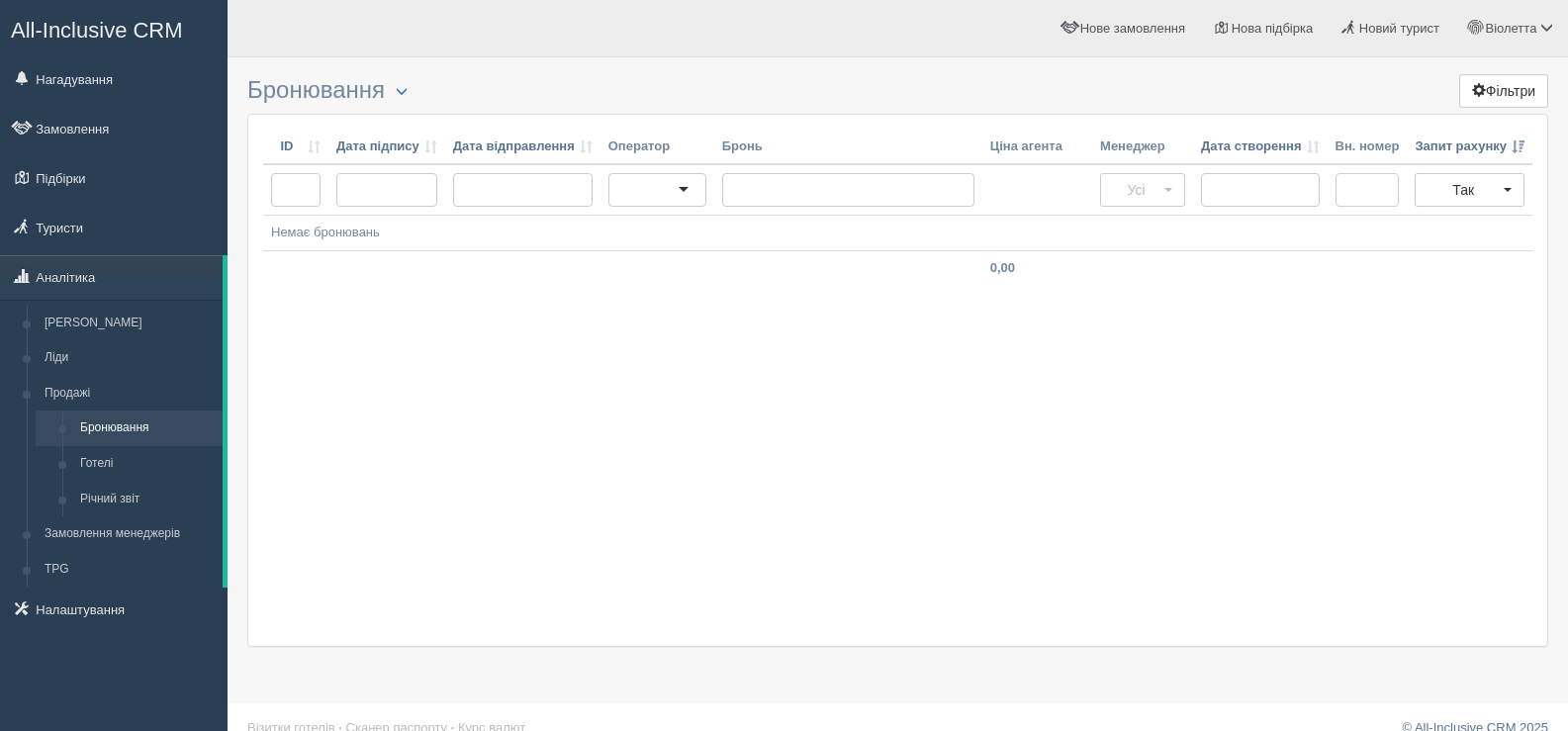
click at [1354, 190] on input "text" at bounding box center [1368, 190] width 65 height 34
paste input "EG21125010"
type input "EG21125010"
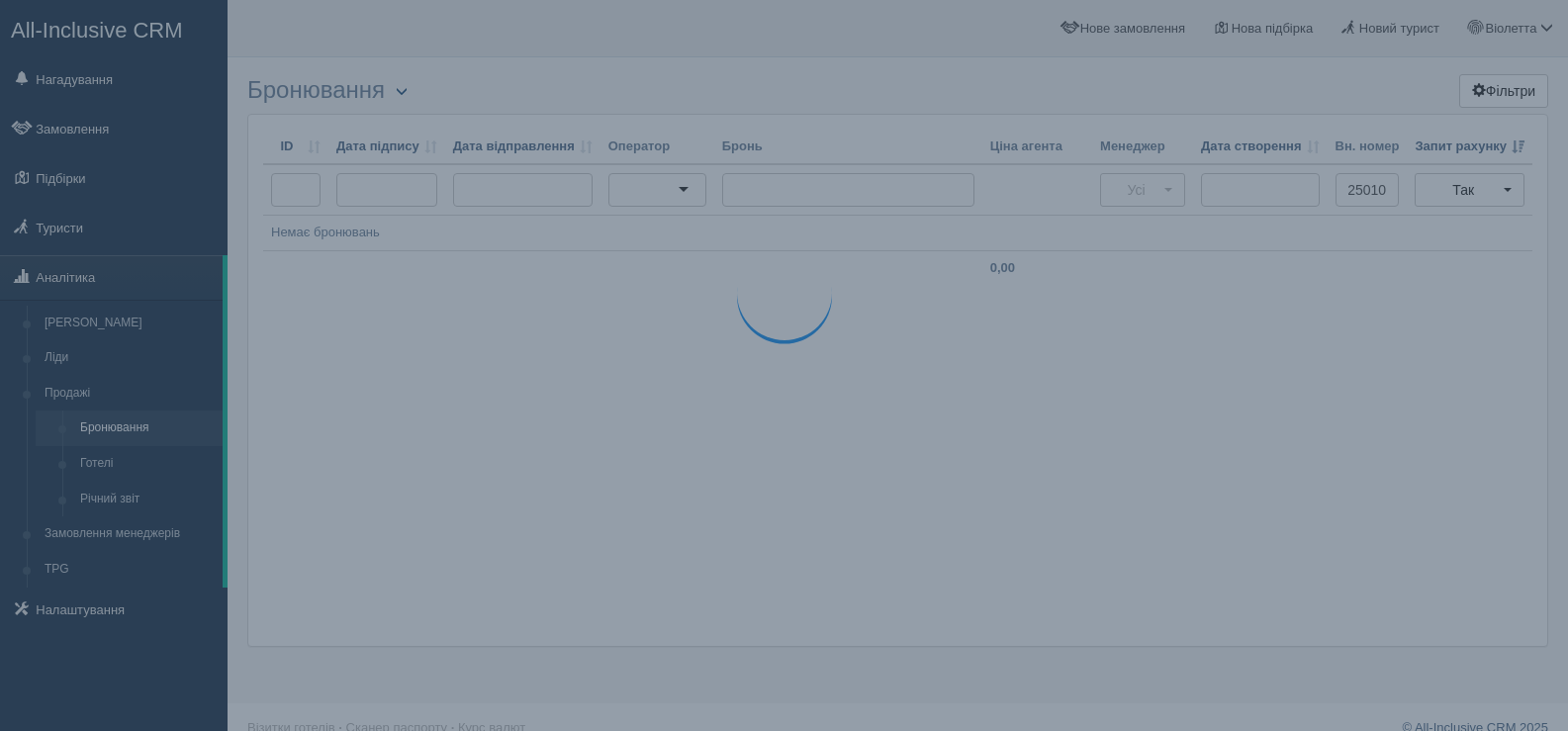
scroll to position [0, 0]
click at [407, 87] on span "button" at bounding box center [402, 91] width 12 height 12
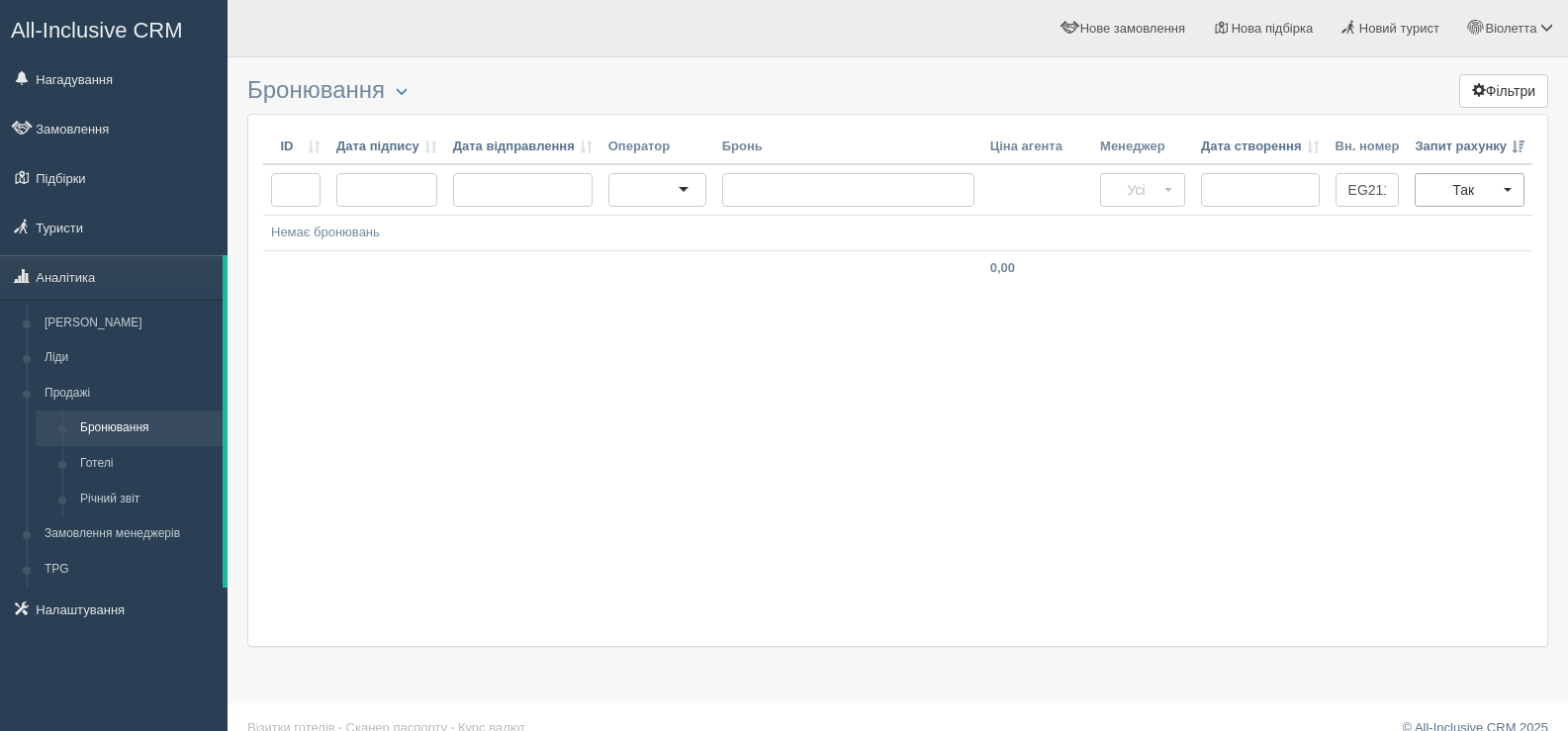
click at [1506, 182] on button "Так" at bounding box center [1469, 190] width 110 height 34
click at [1473, 223] on link "Усі" at bounding box center [1469, 225] width 108 height 33
select select
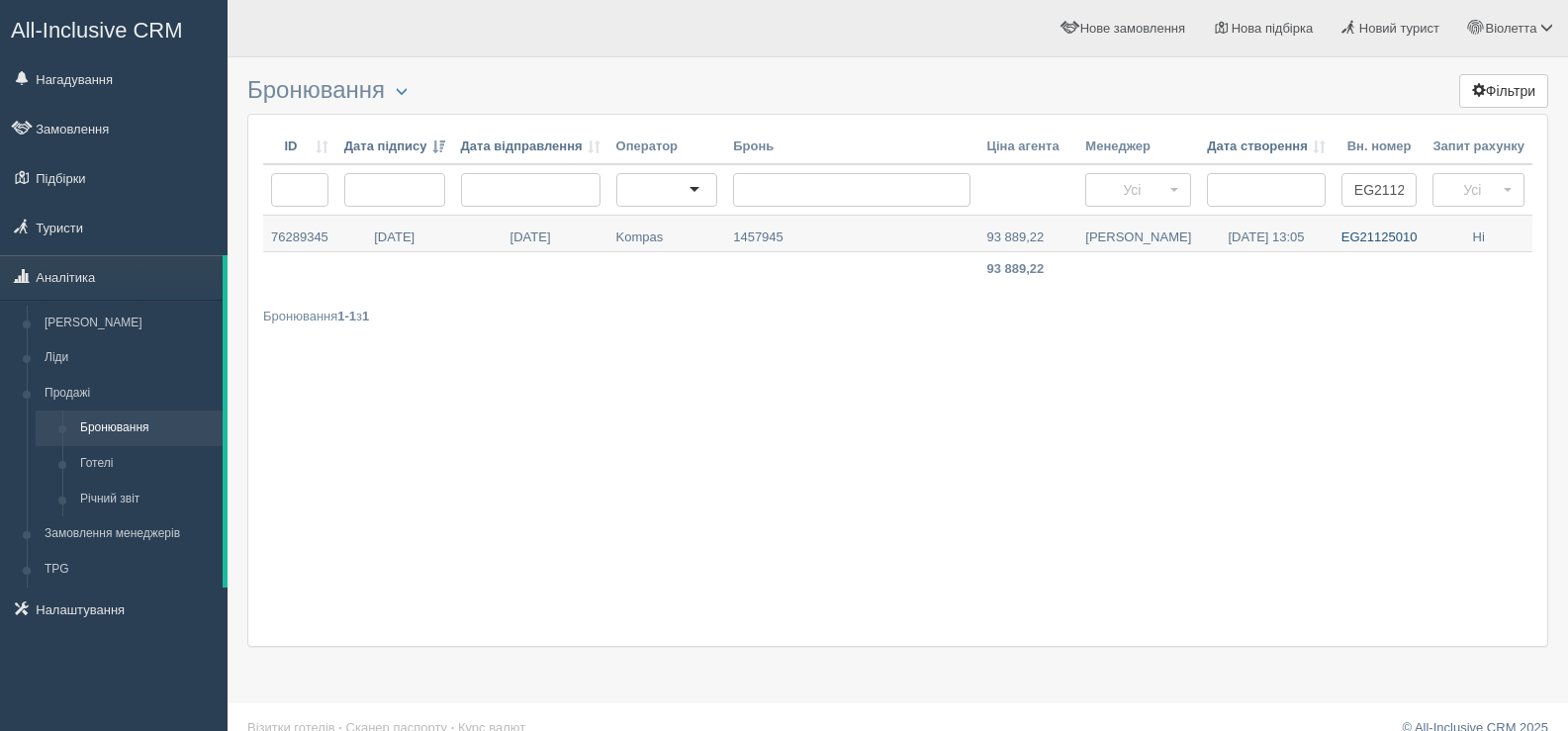
click at [1371, 234] on link "EG21125010" at bounding box center [1380, 233] width 92 height 36
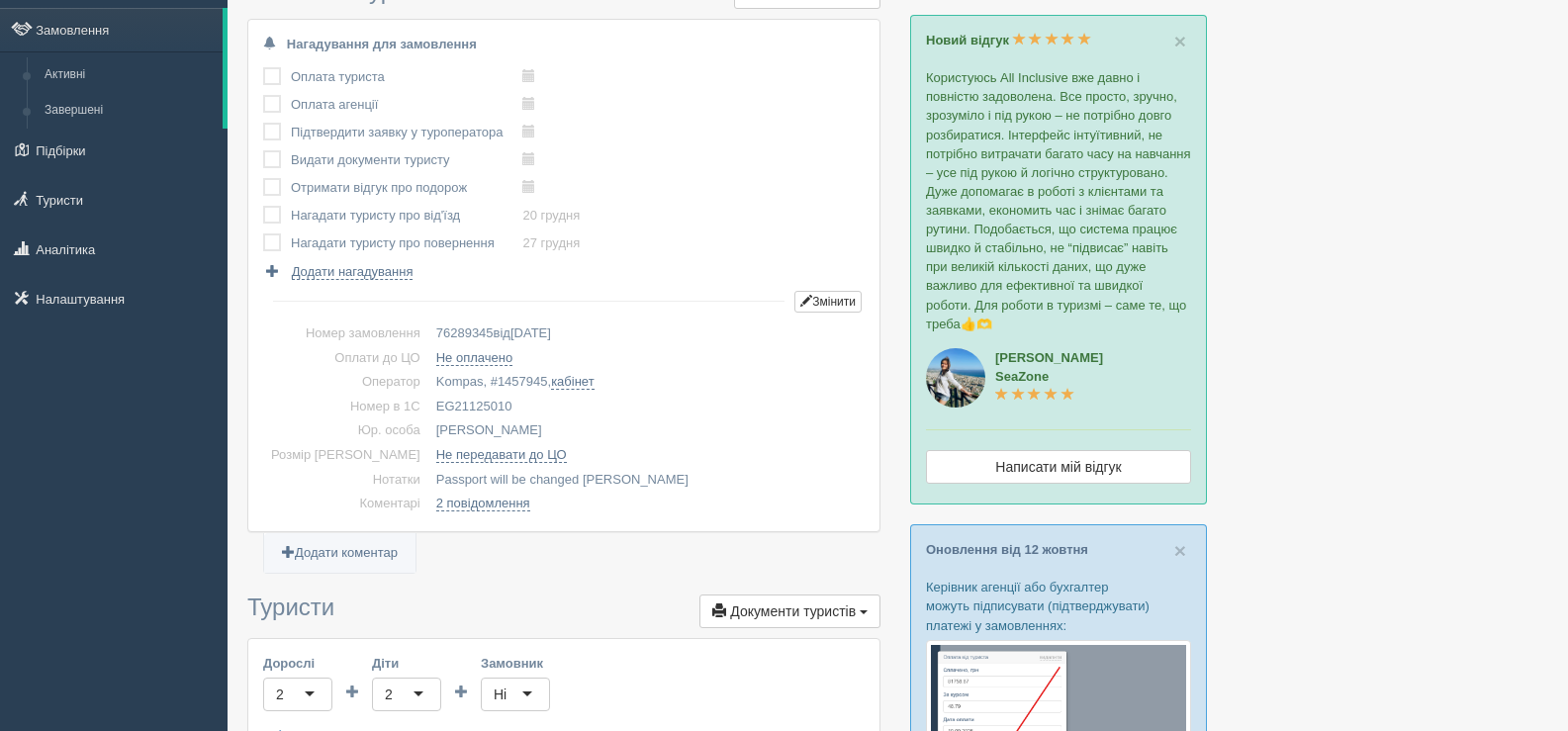
scroll to position [197, 0]
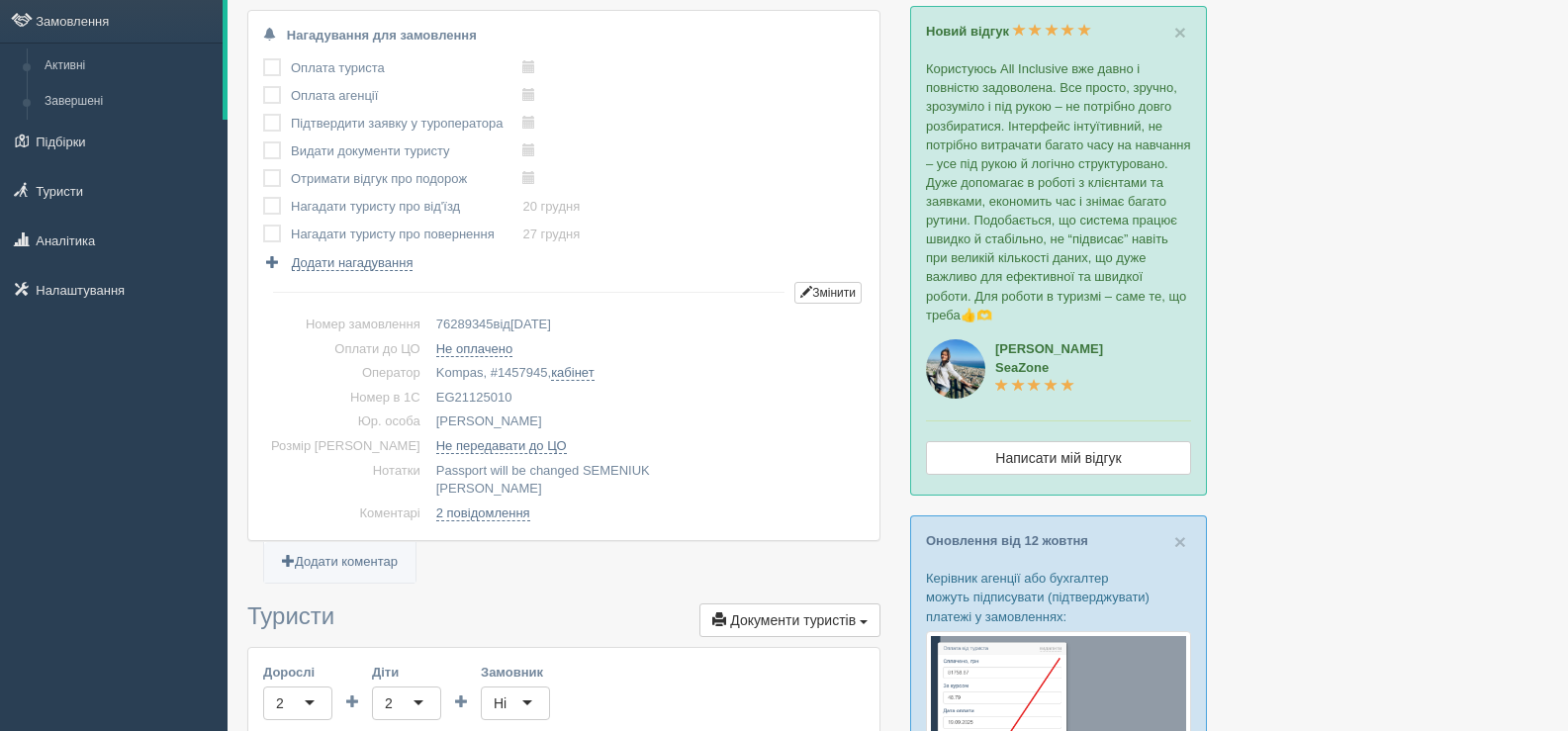
scroll to position [99, 0]
